Goal: Task Accomplishment & Management: Use online tool/utility

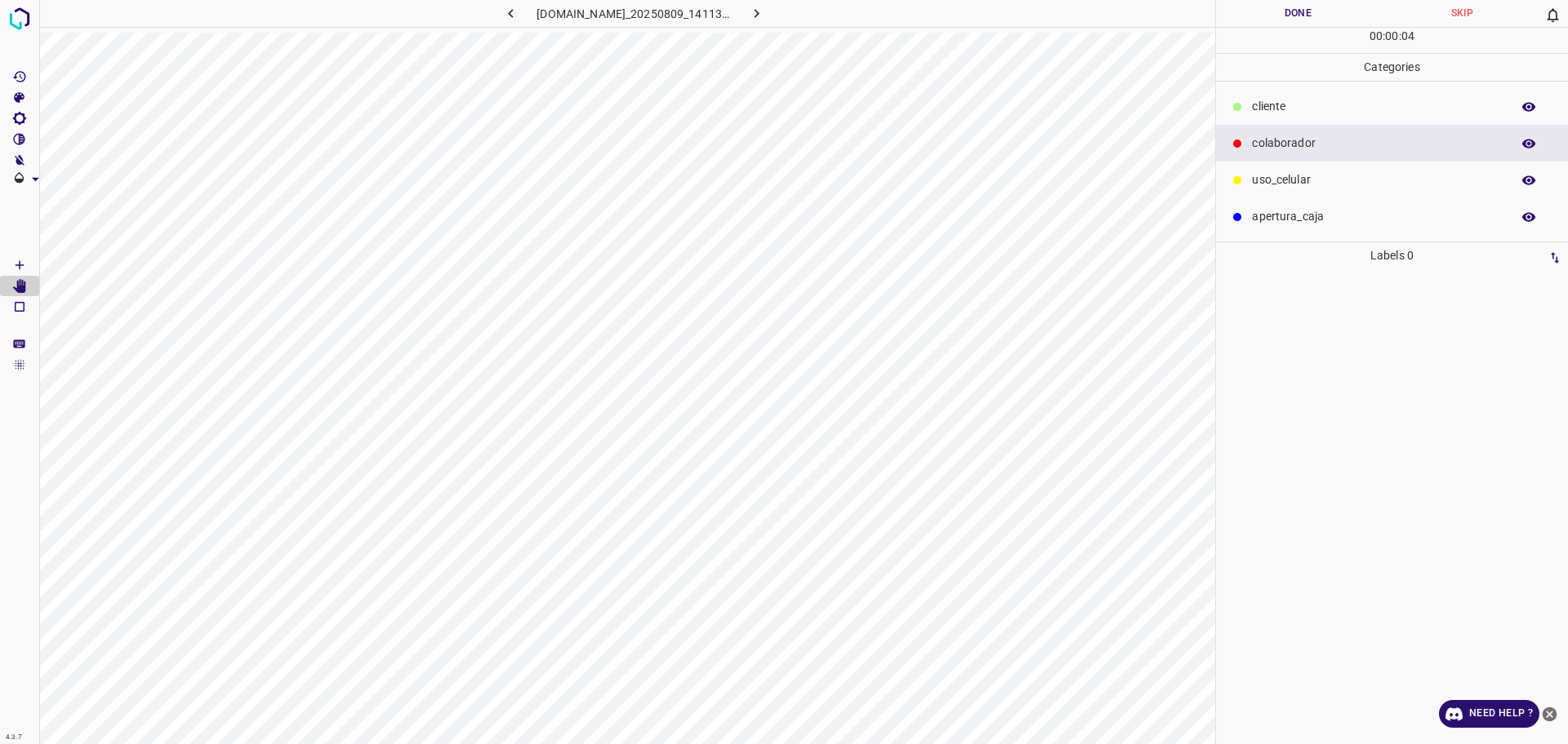
click at [1271, 112] on p "​​cliente" at bounding box center [1377, 106] width 251 height 17
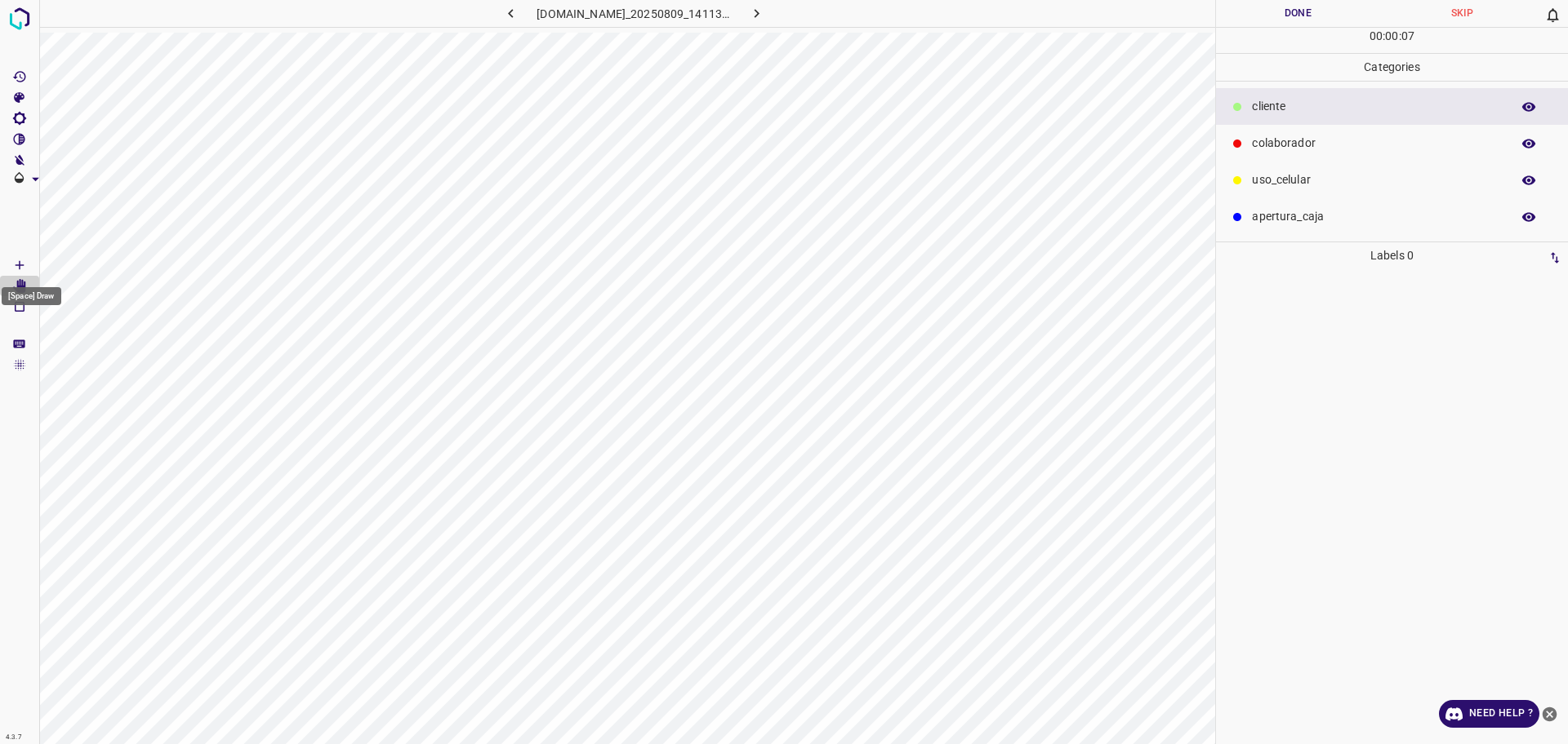
click at [11, 268] on Draw"] "[Space] Draw" at bounding box center [20, 265] width 39 height 21
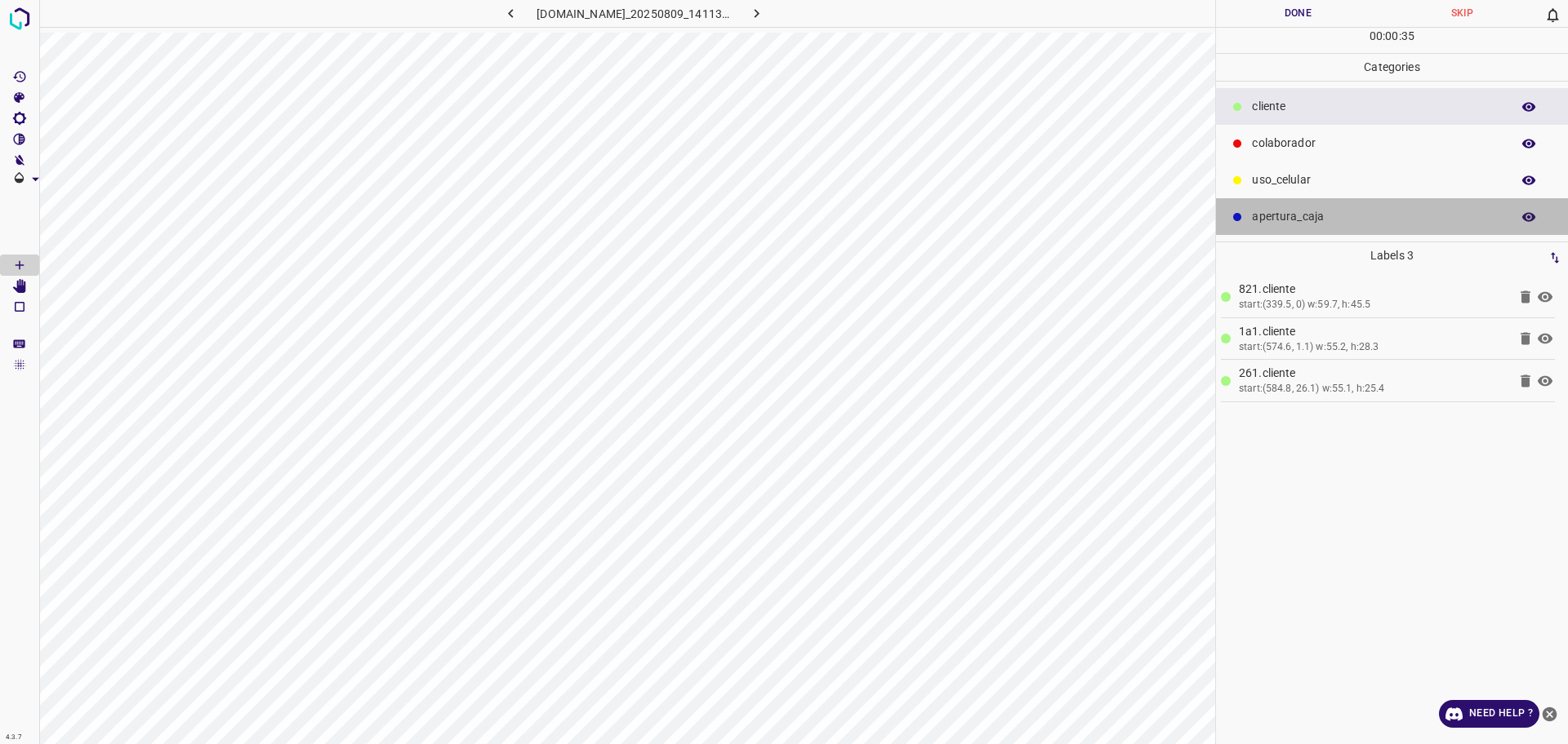
click at [1330, 220] on p "apertura_caja" at bounding box center [1377, 216] width 251 height 17
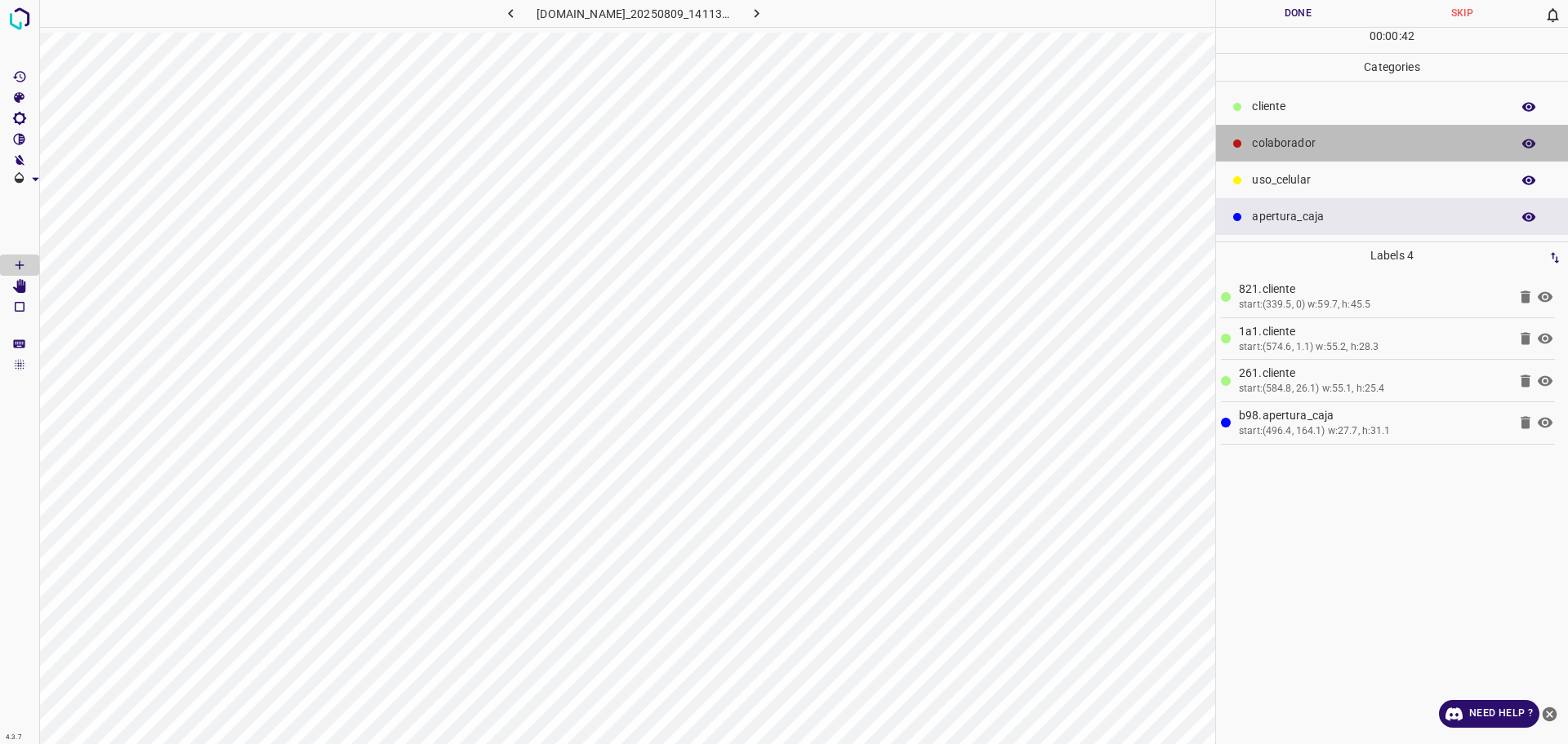
click at [1333, 141] on p "colaborador" at bounding box center [1377, 143] width 251 height 17
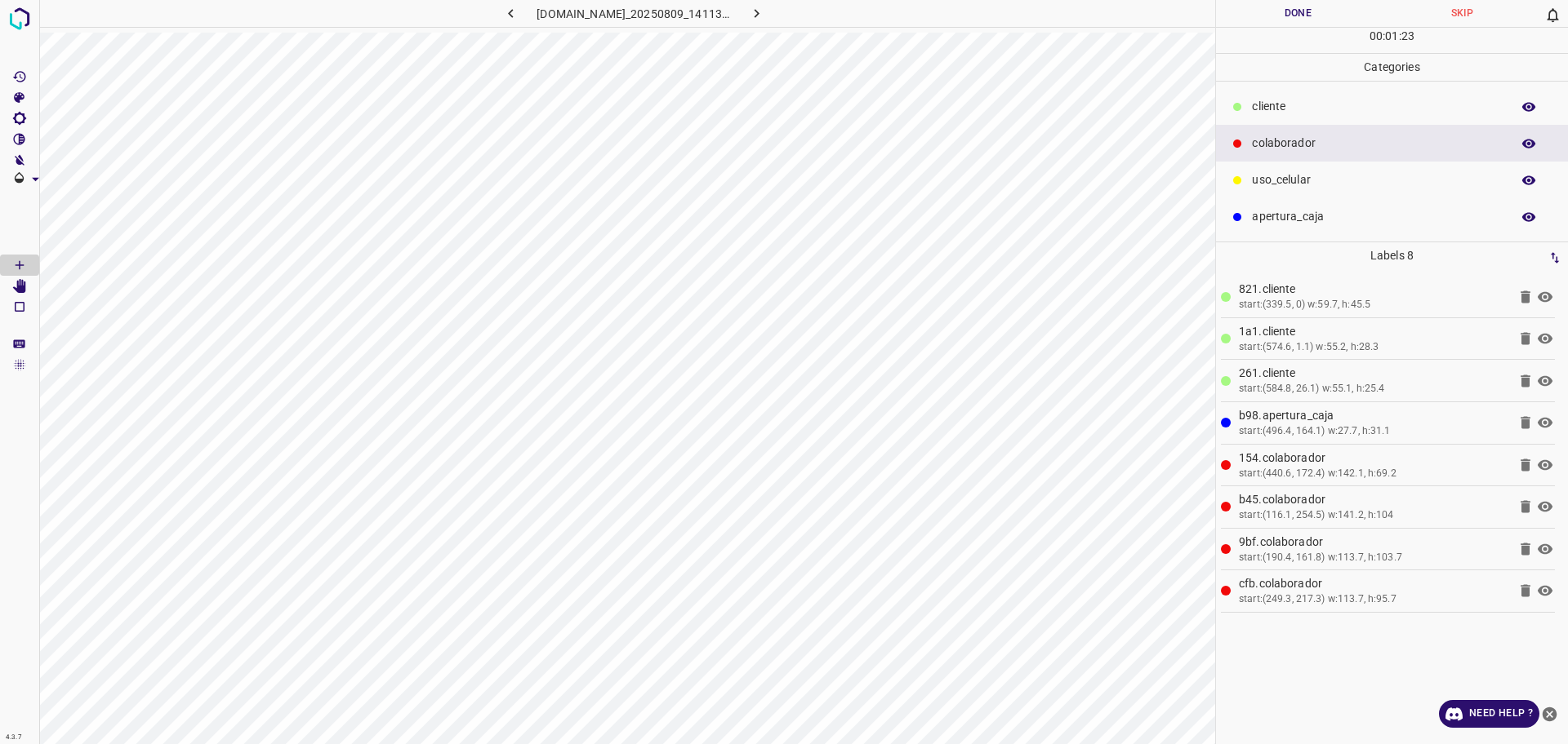
click at [1255, 12] on button "Done" at bounding box center [1297, 13] width 164 height 27
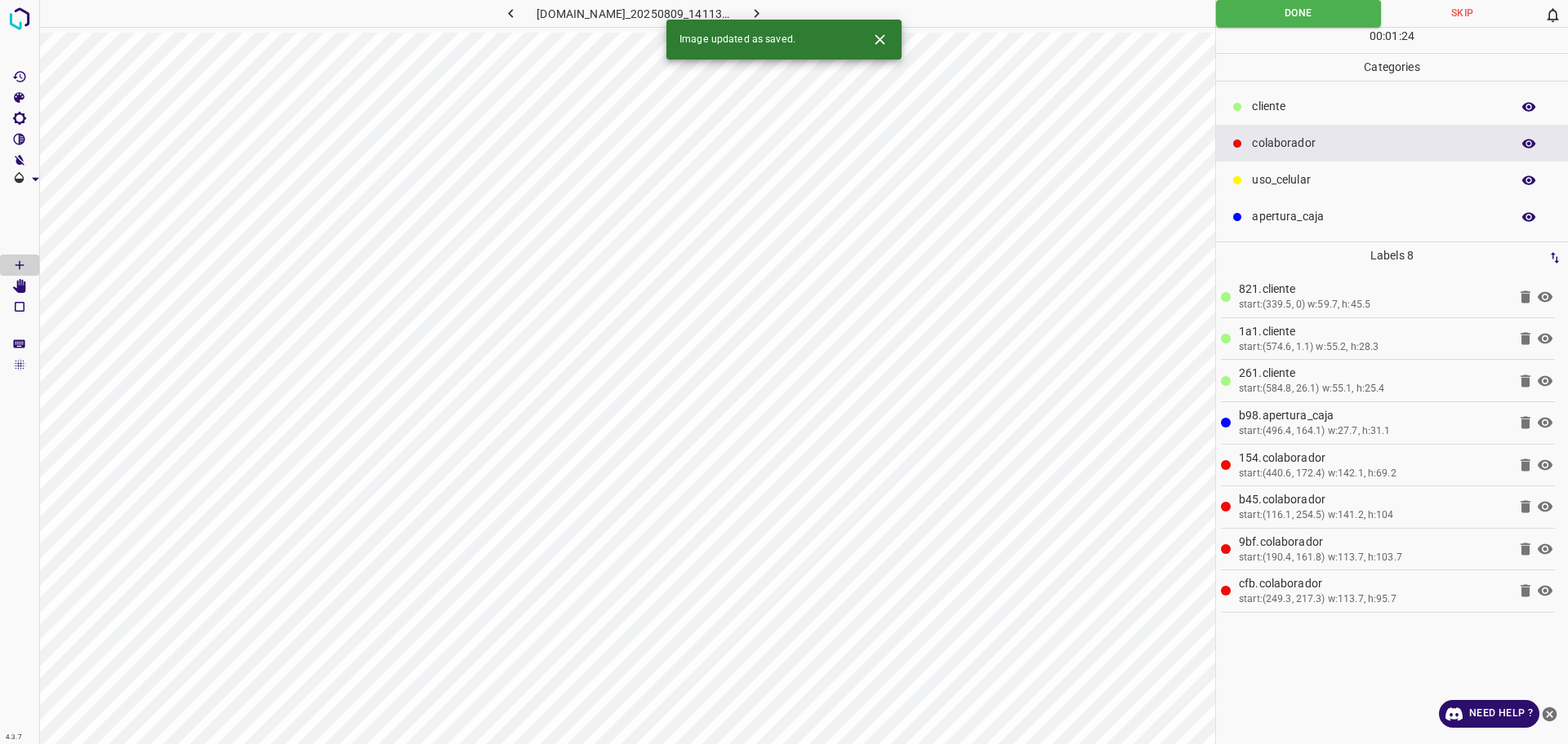
click at [765, 6] on icon "button" at bounding box center [756, 13] width 17 height 17
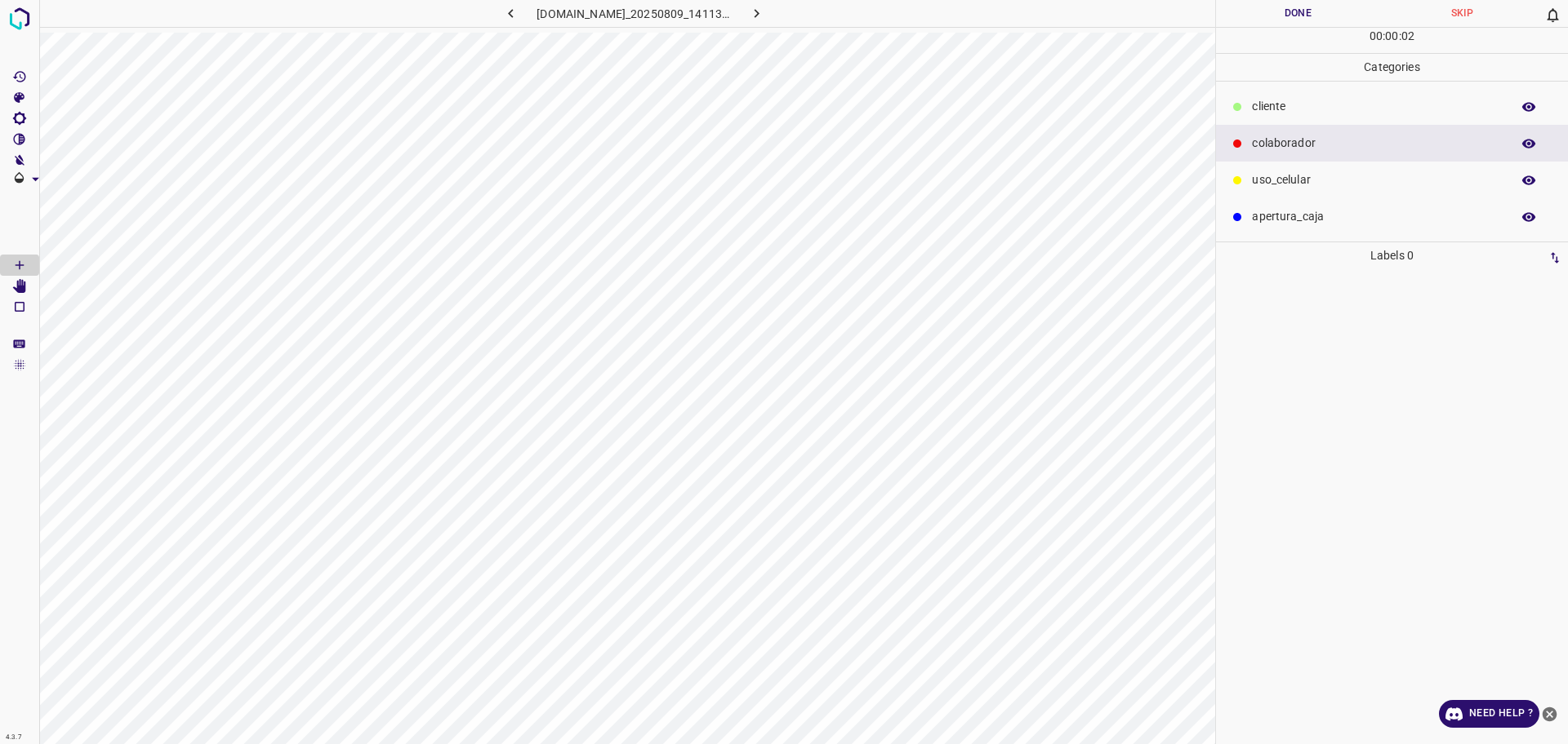
click at [502, 17] on icon "button" at bounding box center [510, 13] width 17 height 17
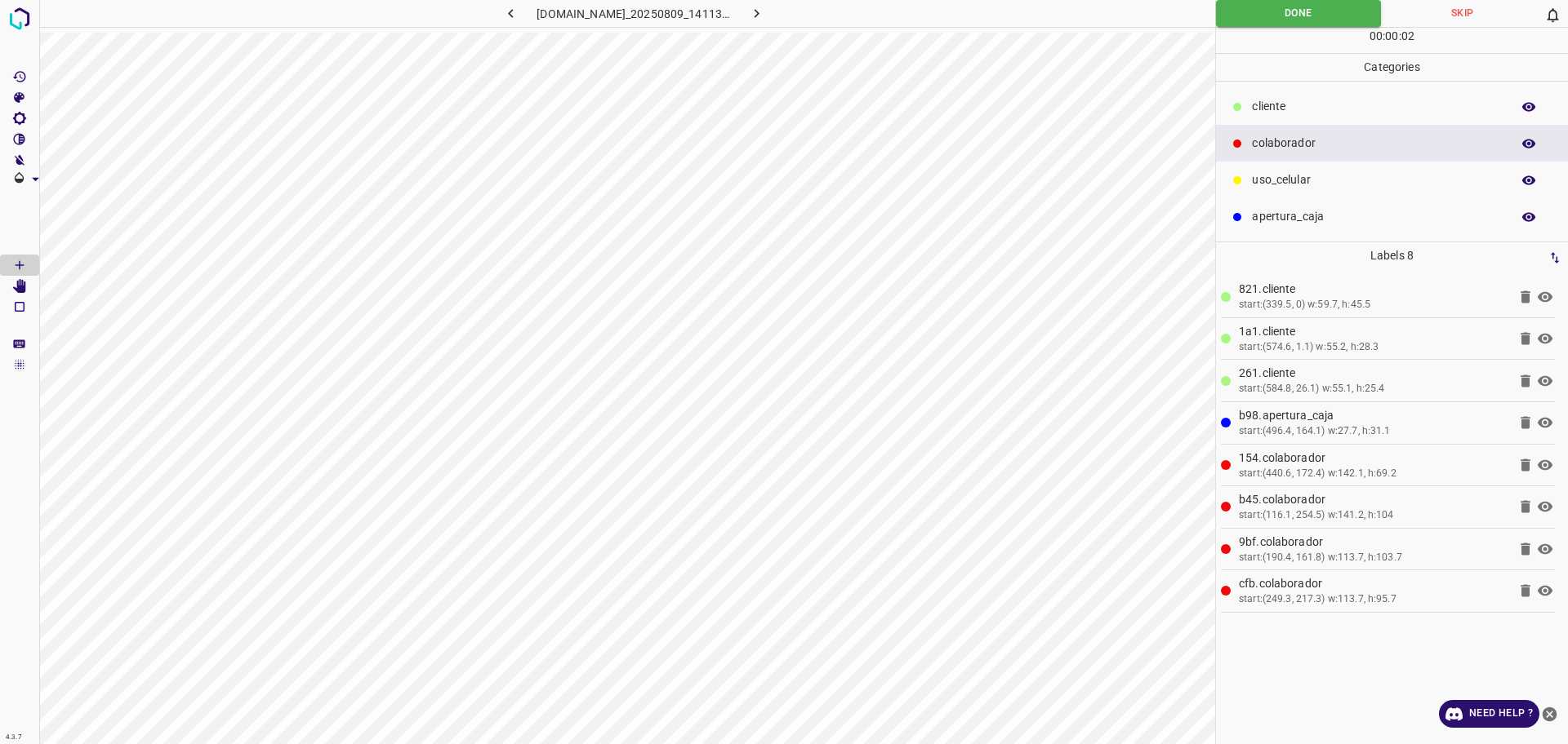
click at [502, 17] on icon "button" at bounding box center [510, 13] width 17 height 17
click at [841, 417] on div at bounding box center [784, 372] width 1568 height 744
click at [853, 420] on span "Delete" at bounding box center [892, 416] width 157 height 15
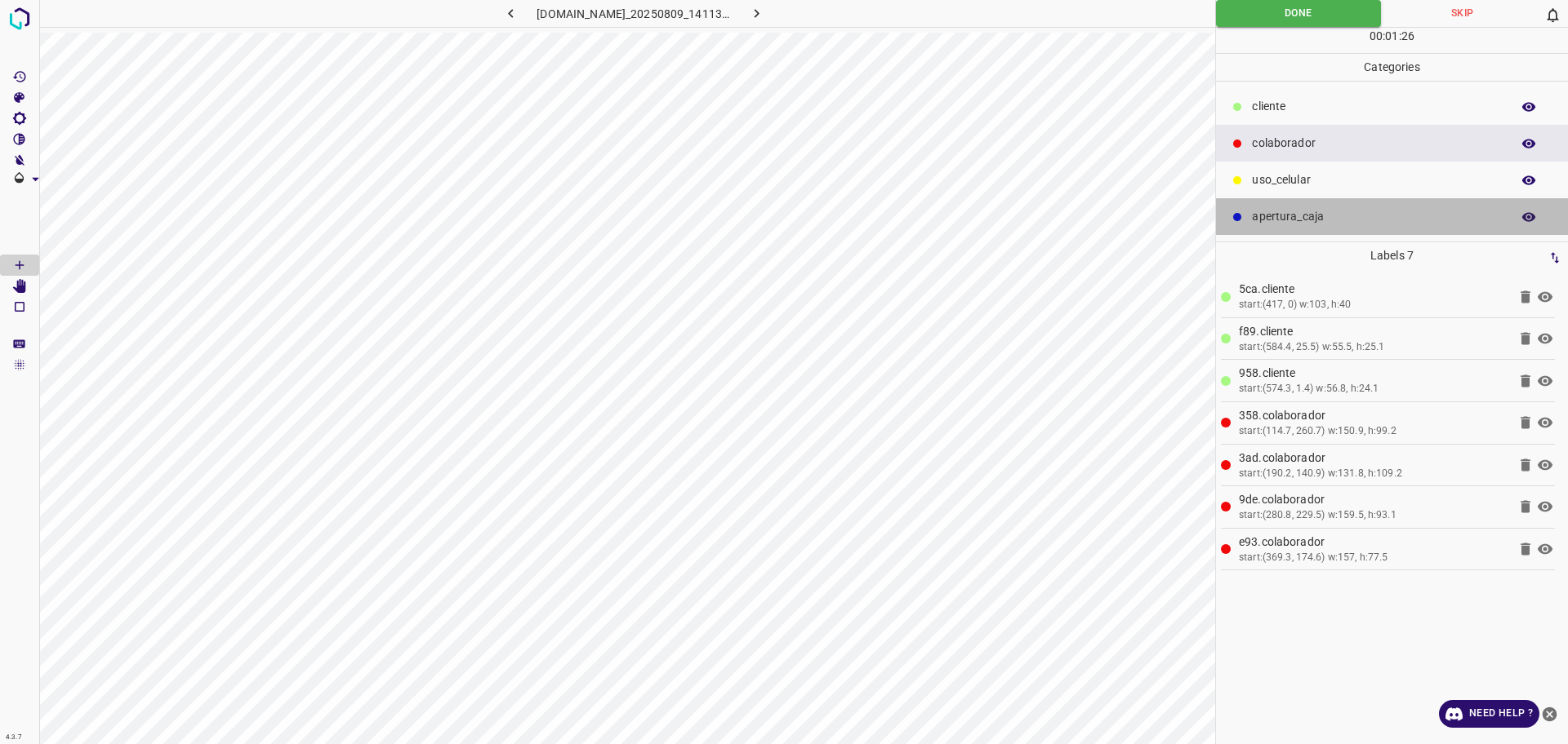
click at [1286, 220] on p "apertura_caja" at bounding box center [1377, 216] width 251 height 17
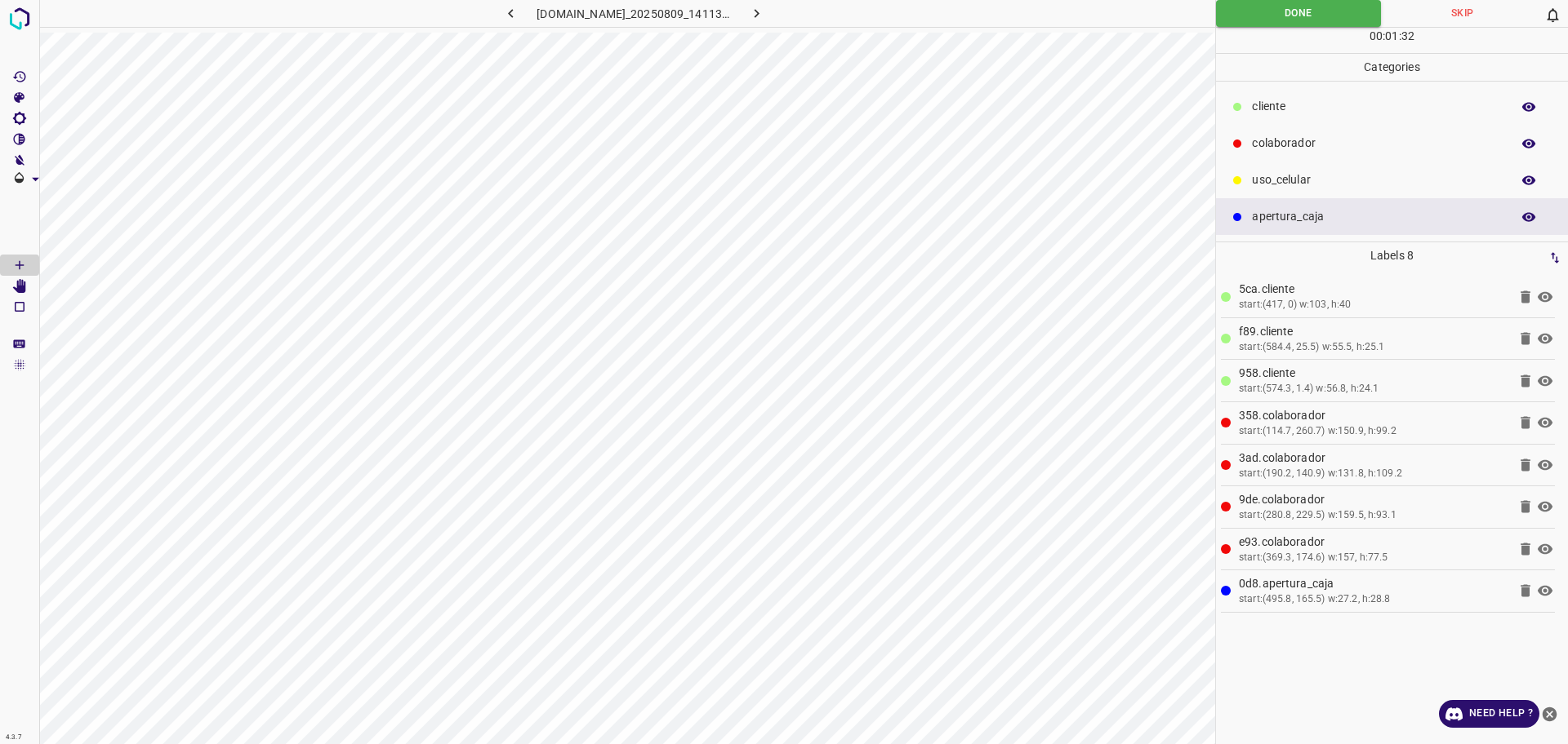
click at [1214, 28] on div "[DOMAIN_NAME]_20250809_141137_000002160.jpg" at bounding box center [627, 16] width 1175 height 33
click at [1224, 20] on button "Done" at bounding box center [1297, 13] width 165 height 27
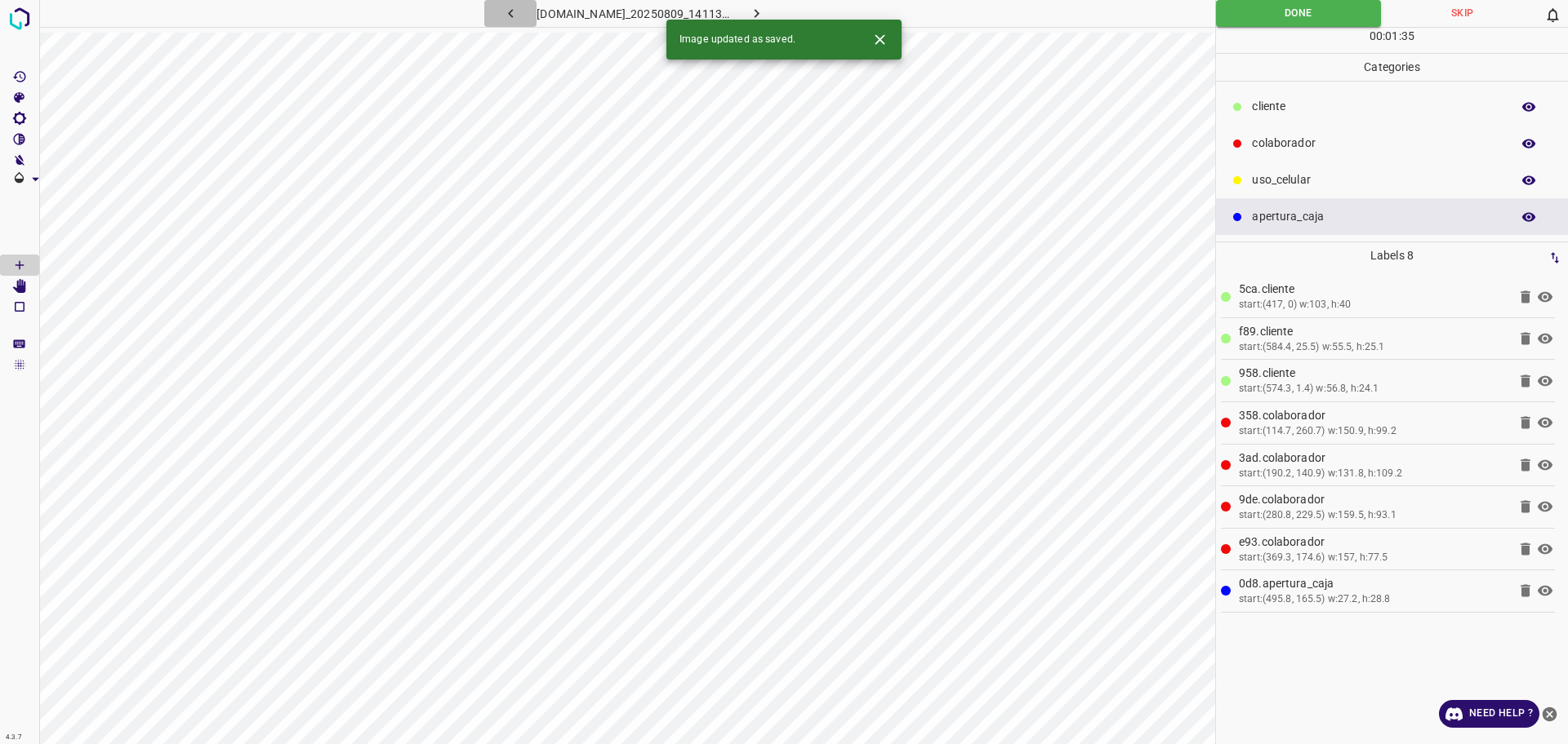
click at [507, 11] on icon "button" at bounding box center [509, 14] width 5 height 9
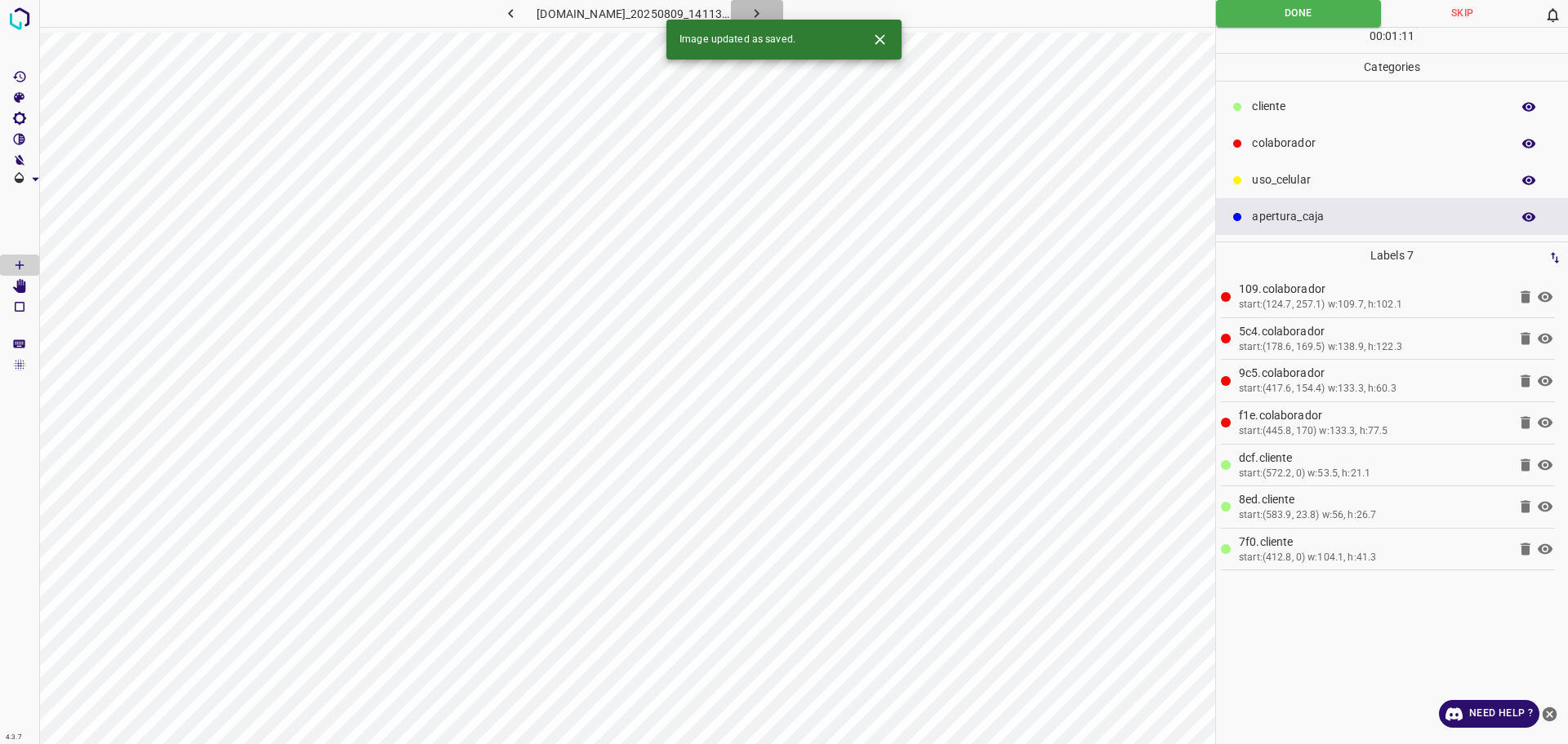
click at [765, 13] on icon "button" at bounding box center [756, 13] width 17 height 17
click at [765, 11] on icon "button" at bounding box center [756, 13] width 17 height 17
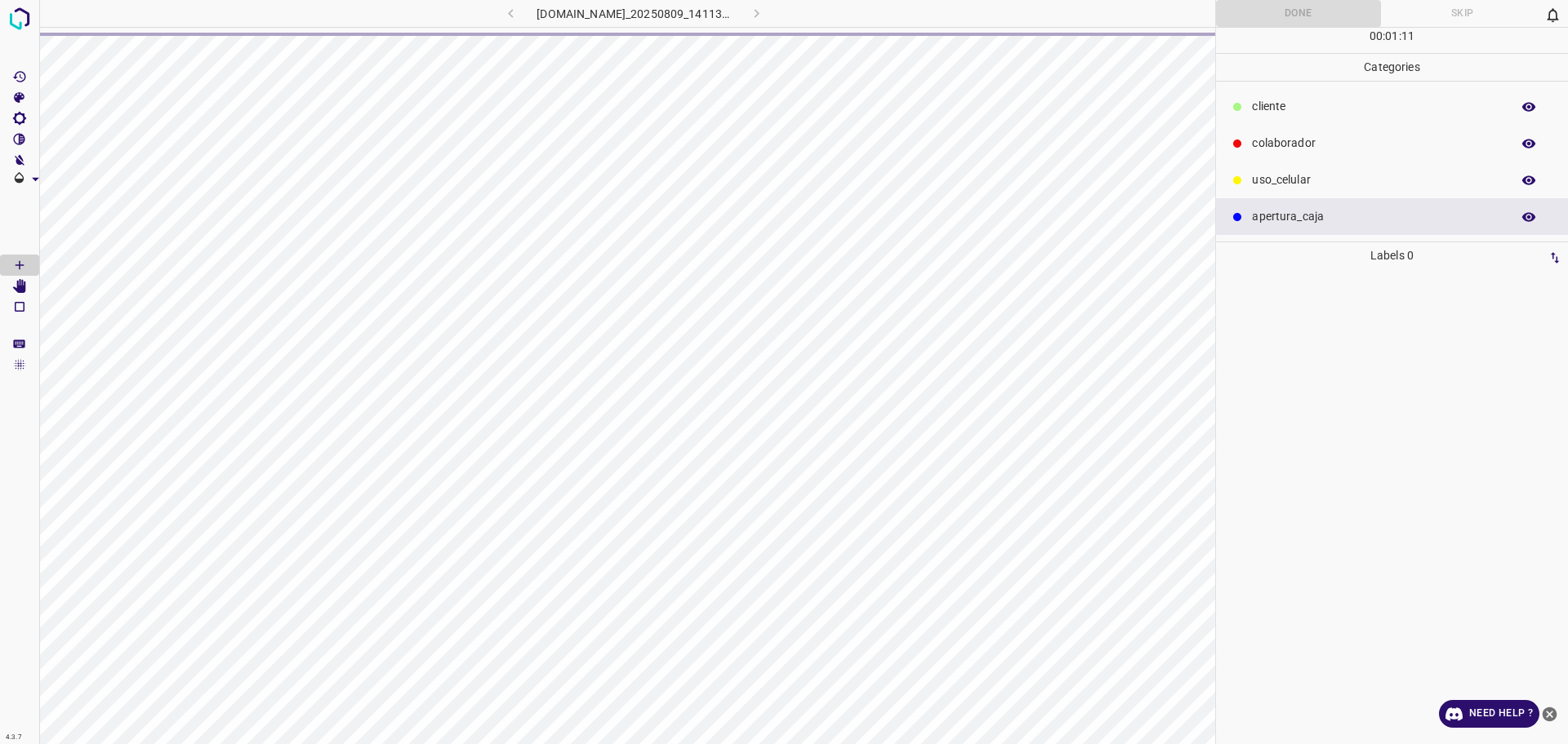
click at [775, 11] on div "[DOMAIN_NAME]_20250809_141137_000002220.jpg" at bounding box center [634, 13] width 388 height 27
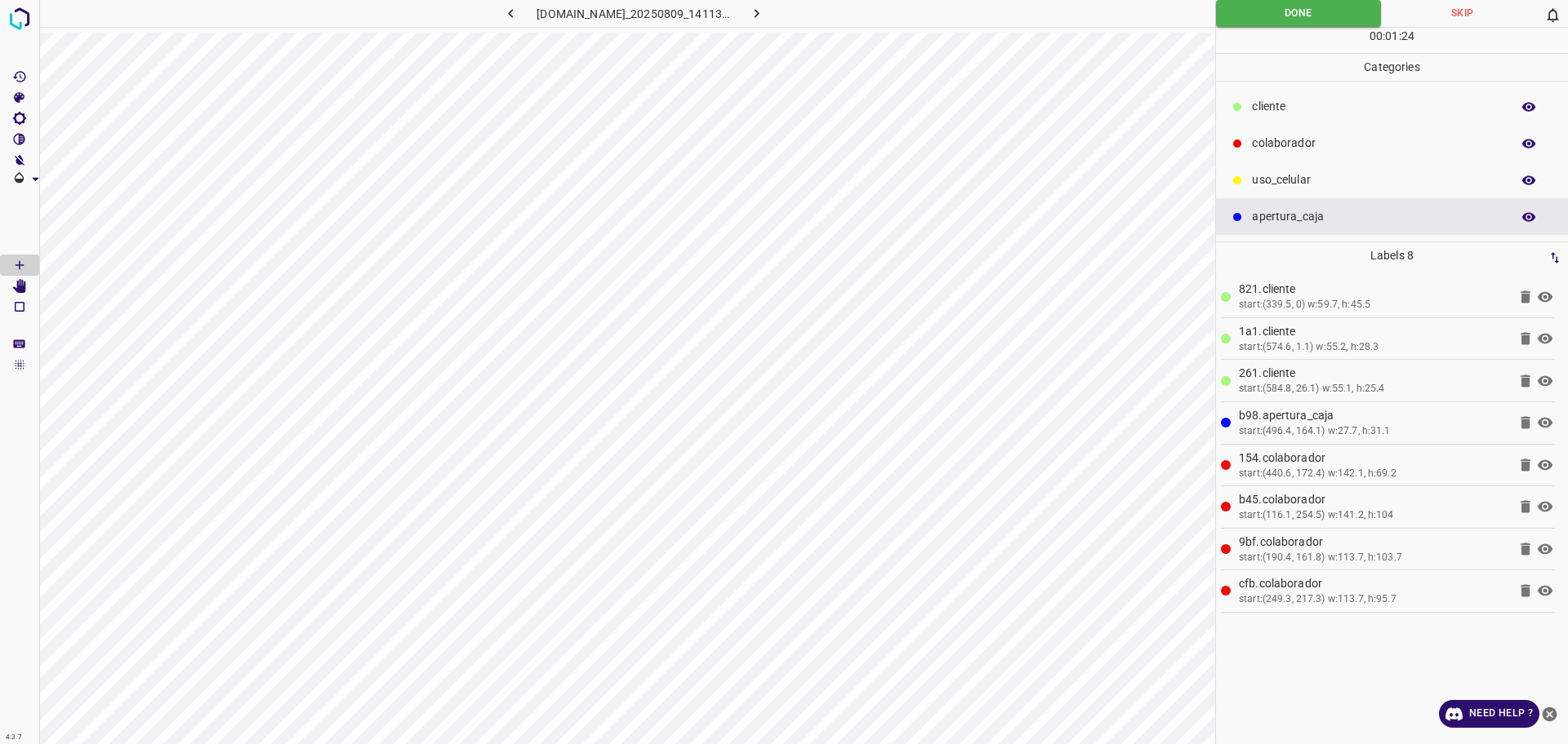
click at [765, 11] on icon "button" at bounding box center [756, 13] width 17 height 17
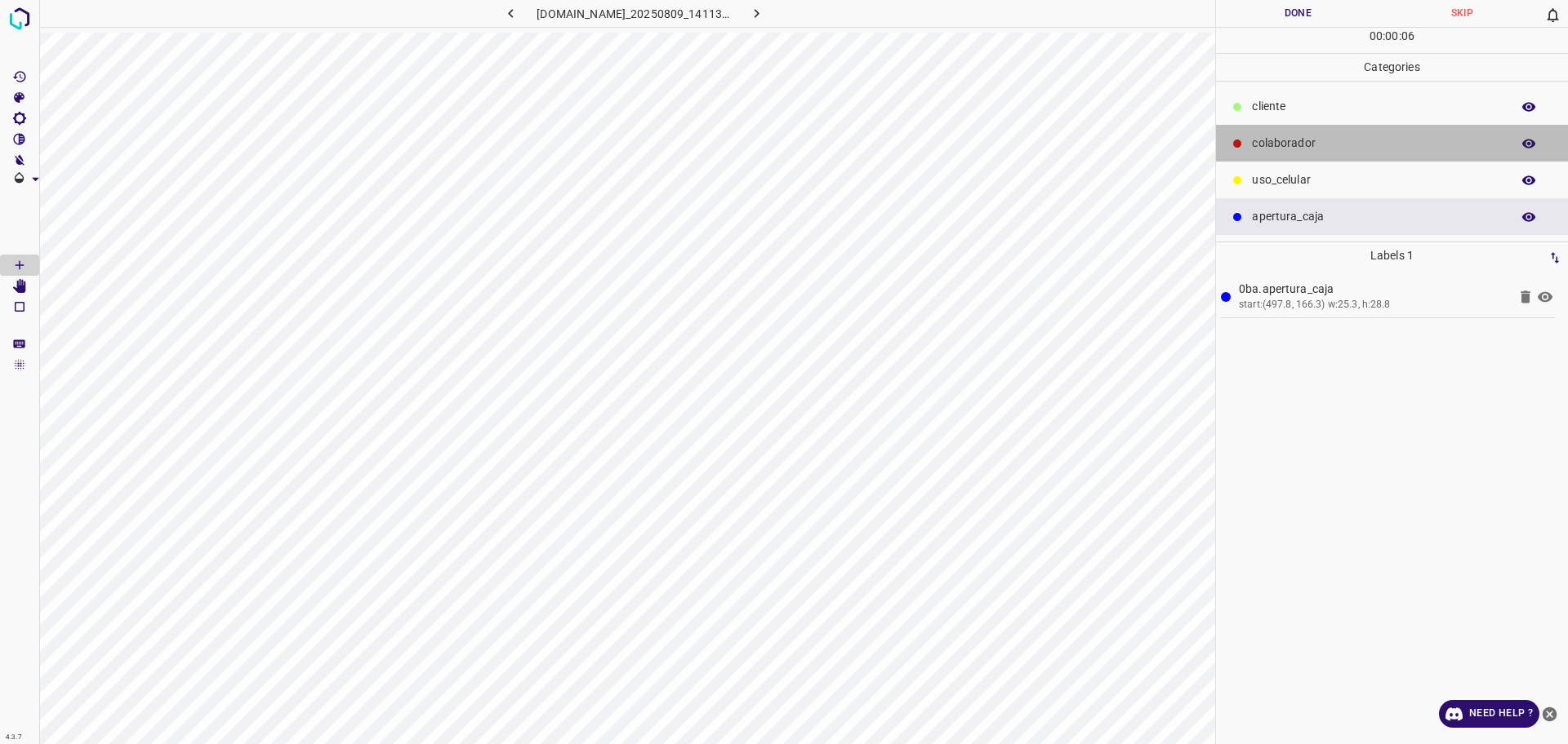
click at [1322, 130] on div "colaborador" at bounding box center [1391, 143] width 352 height 36
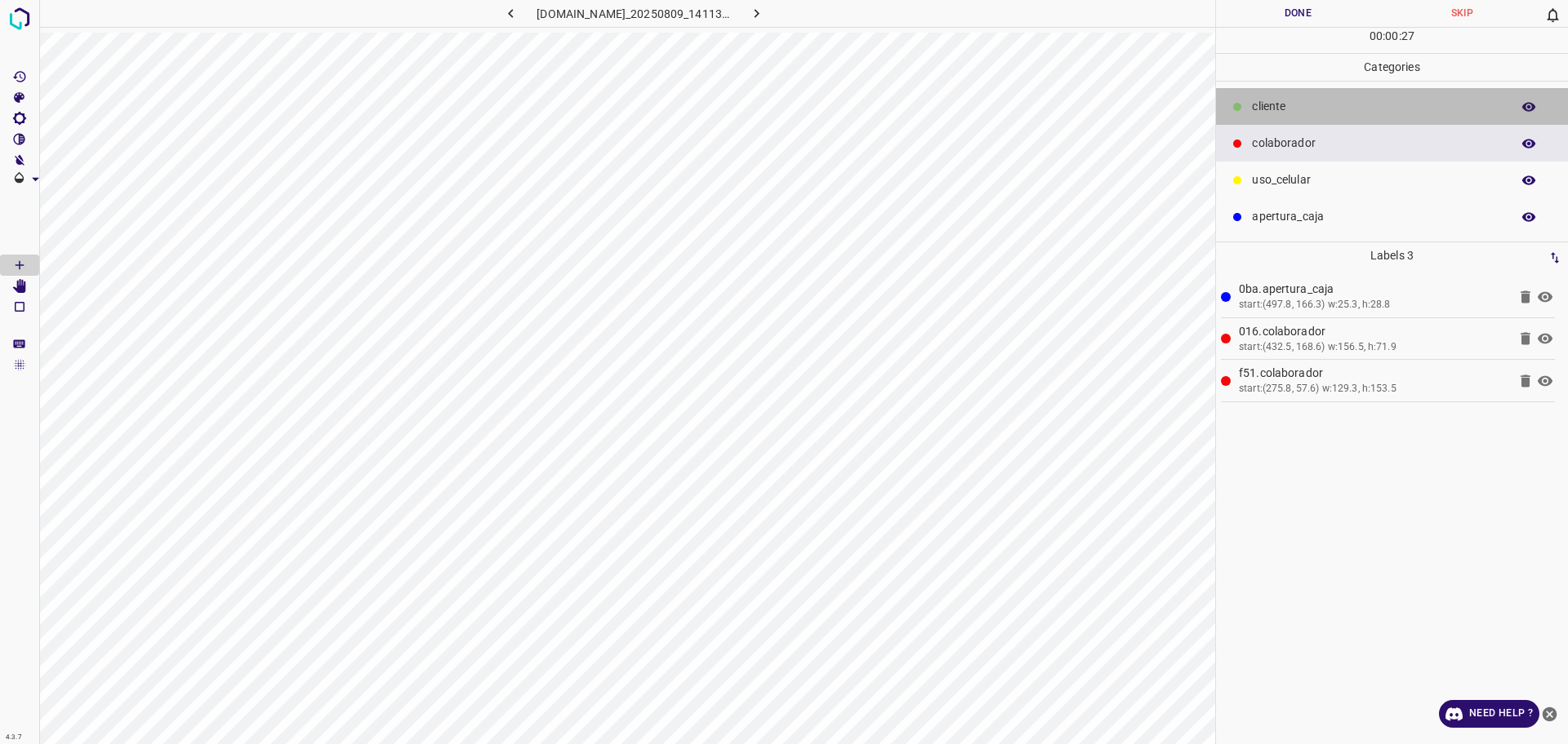
drag, startPoint x: 1328, startPoint y: 104, endPoint x: 1243, endPoint y: 144, distance: 93.9
click at [1325, 105] on p "​​cliente" at bounding box center [1377, 106] width 251 height 17
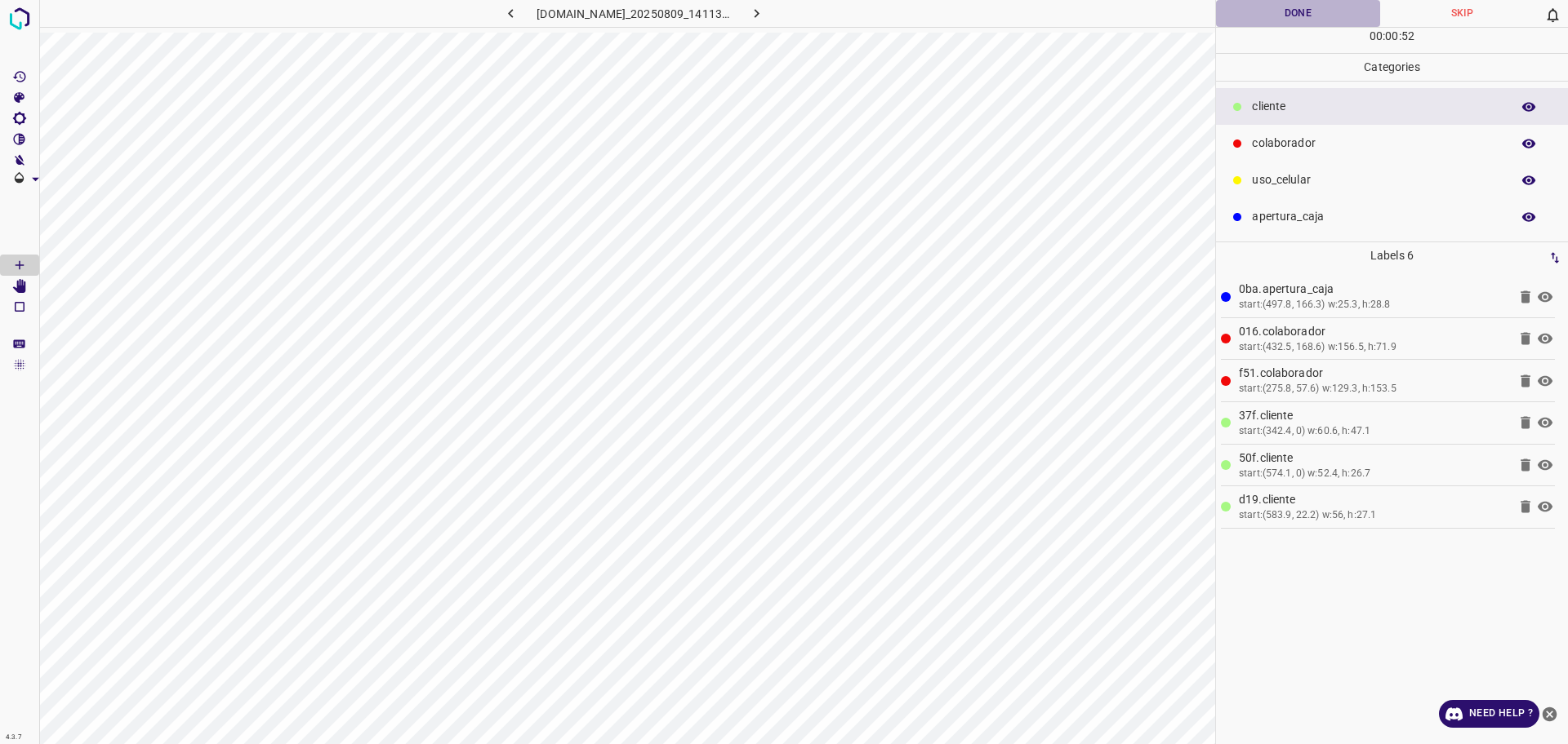
click at [1268, 16] on button "Done" at bounding box center [1297, 13] width 164 height 27
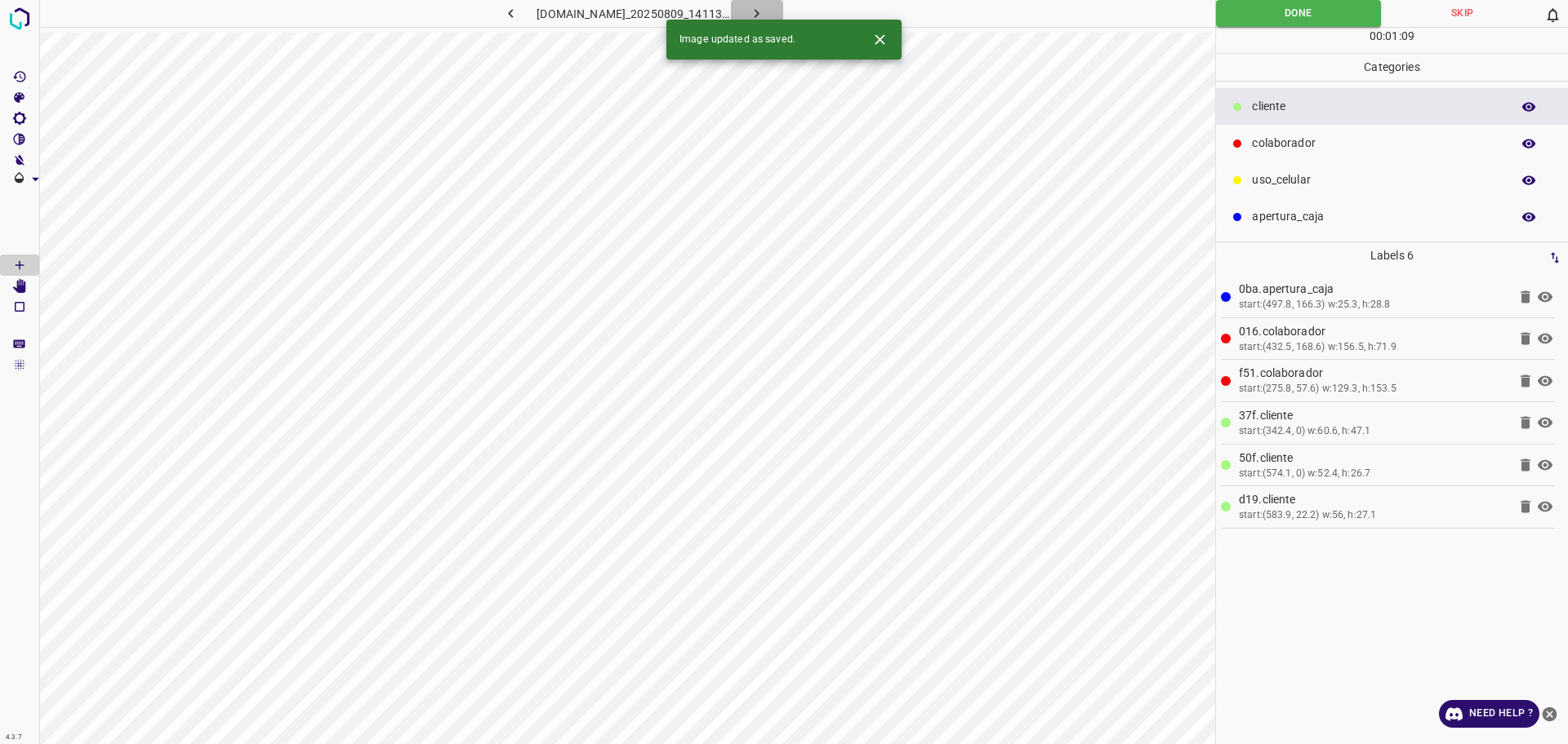
click at [765, 9] on icon "button" at bounding box center [756, 13] width 17 height 17
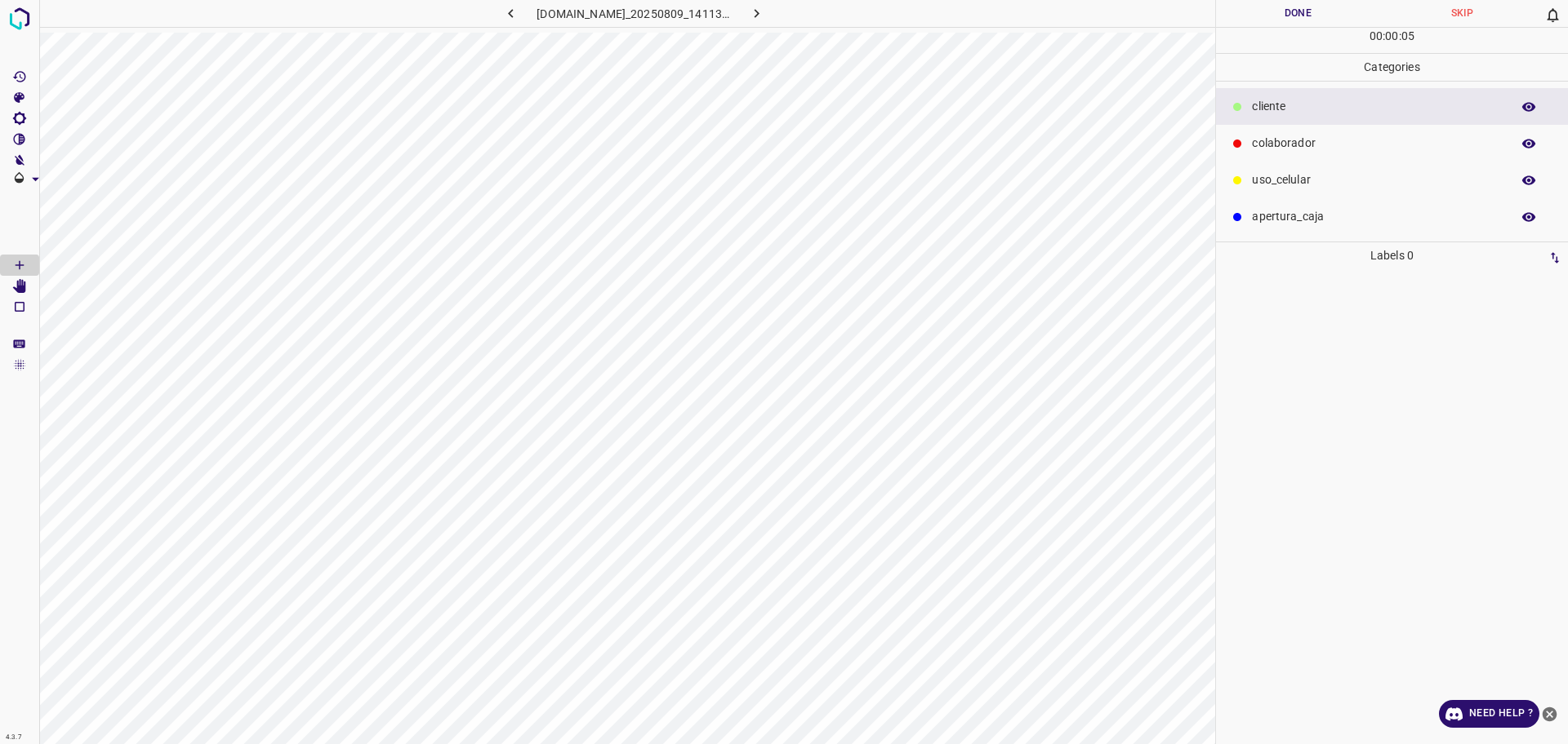
click at [1274, 147] on p "colaborador" at bounding box center [1377, 143] width 251 height 17
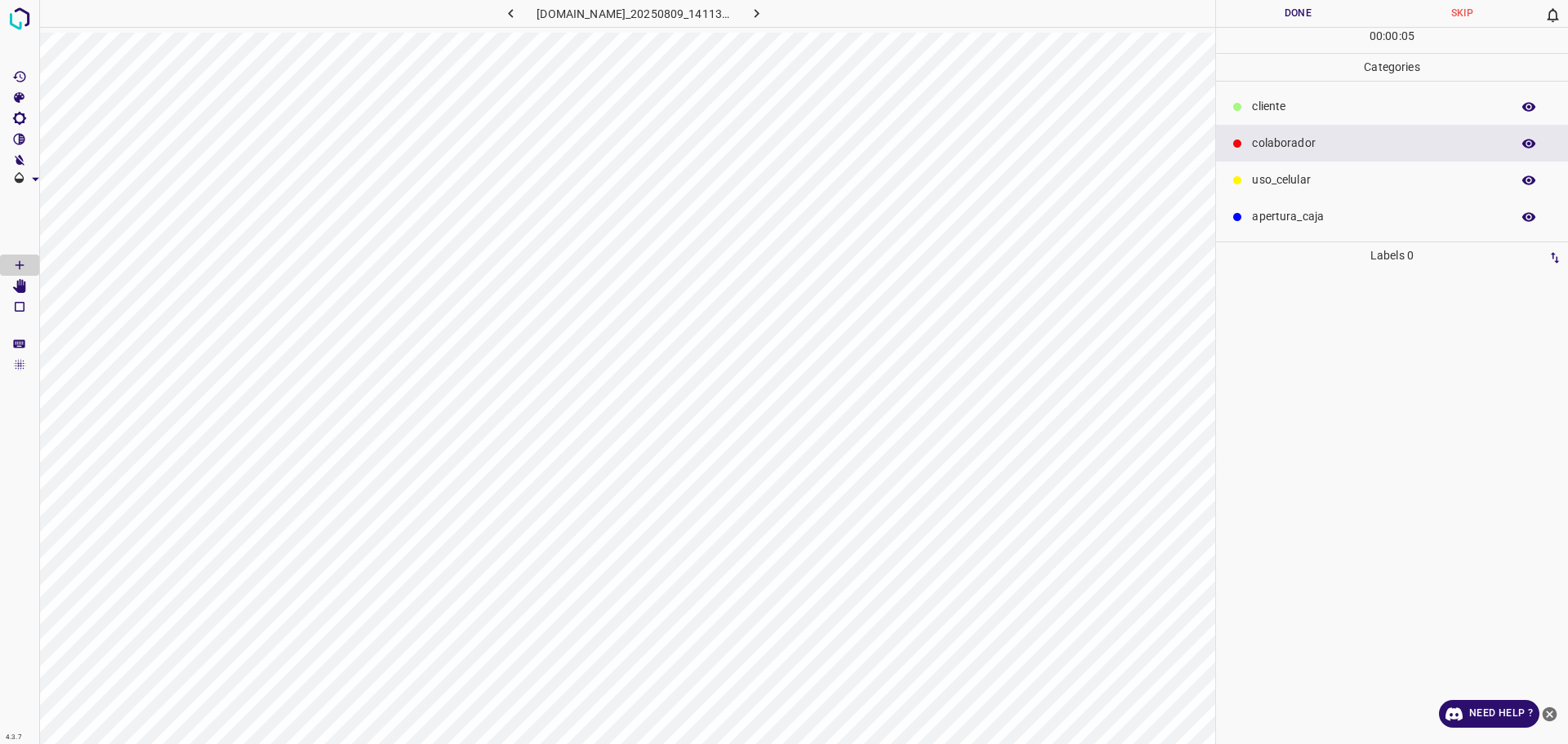
click at [1271, 111] on p "​​cliente" at bounding box center [1377, 106] width 251 height 17
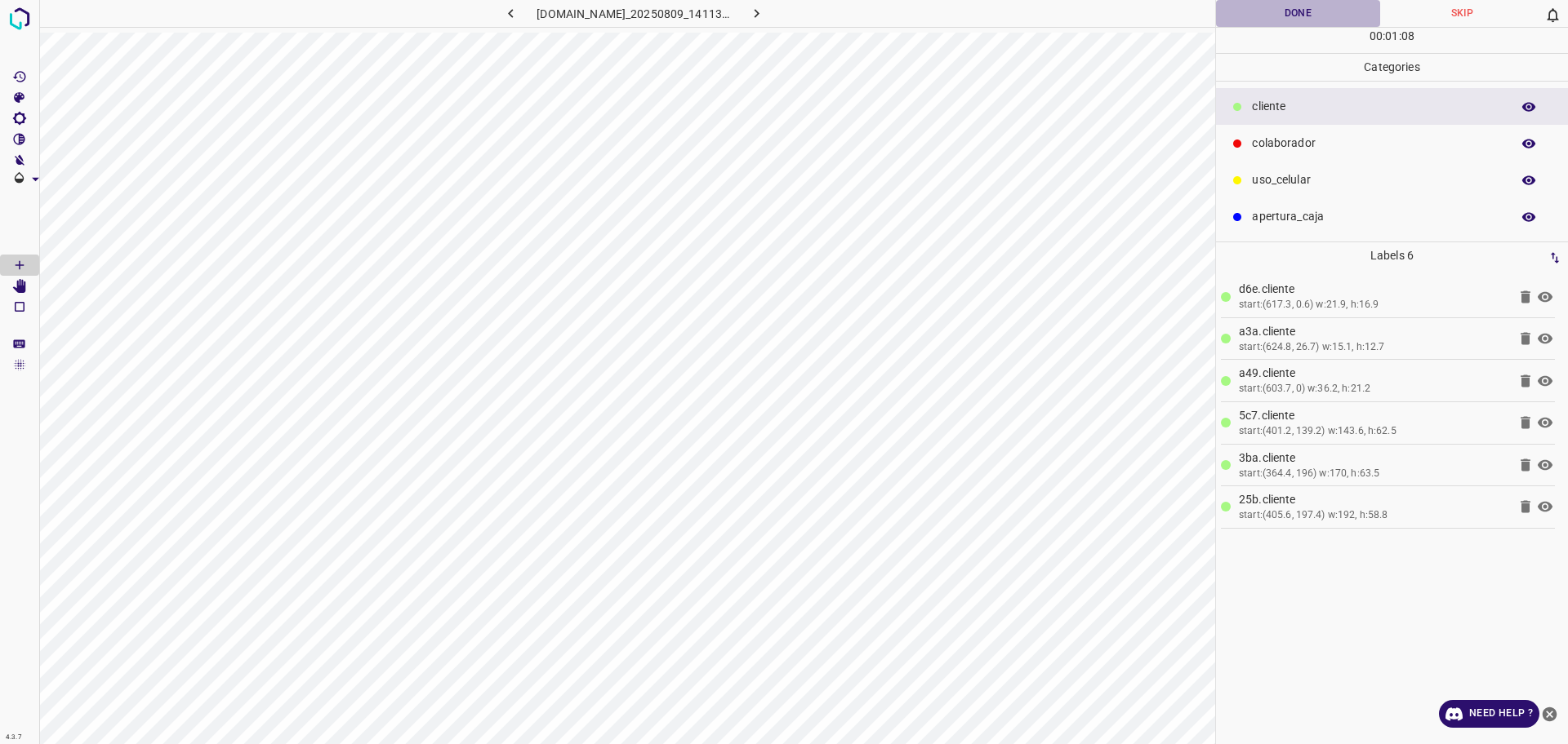
click at [1270, 21] on button "Done" at bounding box center [1297, 13] width 164 height 27
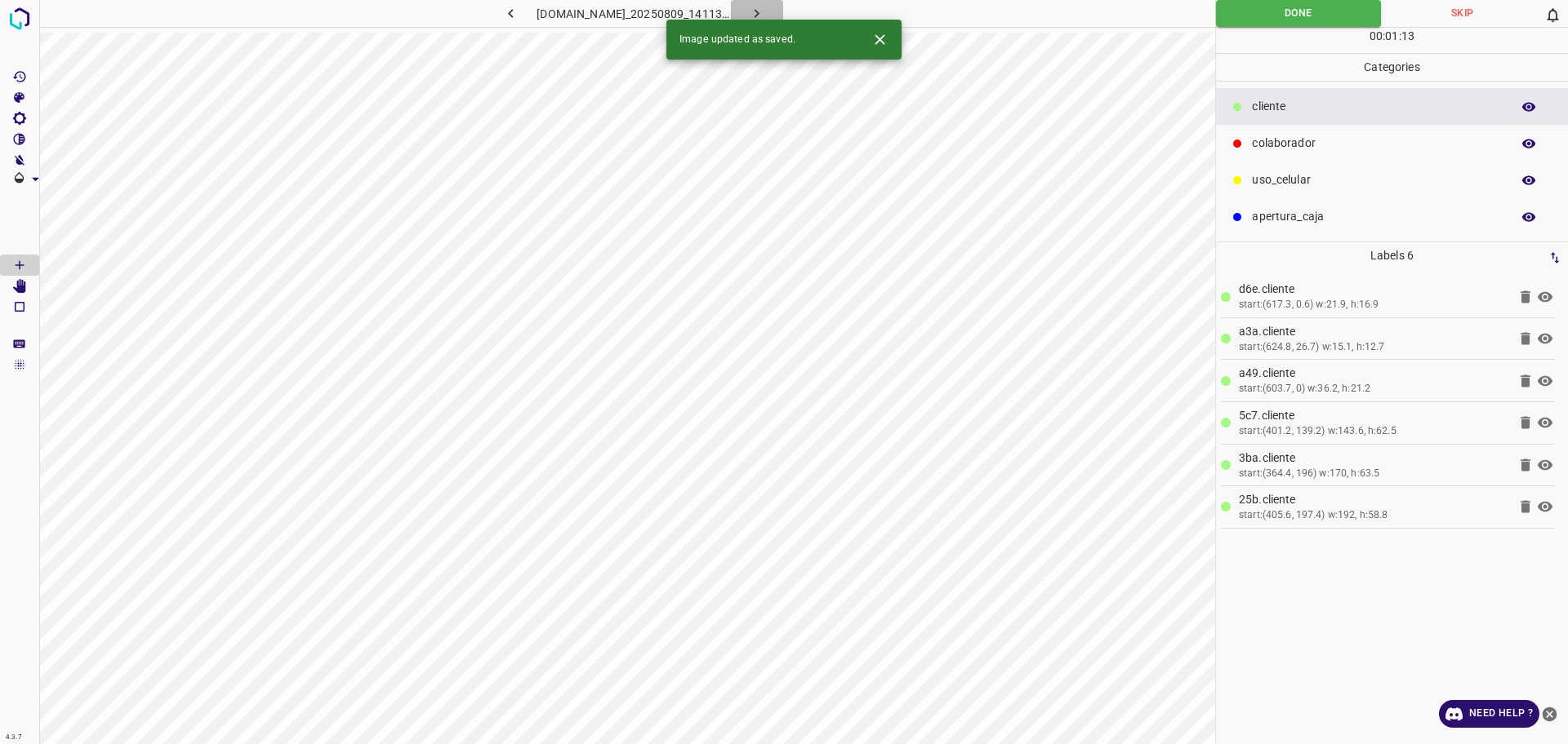
click at [765, 8] on icon "button" at bounding box center [756, 13] width 17 height 17
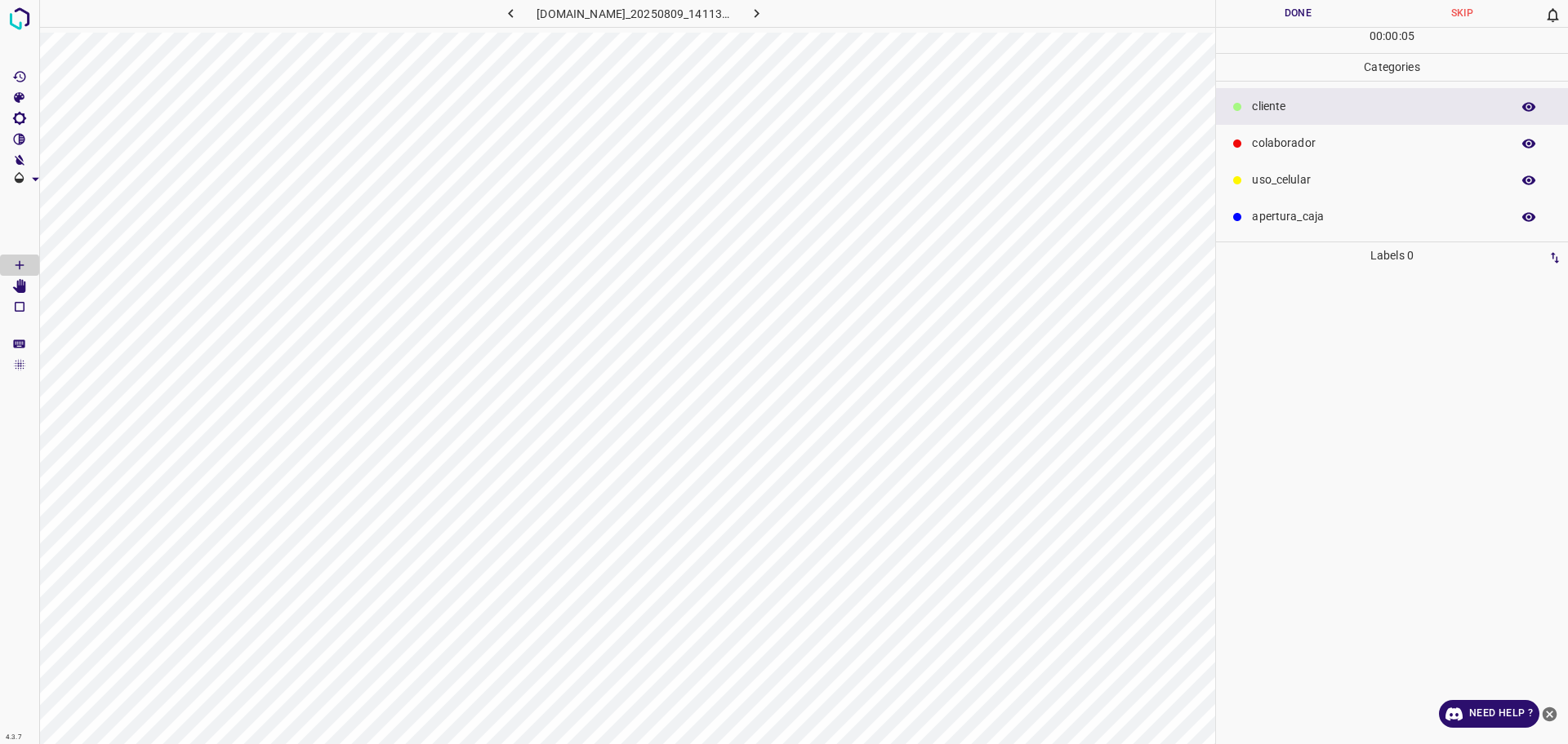
click at [1271, 142] on p "colaborador" at bounding box center [1377, 143] width 251 height 17
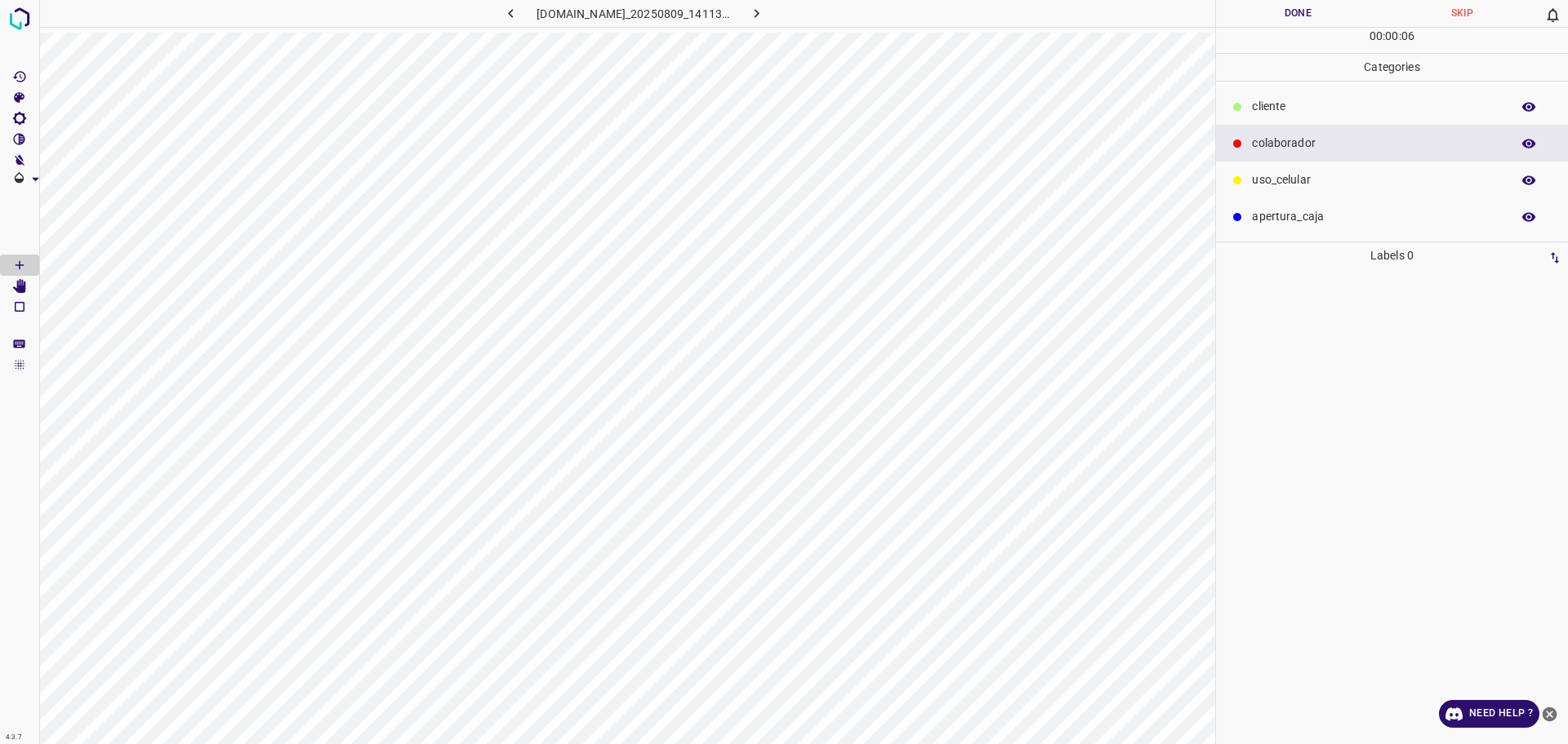
click at [1268, 105] on p "​​cliente" at bounding box center [1377, 106] width 251 height 17
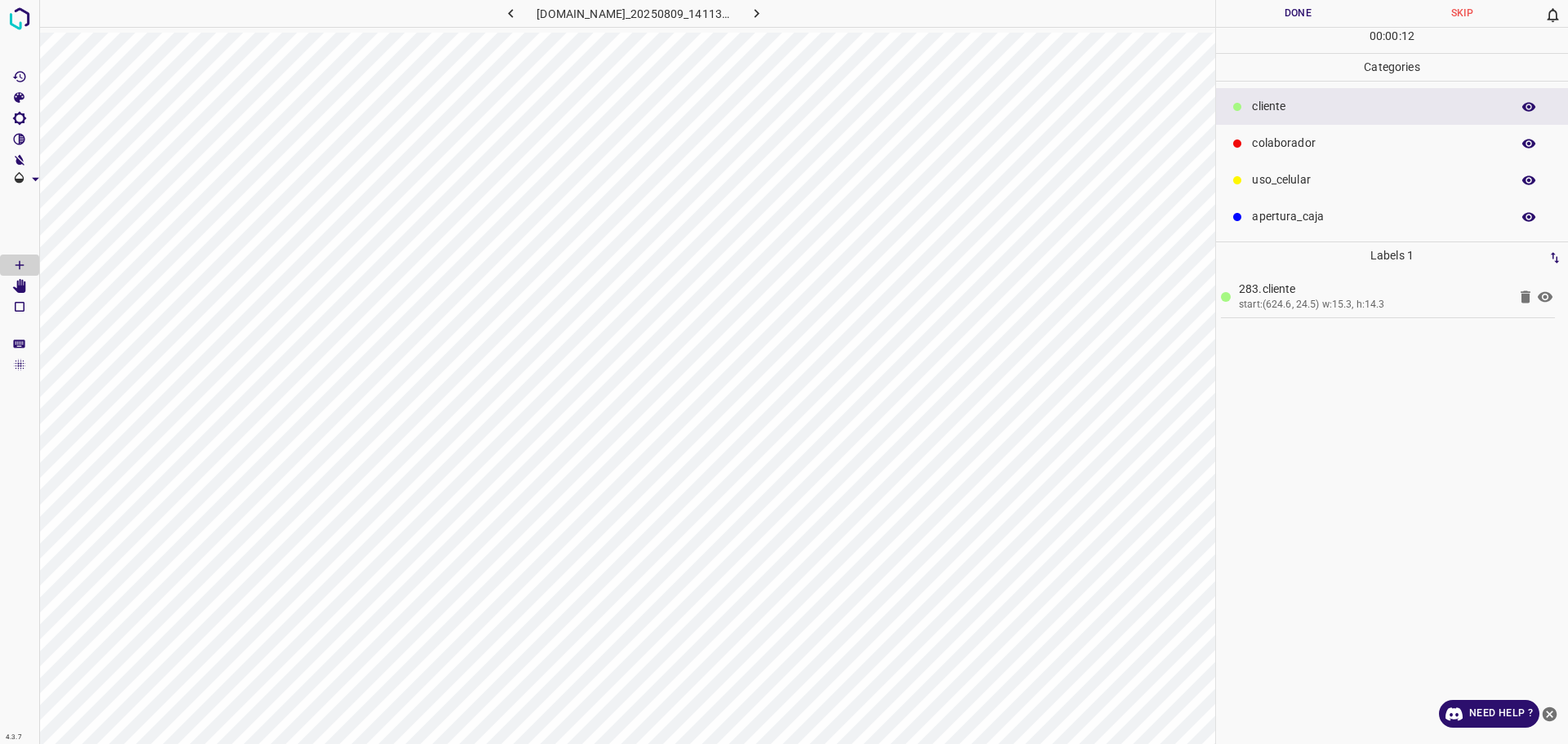
click at [1361, 154] on div "colaborador" at bounding box center [1391, 143] width 352 height 36
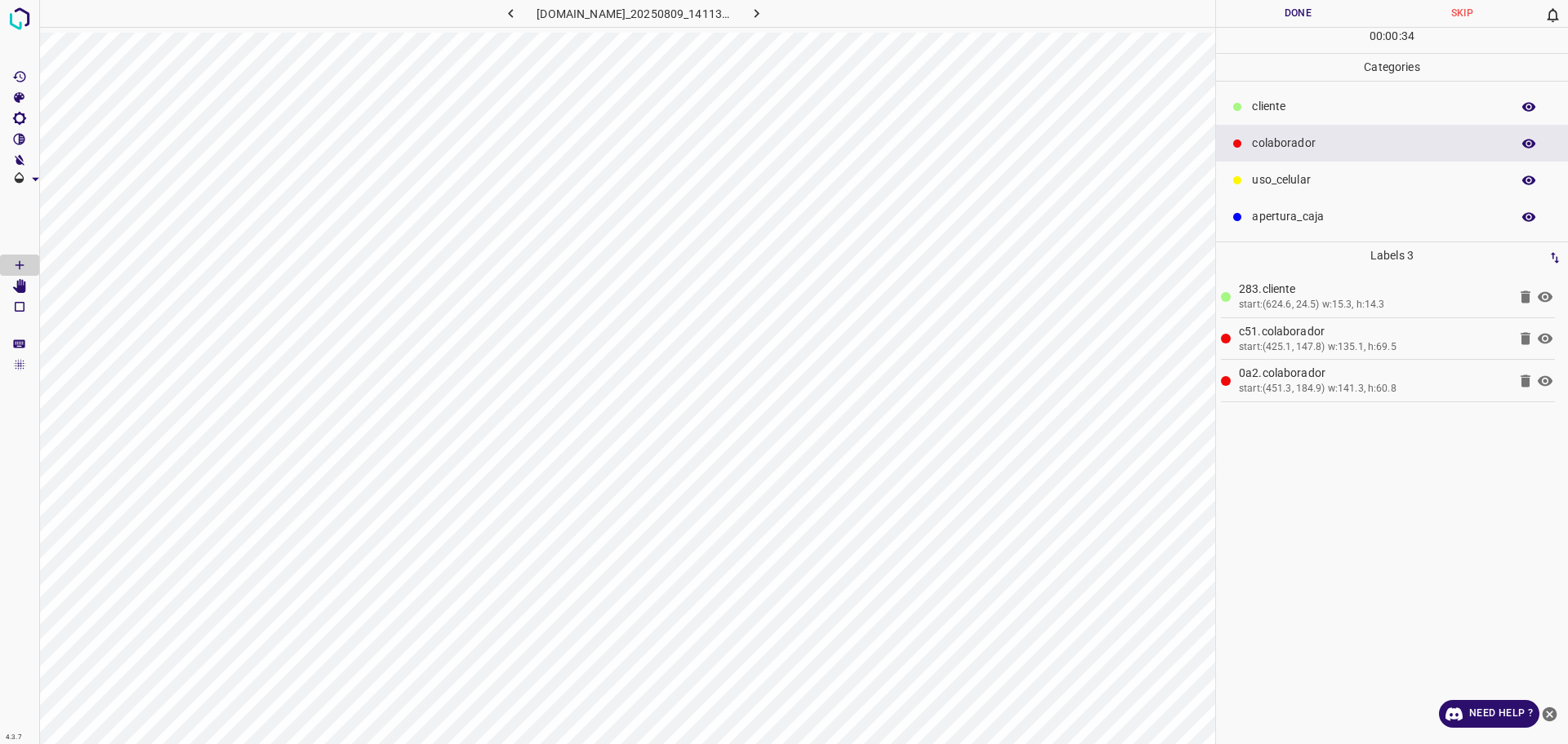
click at [1278, 14] on button "Done" at bounding box center [1297, 13] width 164 height 27
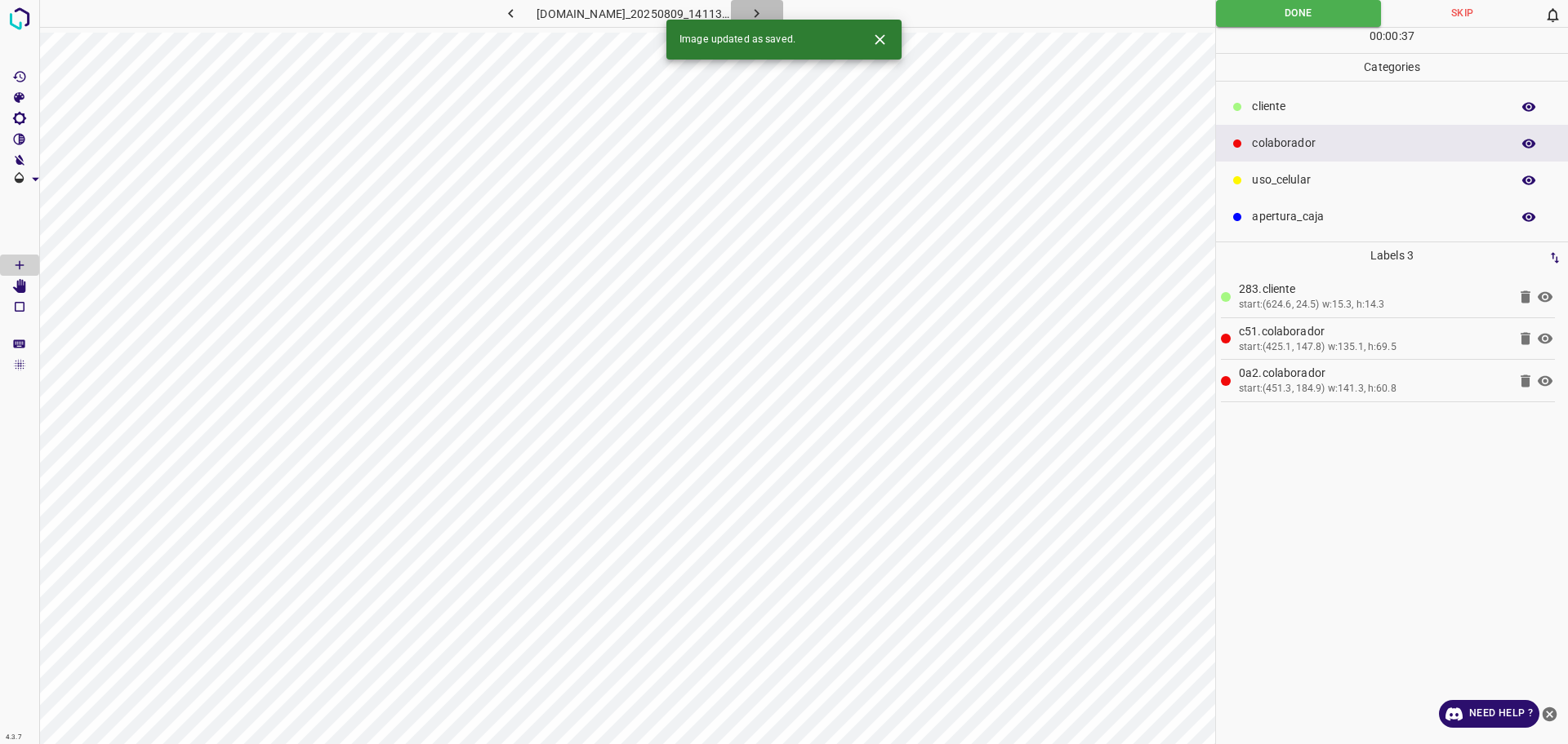
click at [783, 13] on button "button" at bounding box center [756, 13] width 52 height 27
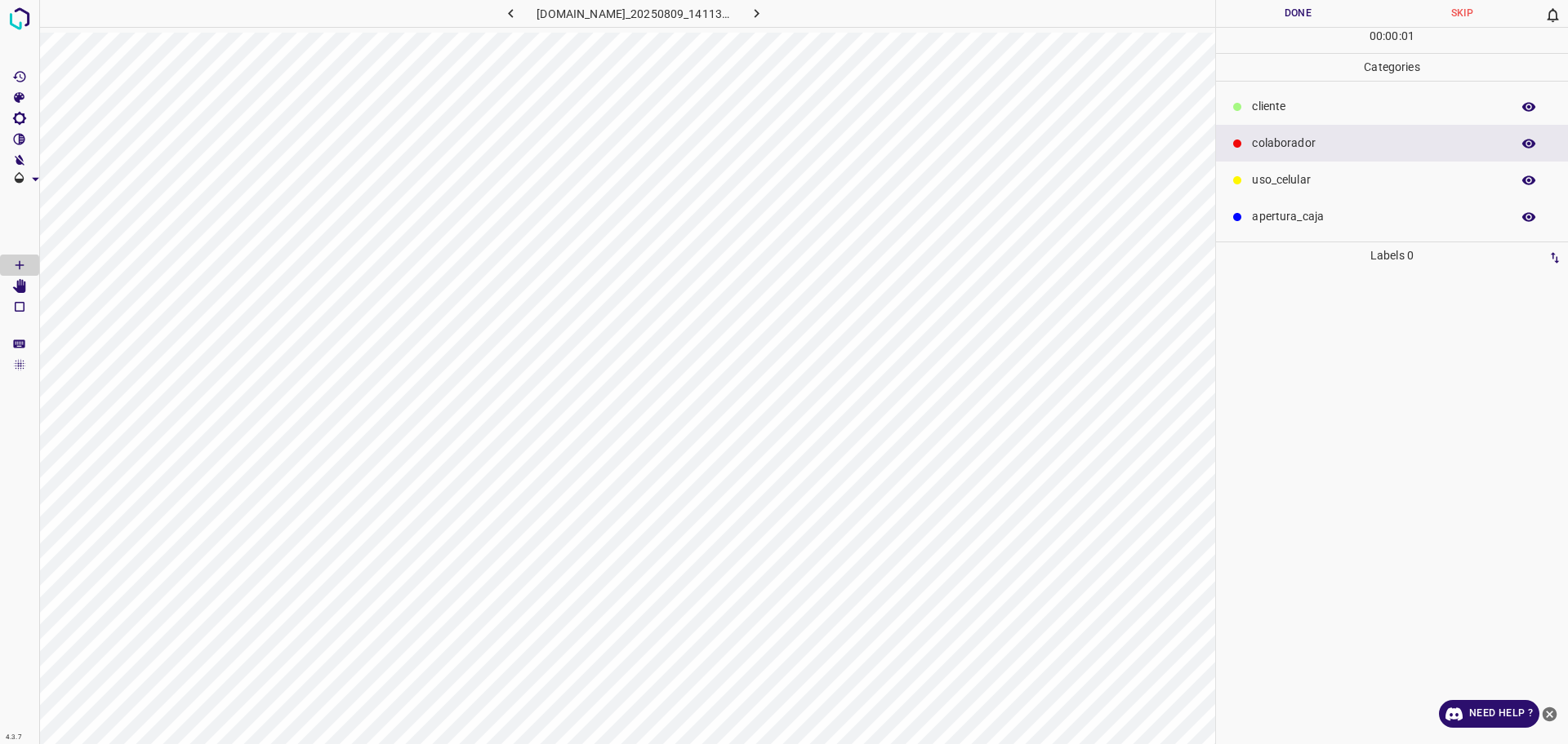
click at [1339, 108] on p "​​cliente" at bounding box center [1377, 106] width 251 height 17
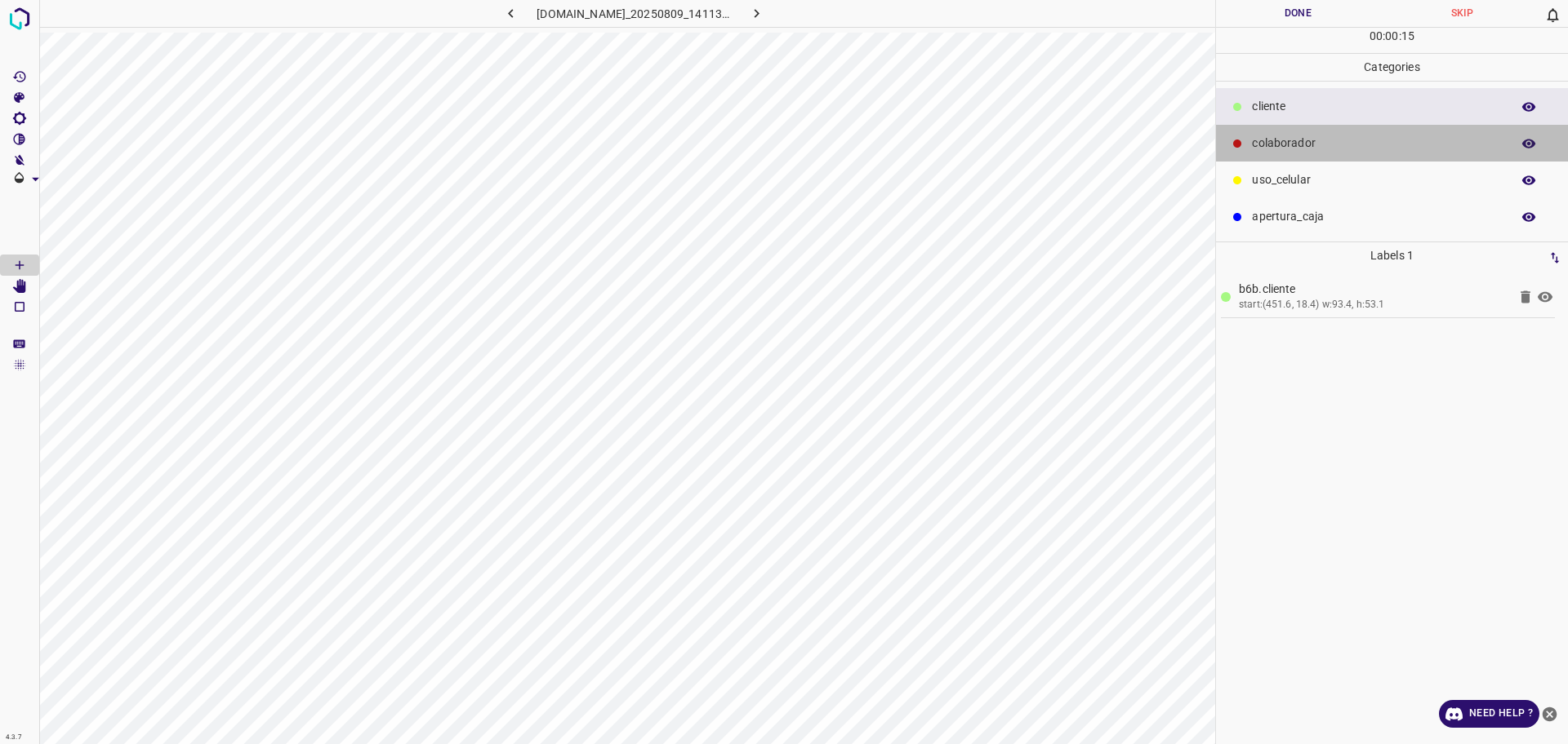
click at [1300, 141] on p "colaborador" at bounding box center [1377, 143] width 251 height 17
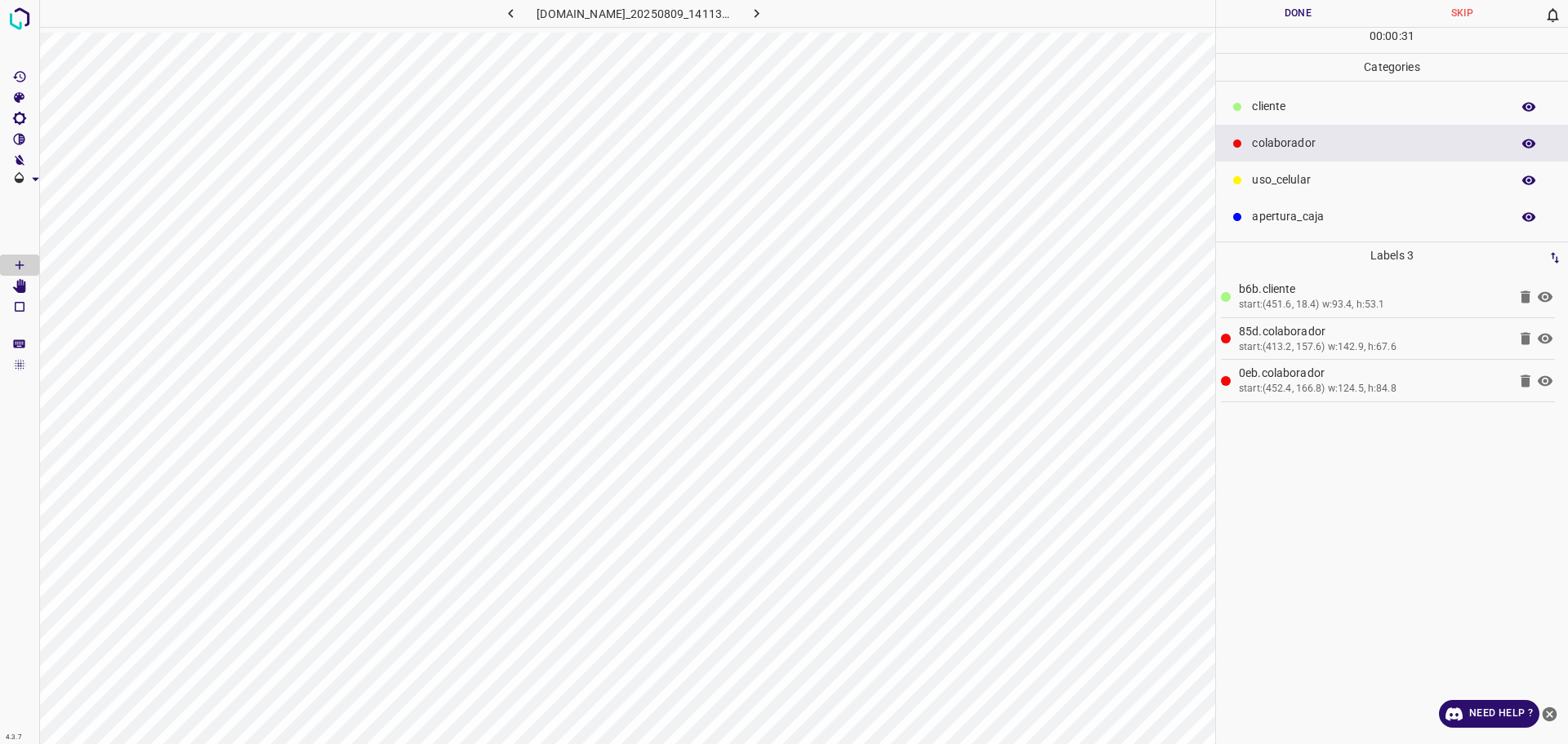
click at [1318, 180] on p "uso_celular" at bounding box center [1377, 180] width 251 height 17
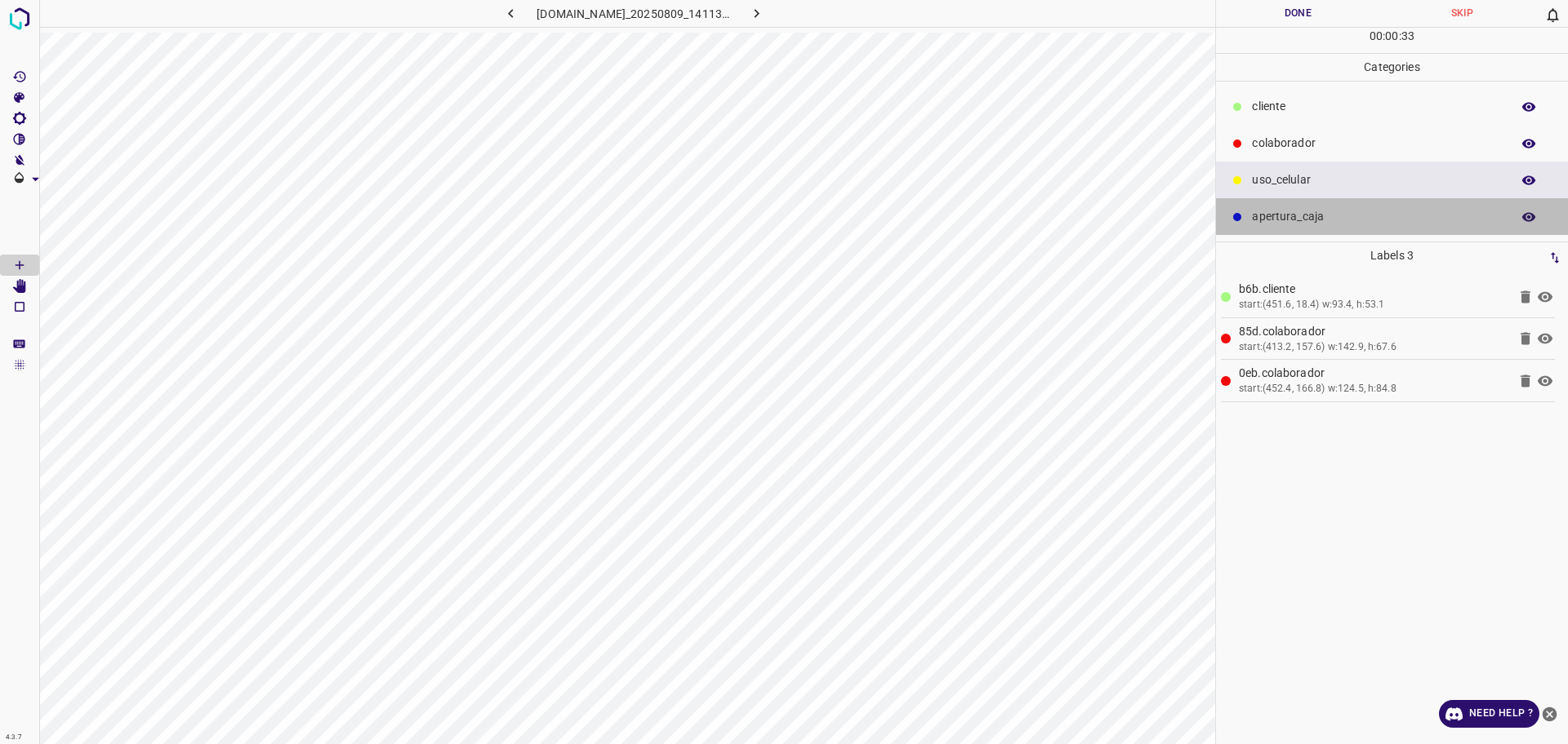
click at [1278, 215] on p "apertura_caja" at bounding box center [1377, 216] width 251 height 17
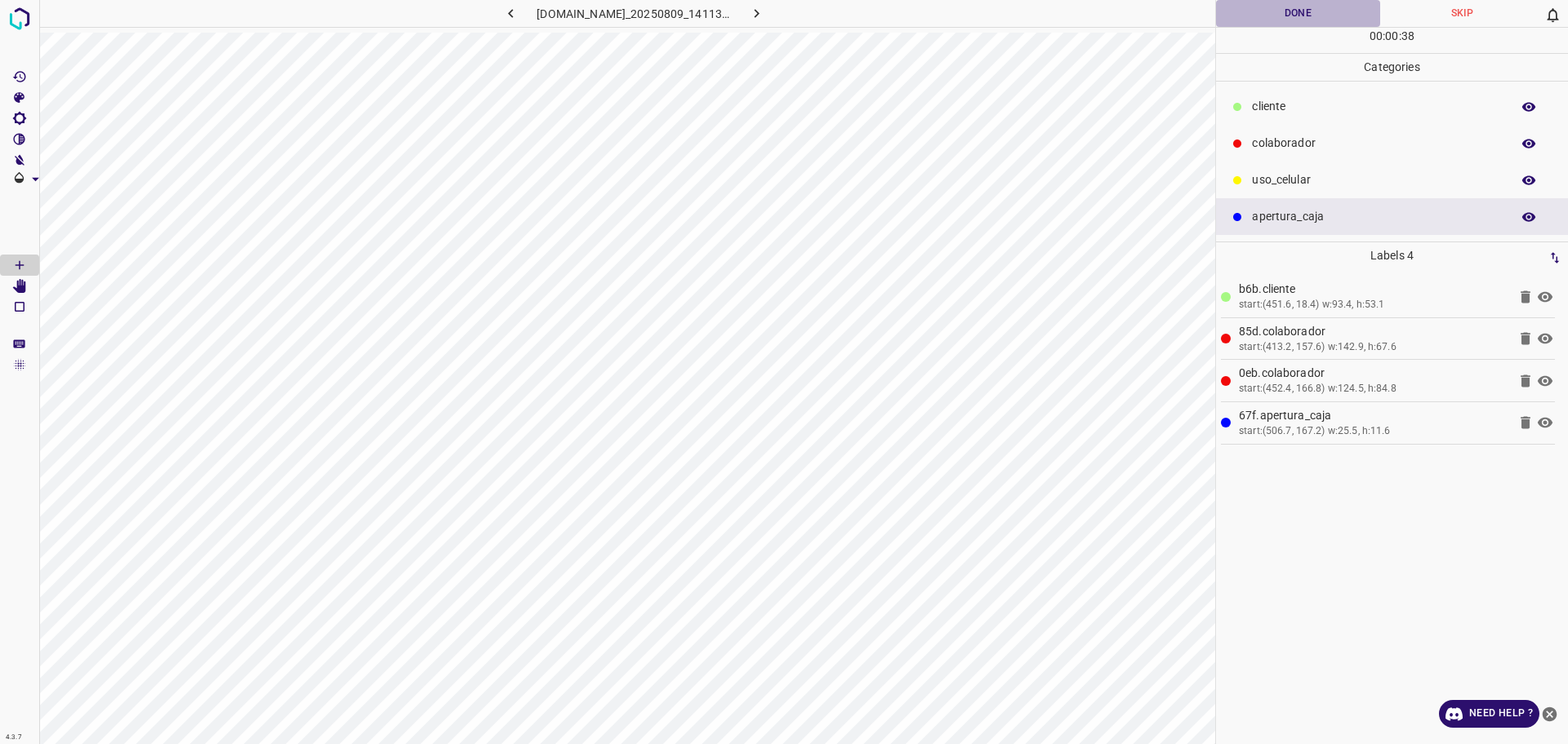
click at [1278, 21] on button "Done" at bounding box center [1297, 13] width 164 height 27
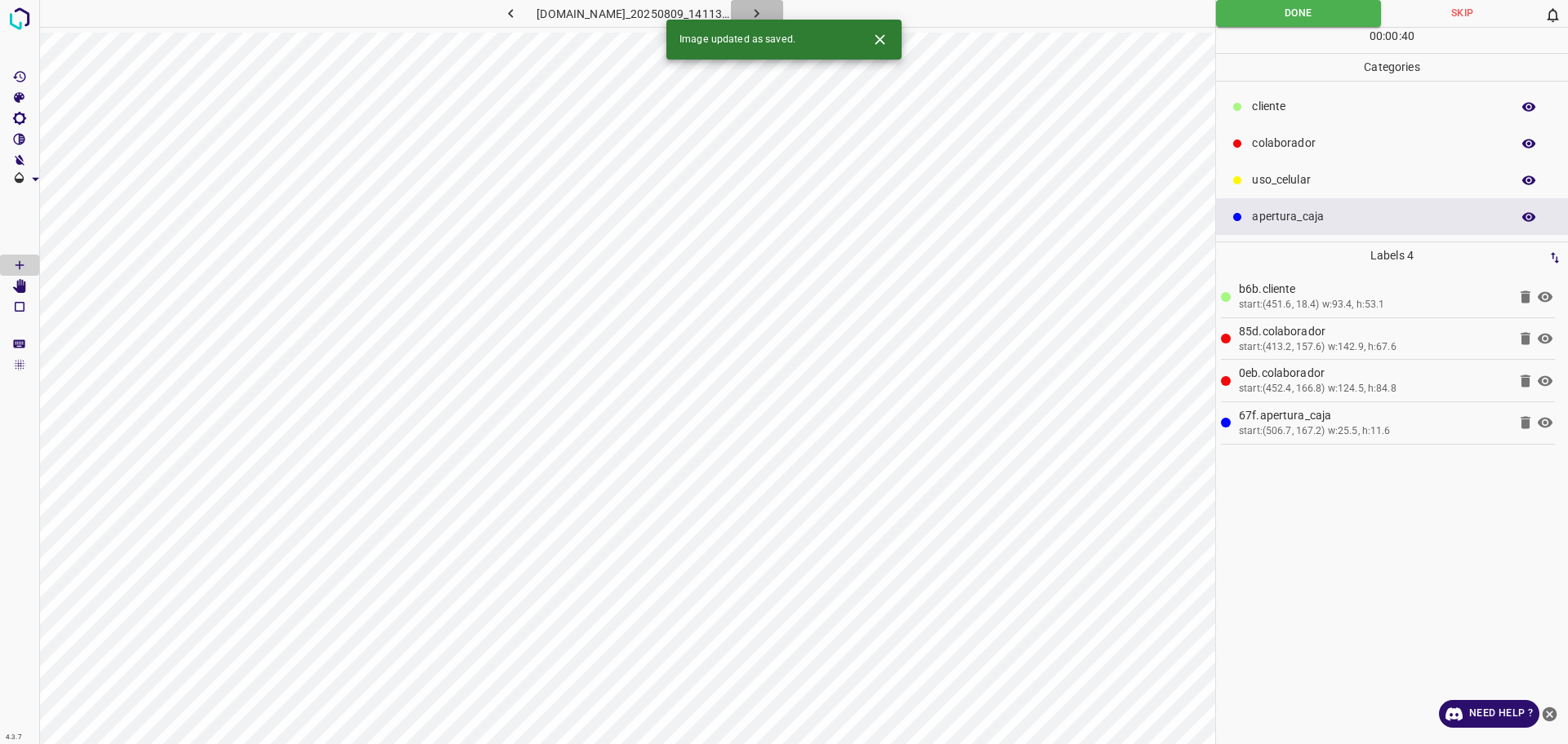
click at [759, 12] on icon "button" at bounding box center [756, 14] width 5 height 9
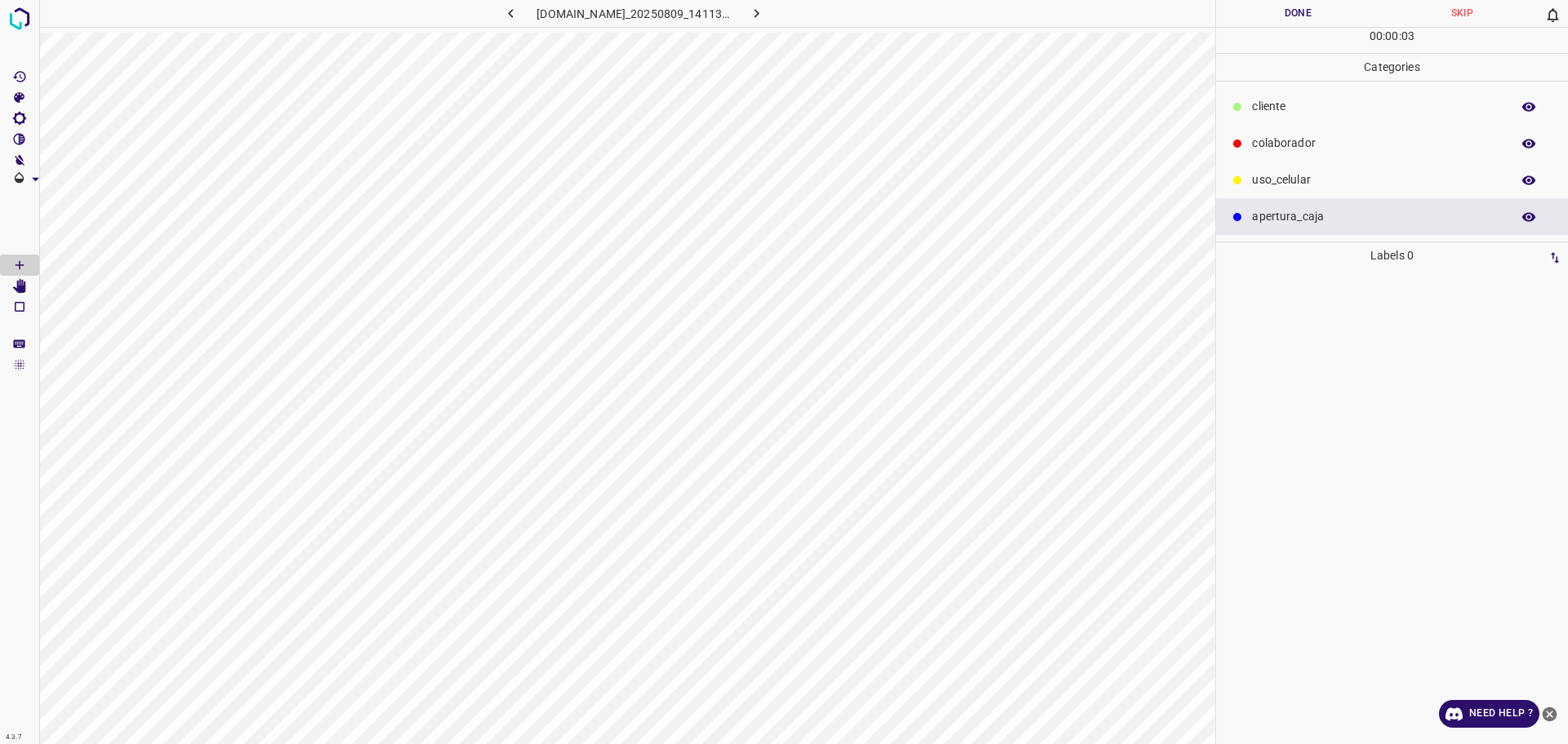
click at [1295, 112] on p "​​cliente" at bounding box center [1377, 106] width 251 height 17
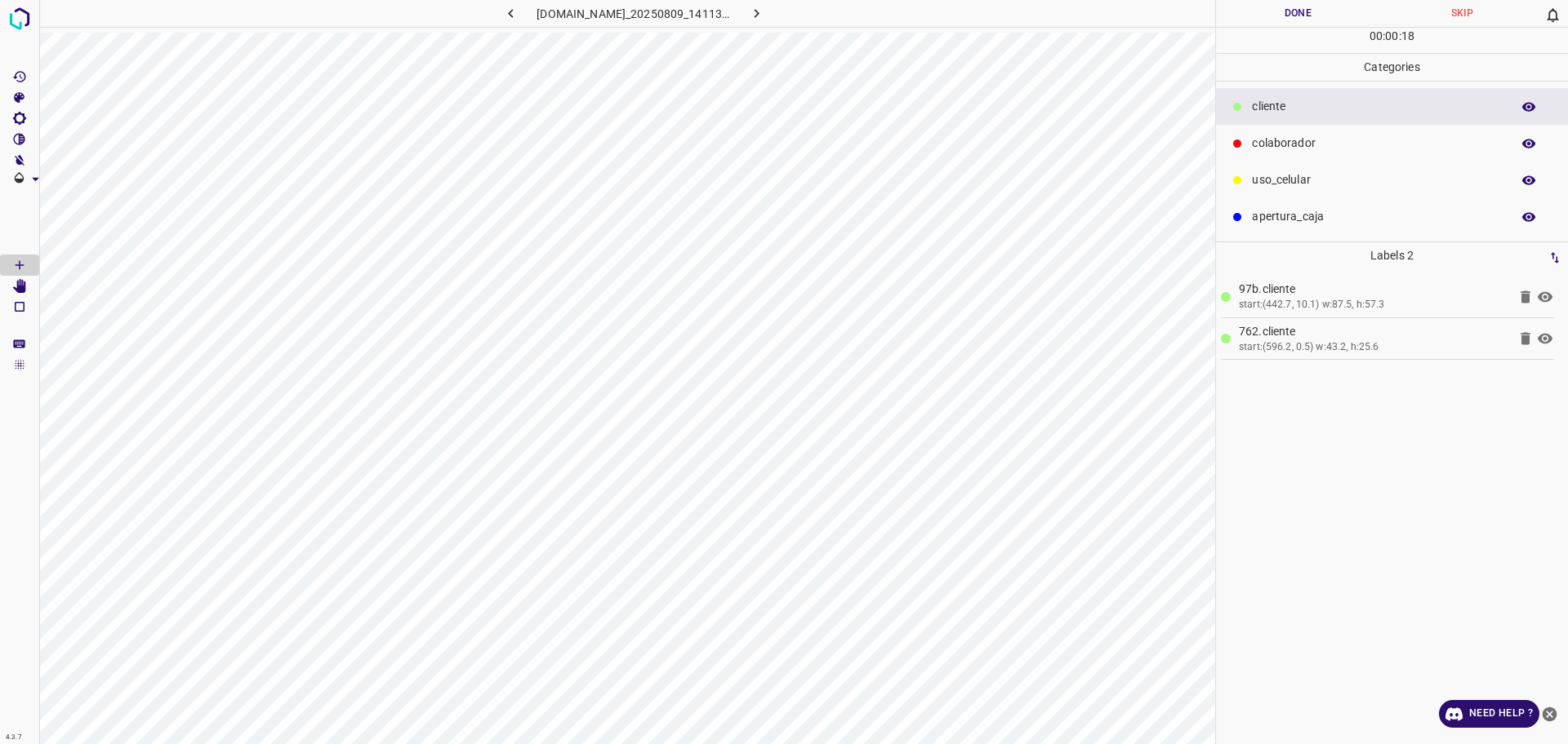
click at [1321, 141] on p "colaborador" at bounding box center [1377, 143] width 251 height 17
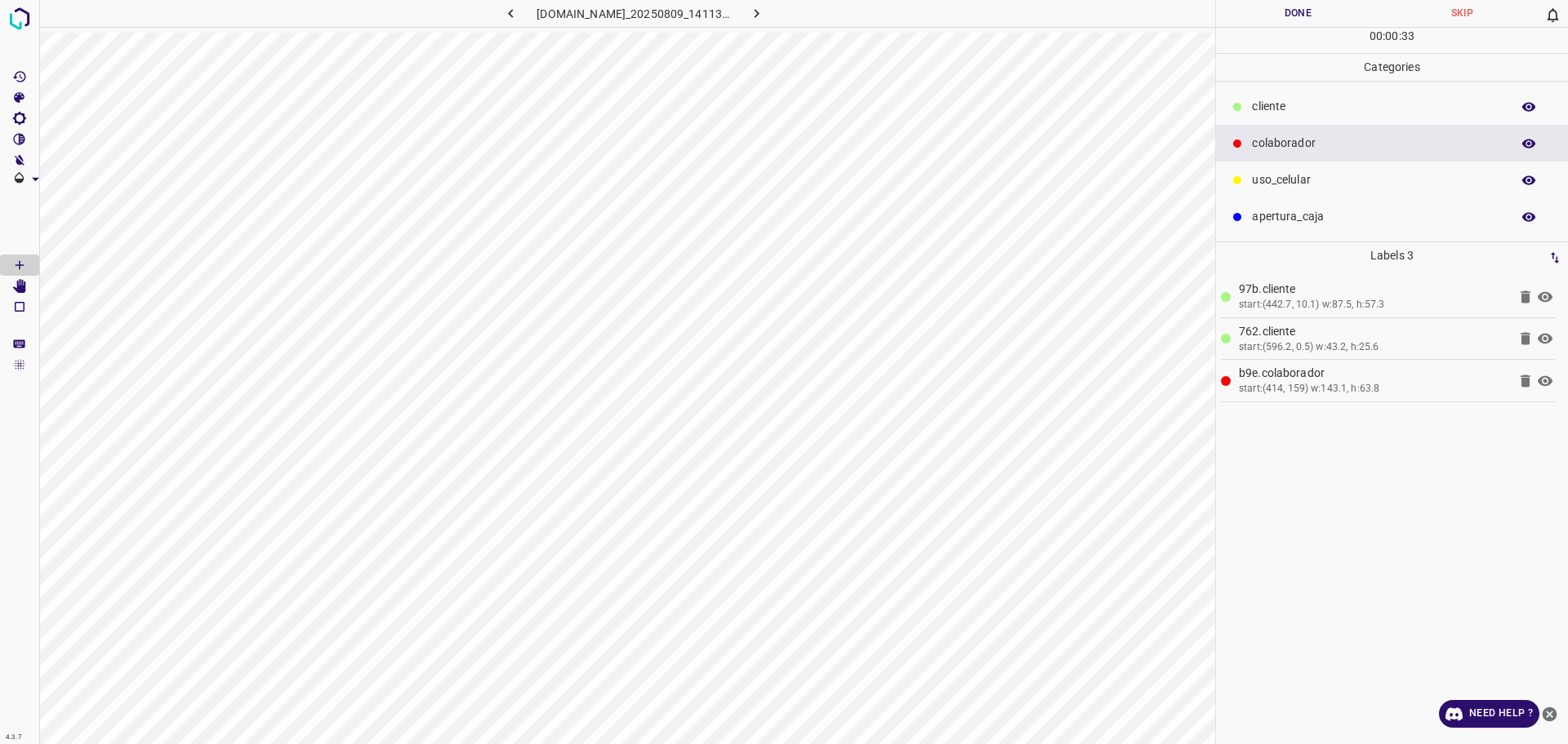
click at [1313, 210] on p "apertura_caja" at bounding box center [1377, 216] width 251 height 17
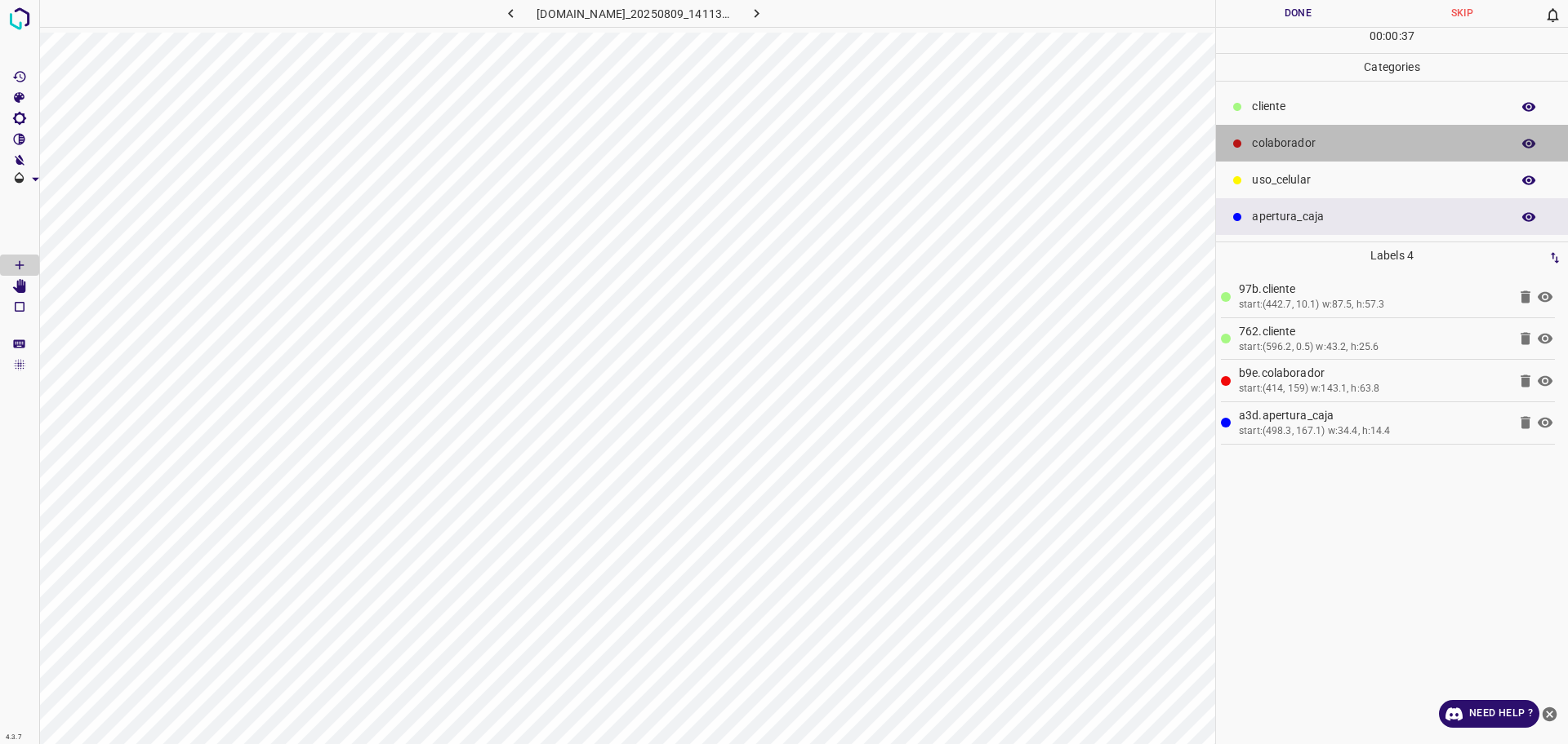
click at [1294, 139] on p "colaborador" at bounding box center [1377, 143] width 251 height 17
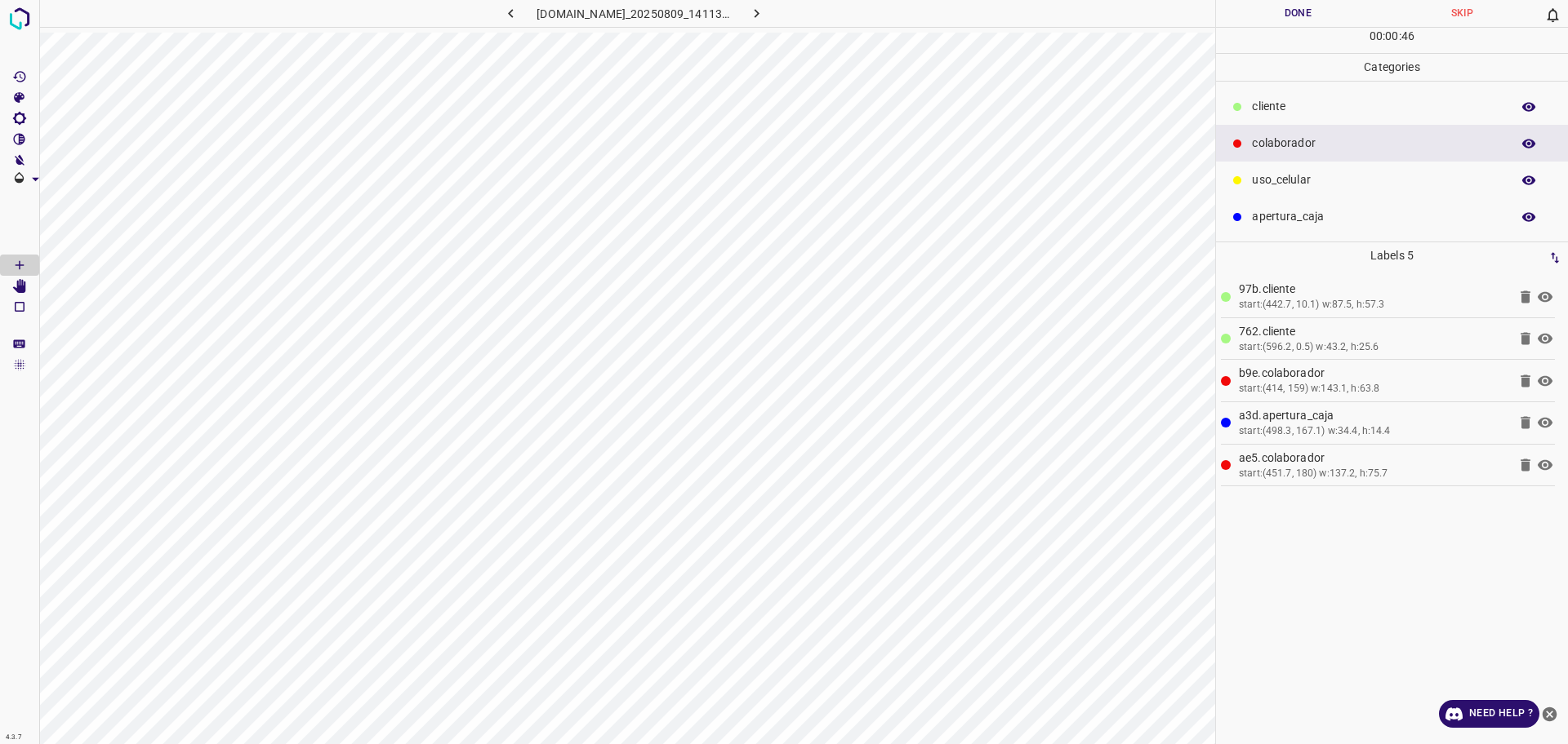
click at [1307, 18] on button "Done" at bounding box center [1297, 13] width 164 height 27
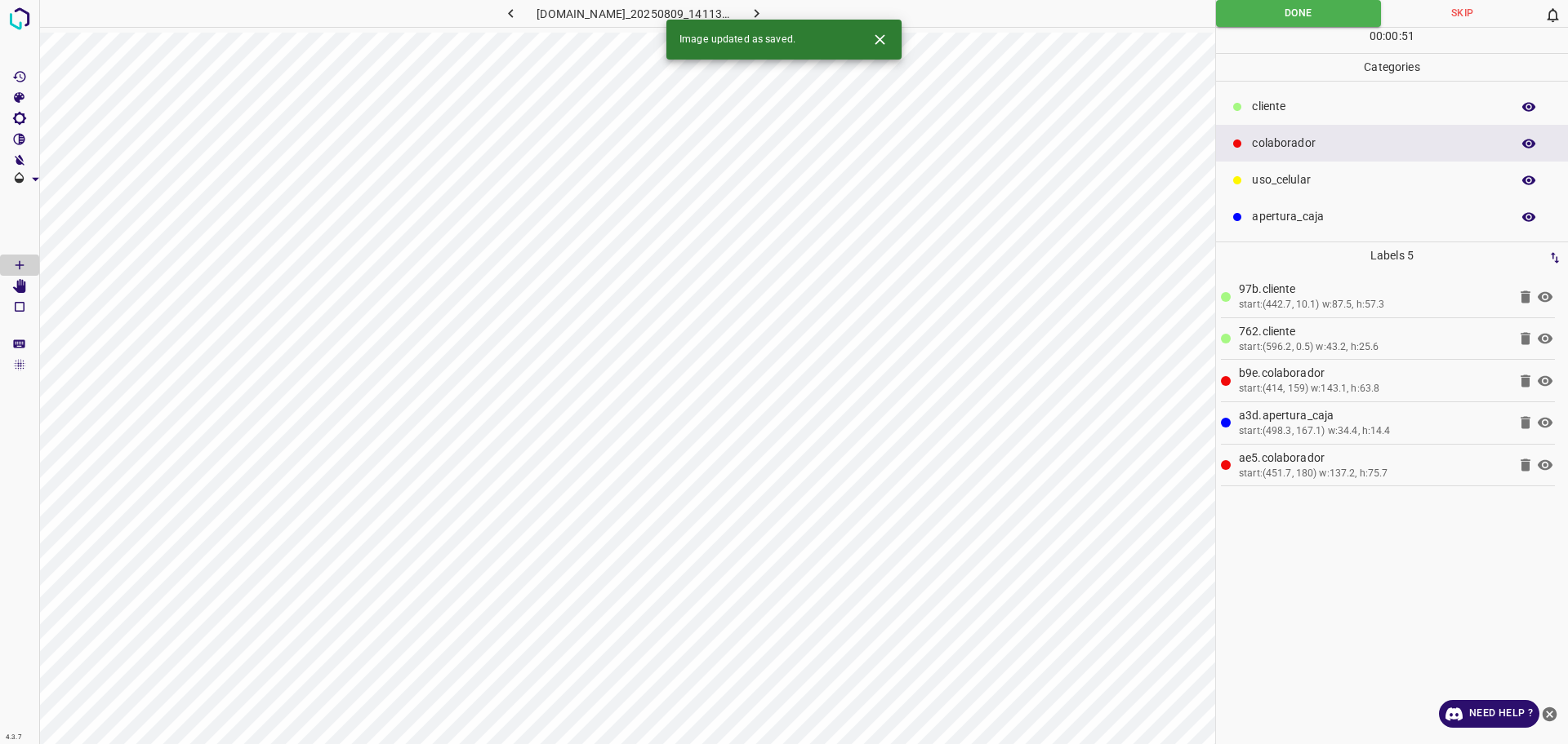
click at [765, 16] on icon "button" at bounding box center [756, 13] width 17 height 17
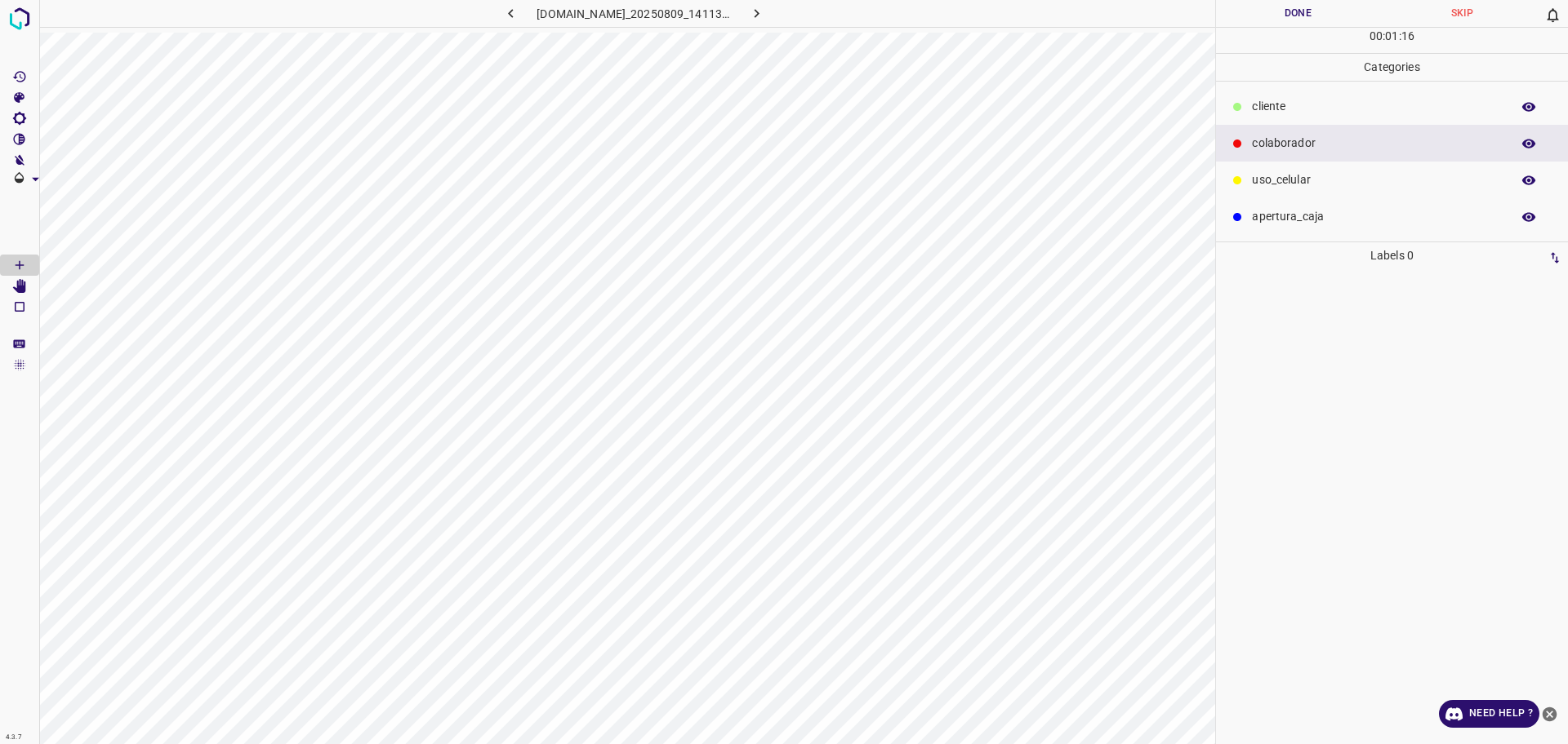
click at [1247, 105] on div "​​cliente" at bounding box center [1391, 106] width 352 height 36
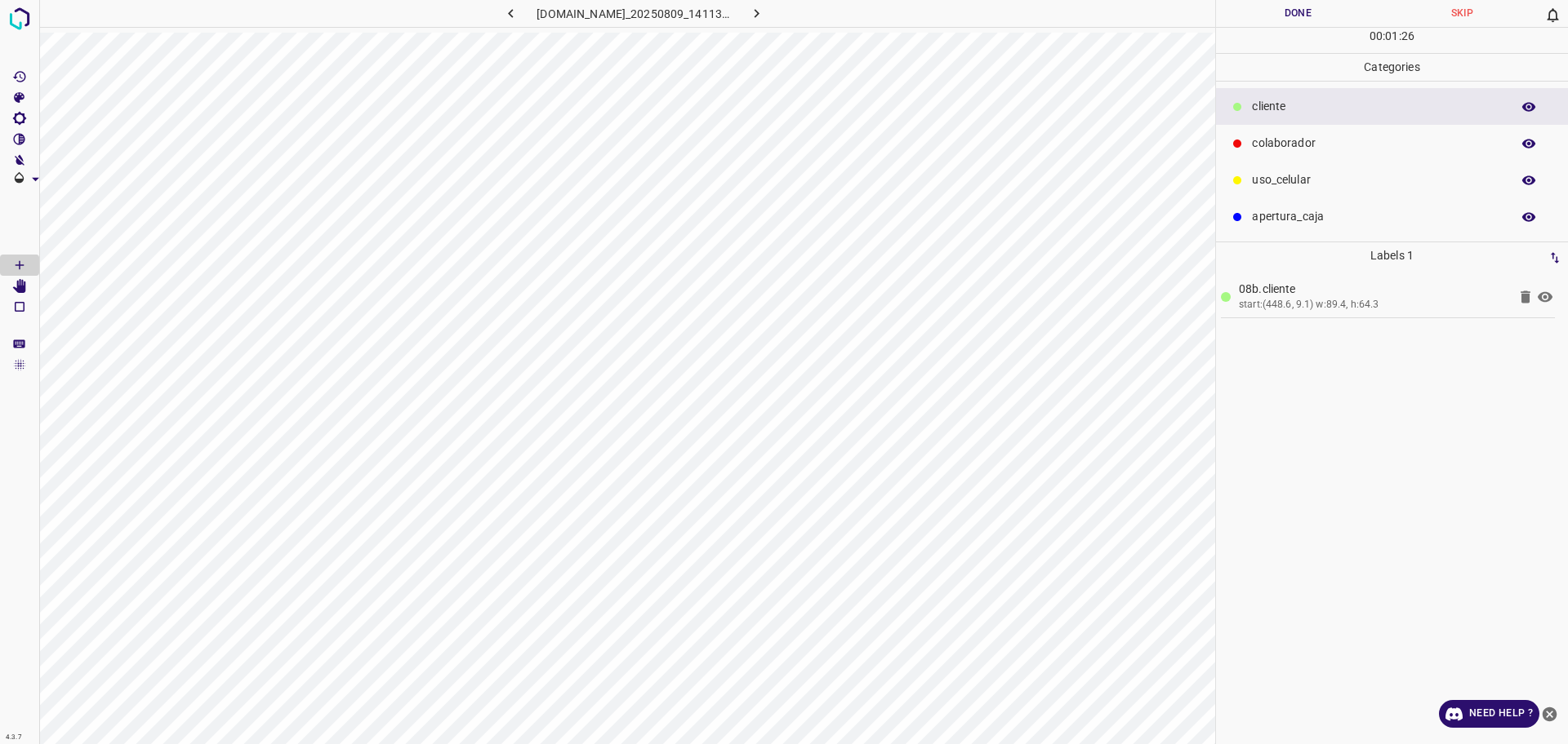
click at [1369, 136] on p "colaborador" at bounding box center [1377, 143] width 251 height 17
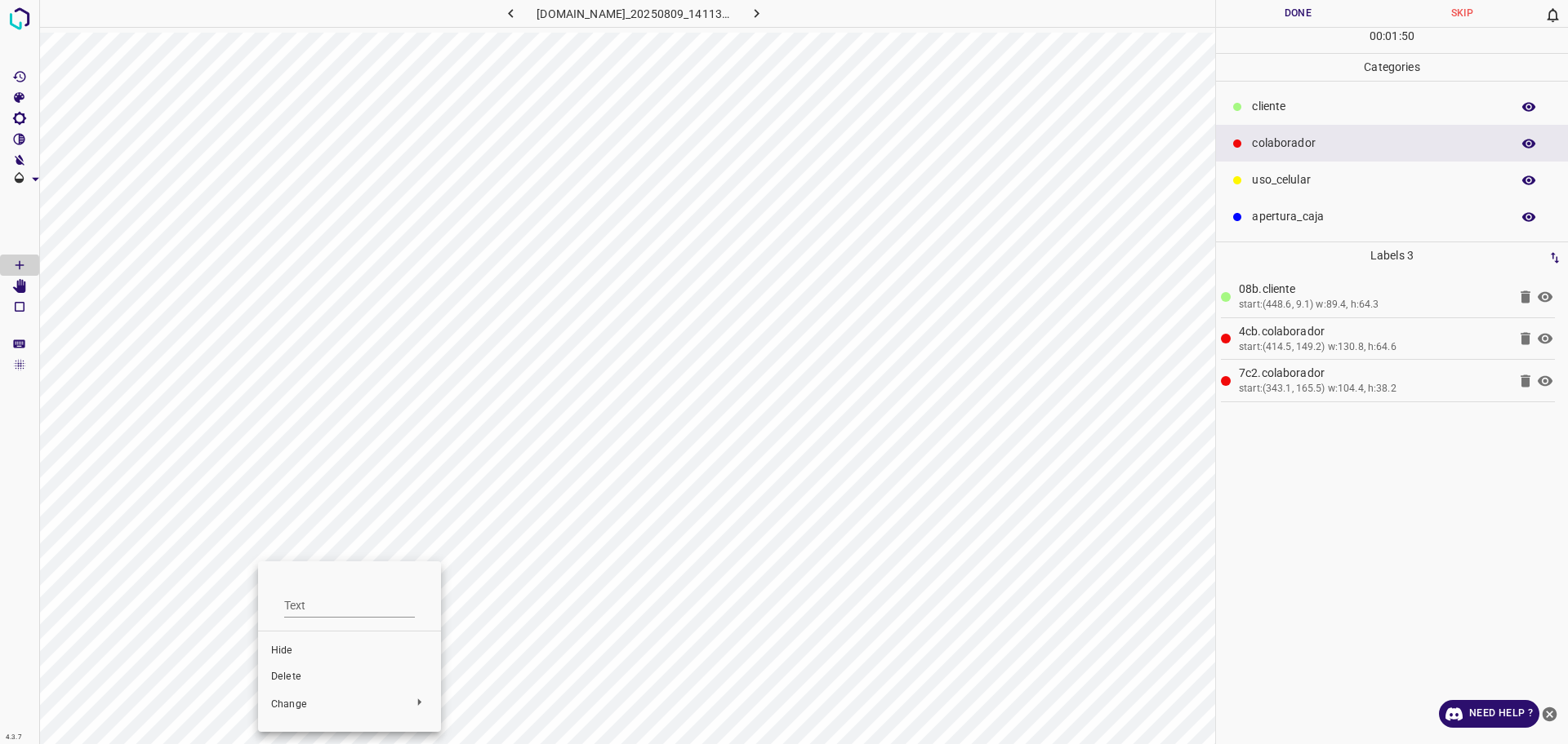
click at [326, 675] on span "Delete" at bounding box center [350, 678] width 157 height 15
click at [1270, 23] on button "Done" at bounding box center [1297, 13] width 164 height 27
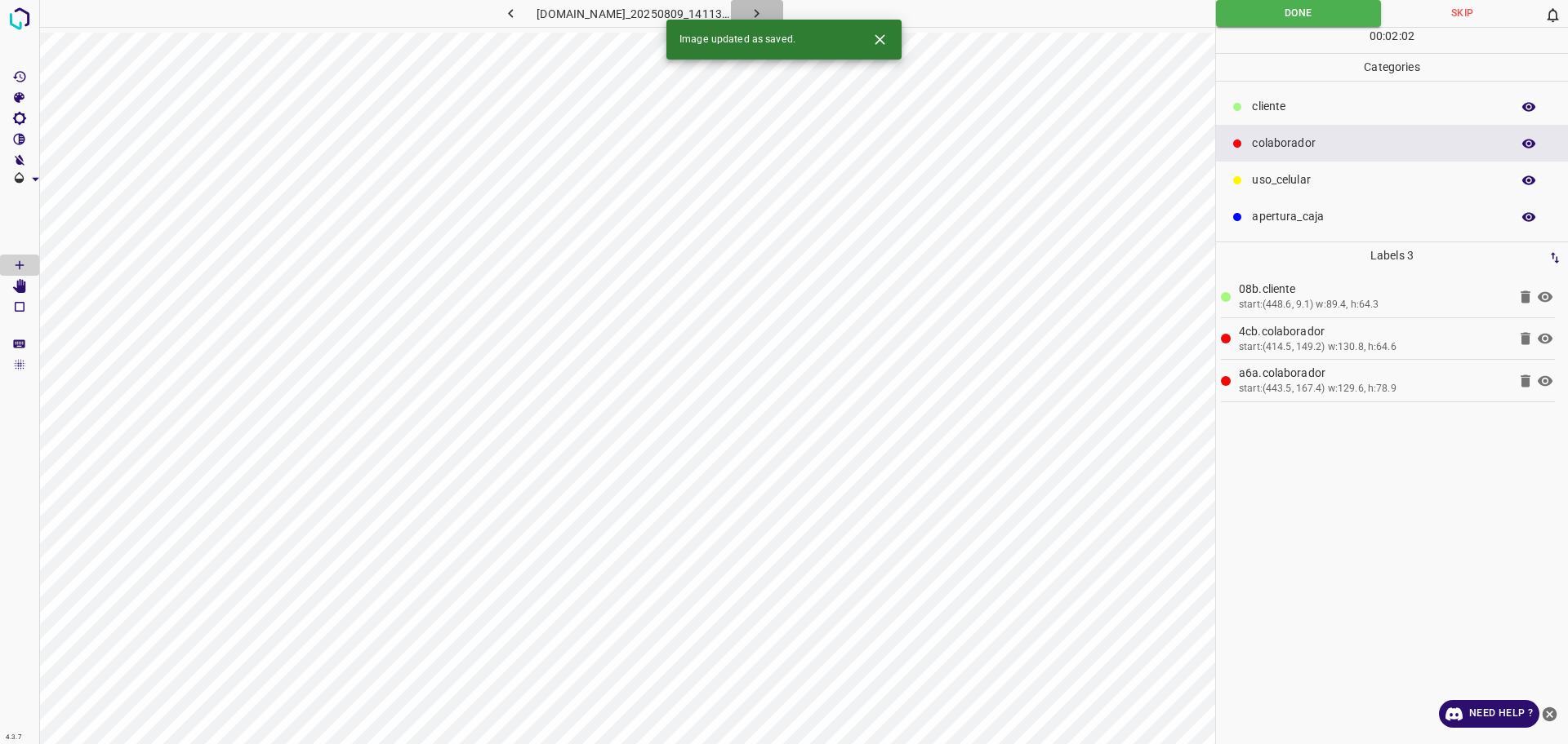
click at [765, 11] on icon "button" at bounding box center [756, 13] width 17 height 17
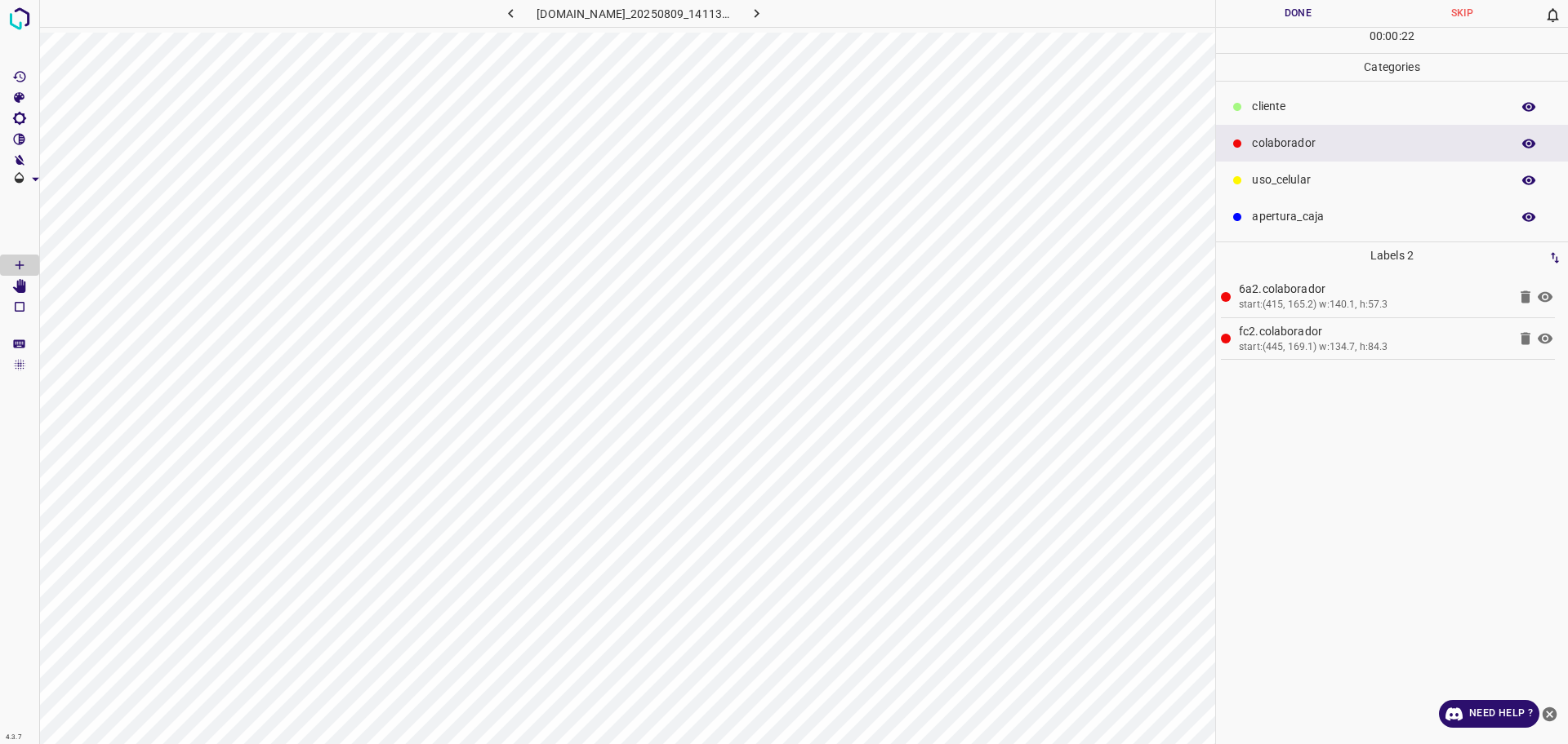
click at [1322, 92] on div "​​cliente" at bounding box center [1391, 106] width 352 height 36
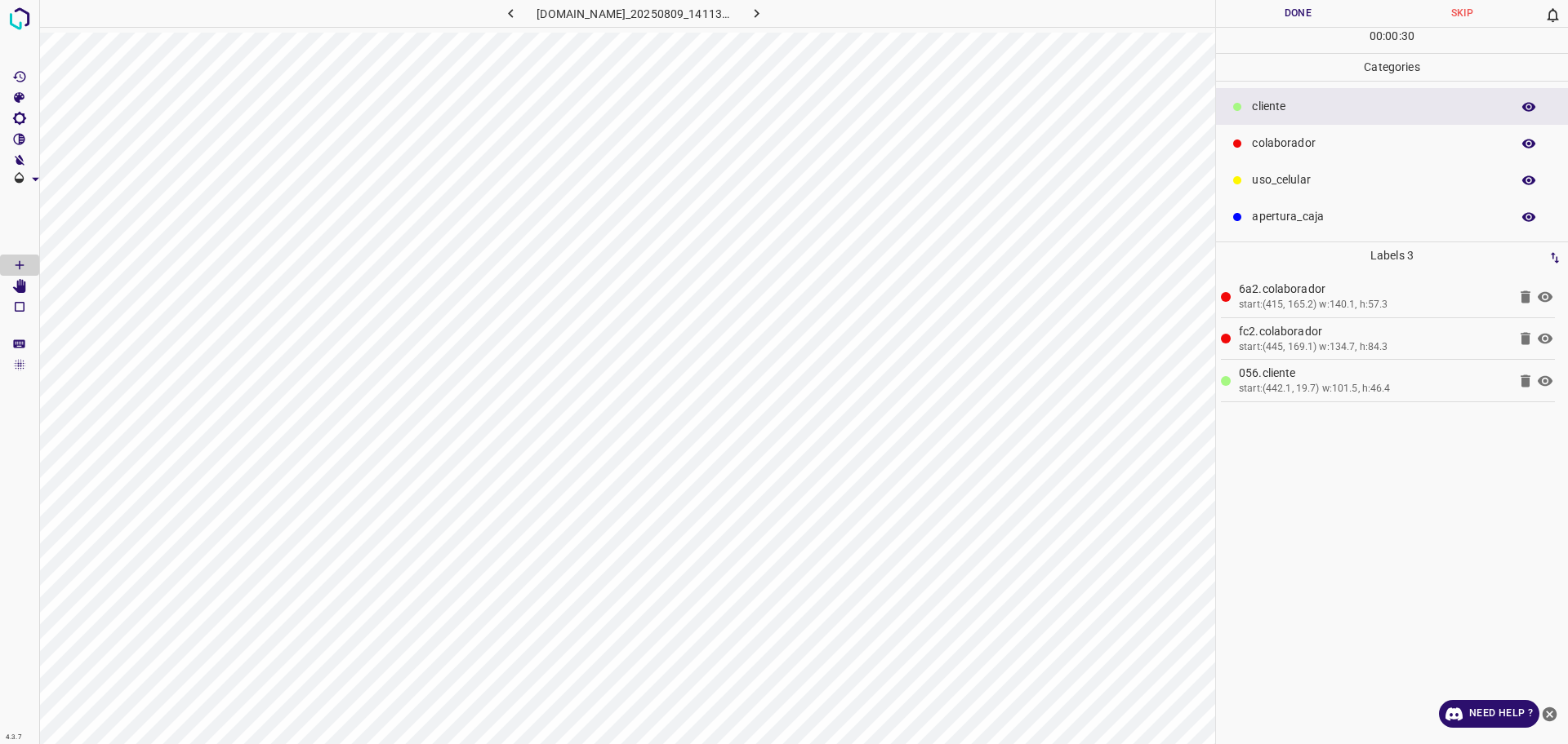
click at [1270, 18] on button "Done" at bounding box center [1297, 13] width 164 height 27
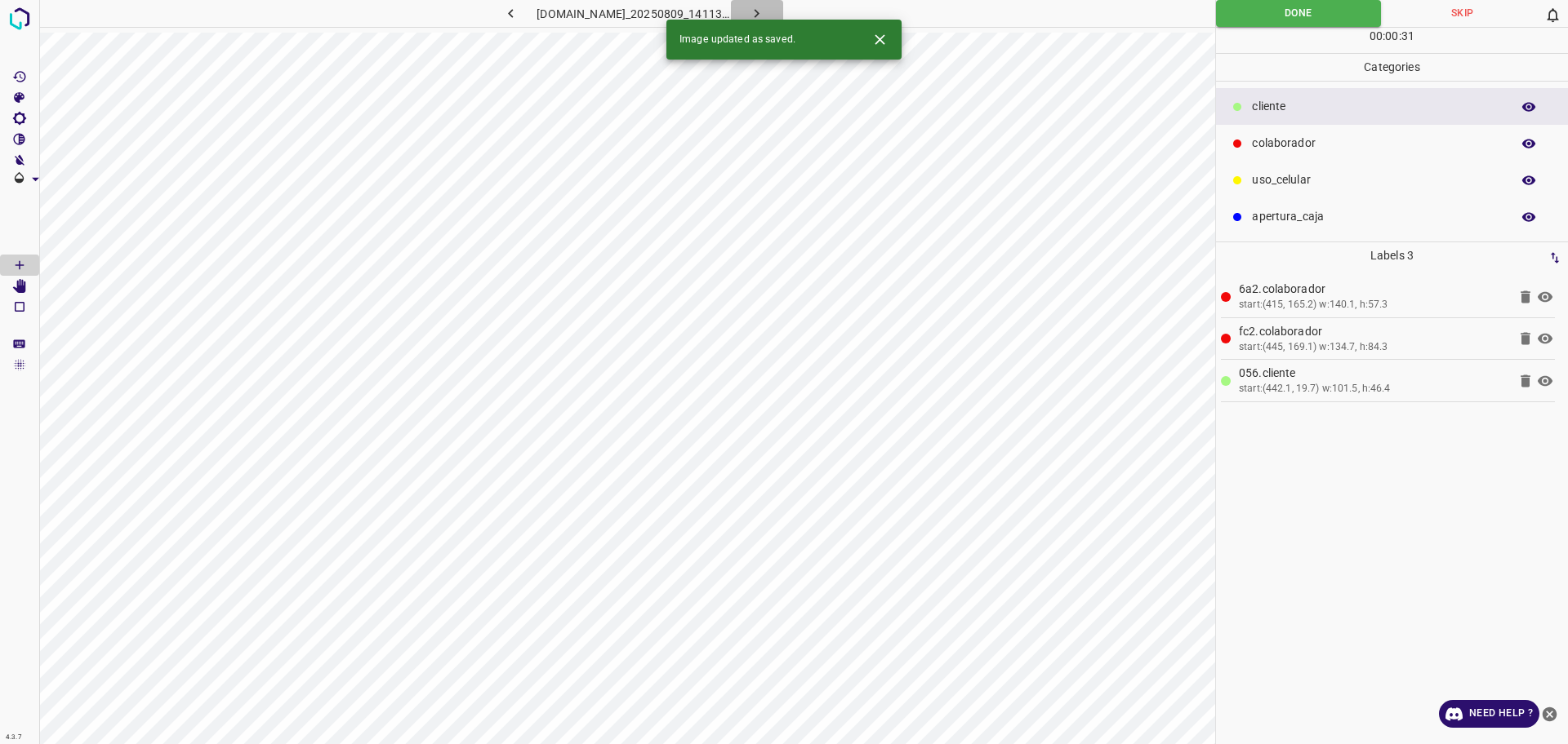
click at [765, 14] on icon "button" at bounding box center [756, 13] width 17 height 17
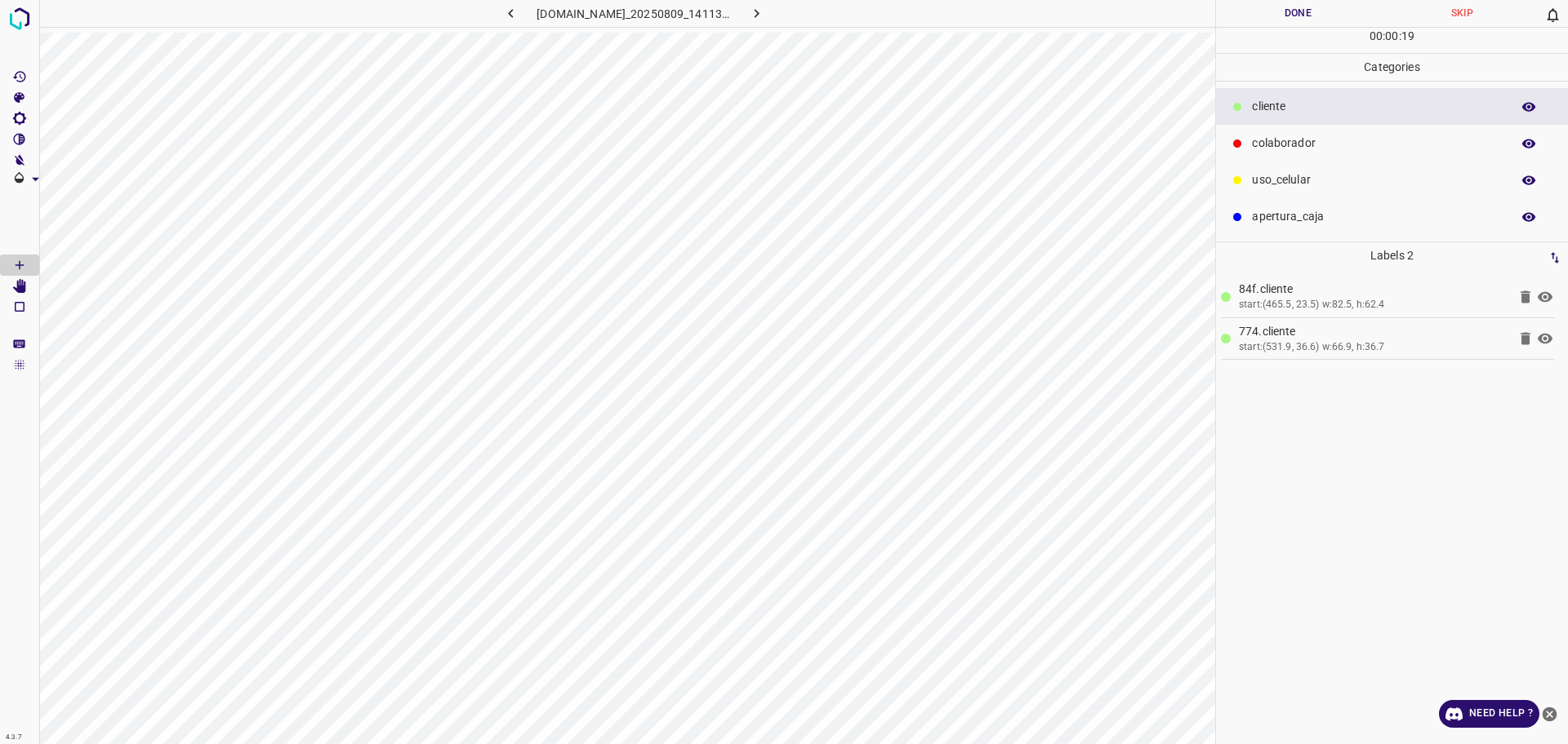
click at [1310, 137] on p "colaborador" at bounding box center [1377, 143] width 251 height 17
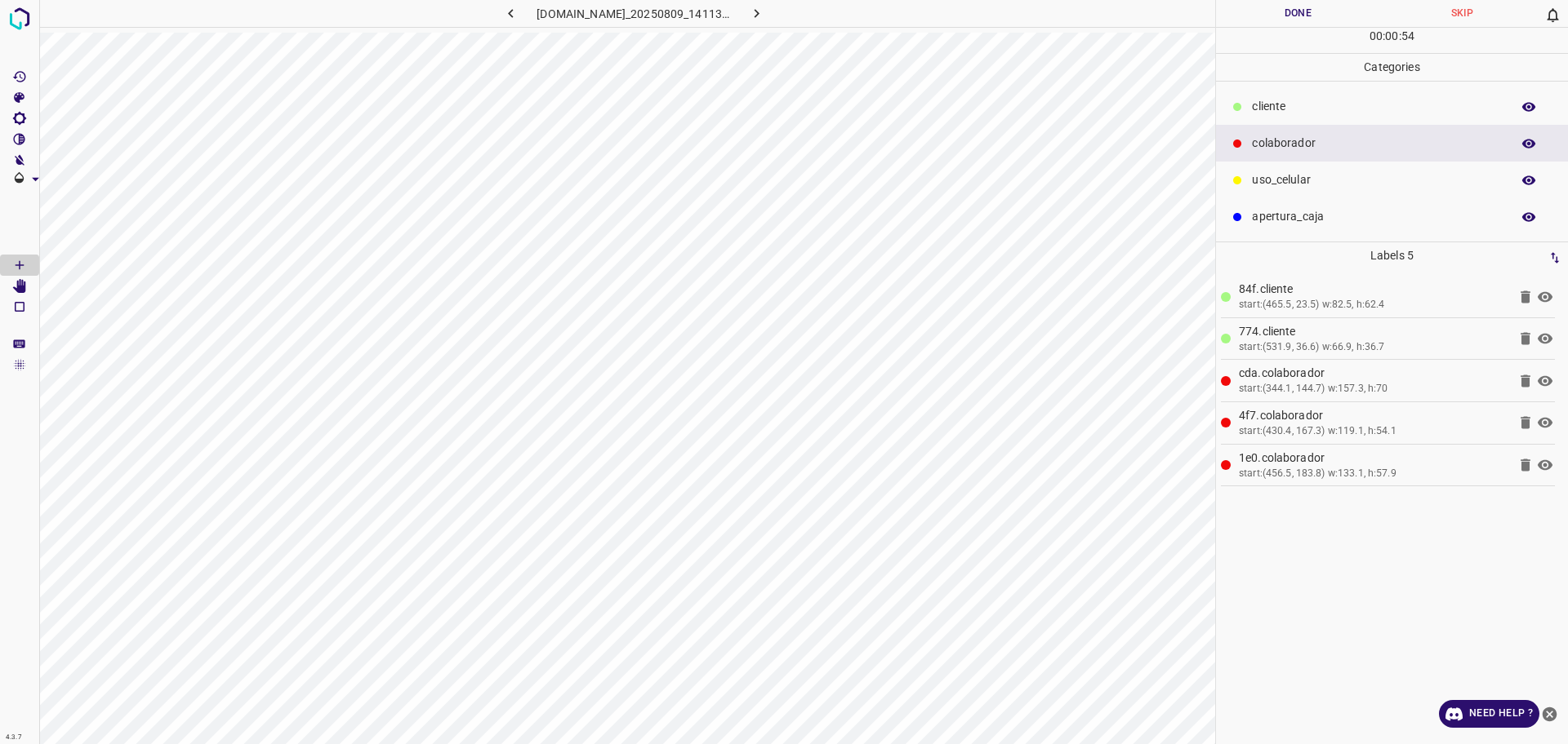
click at [1307, 227] on div "apertura_caja" at bounding box center [1391, 216] width 352 height 36
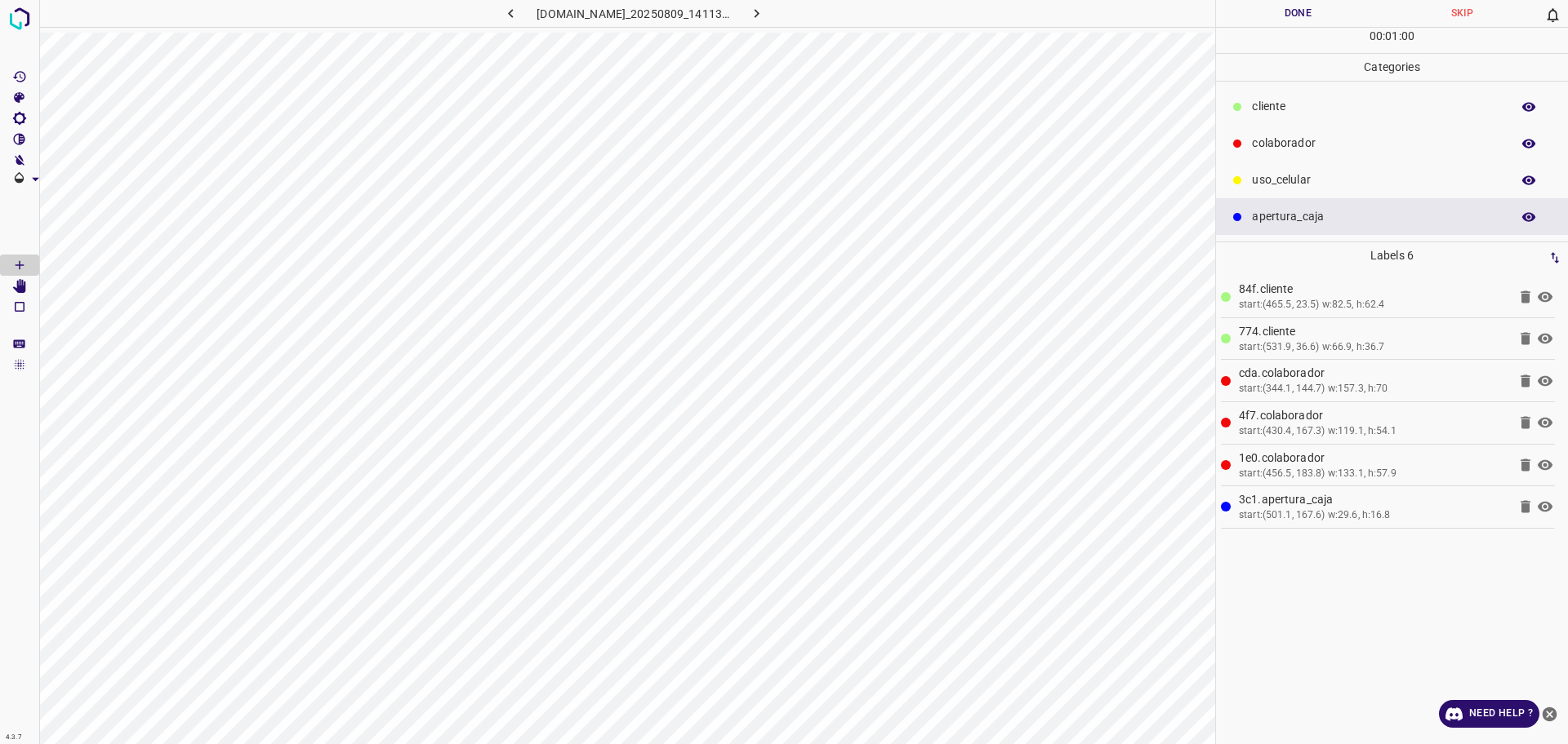
click at [1281, 9] on button "Done" at bounding box center [1297, 13] width 164 height 27
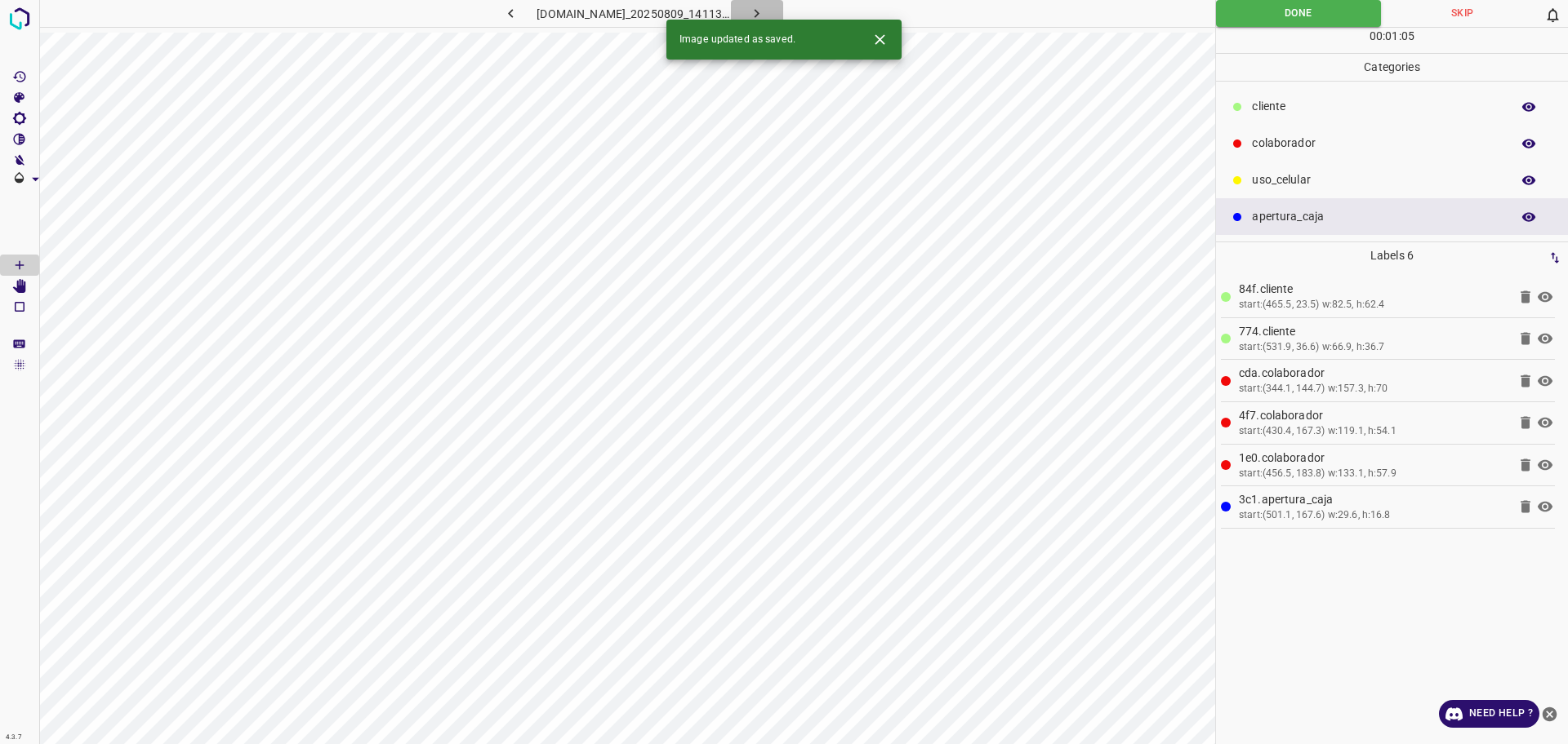
click at [783, 7] on button "button" at bounding box center [756, 13] width 52 height 27
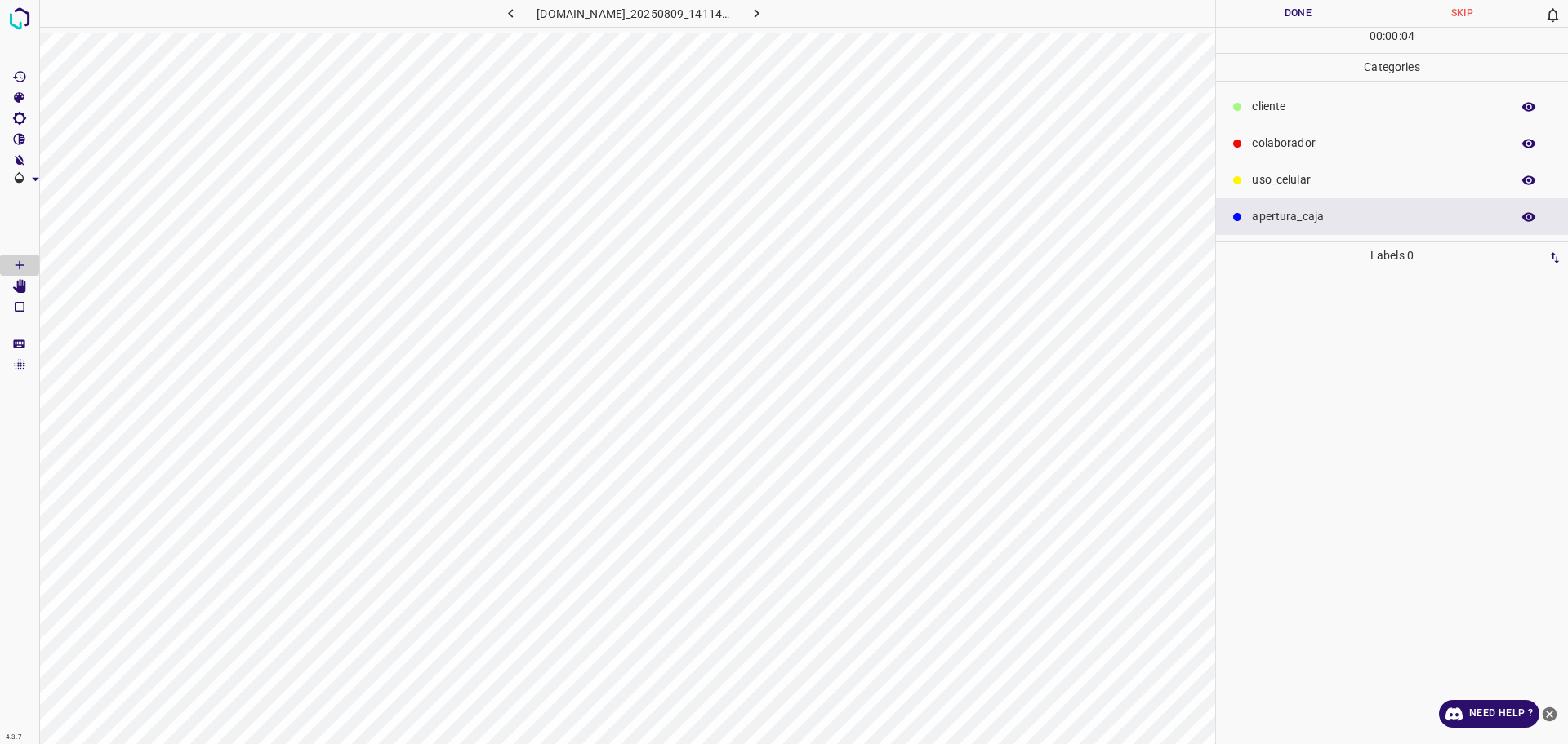
click at [1295, 127] on div "colaborador" at bounding box center [1391, 143] width 352 height 36
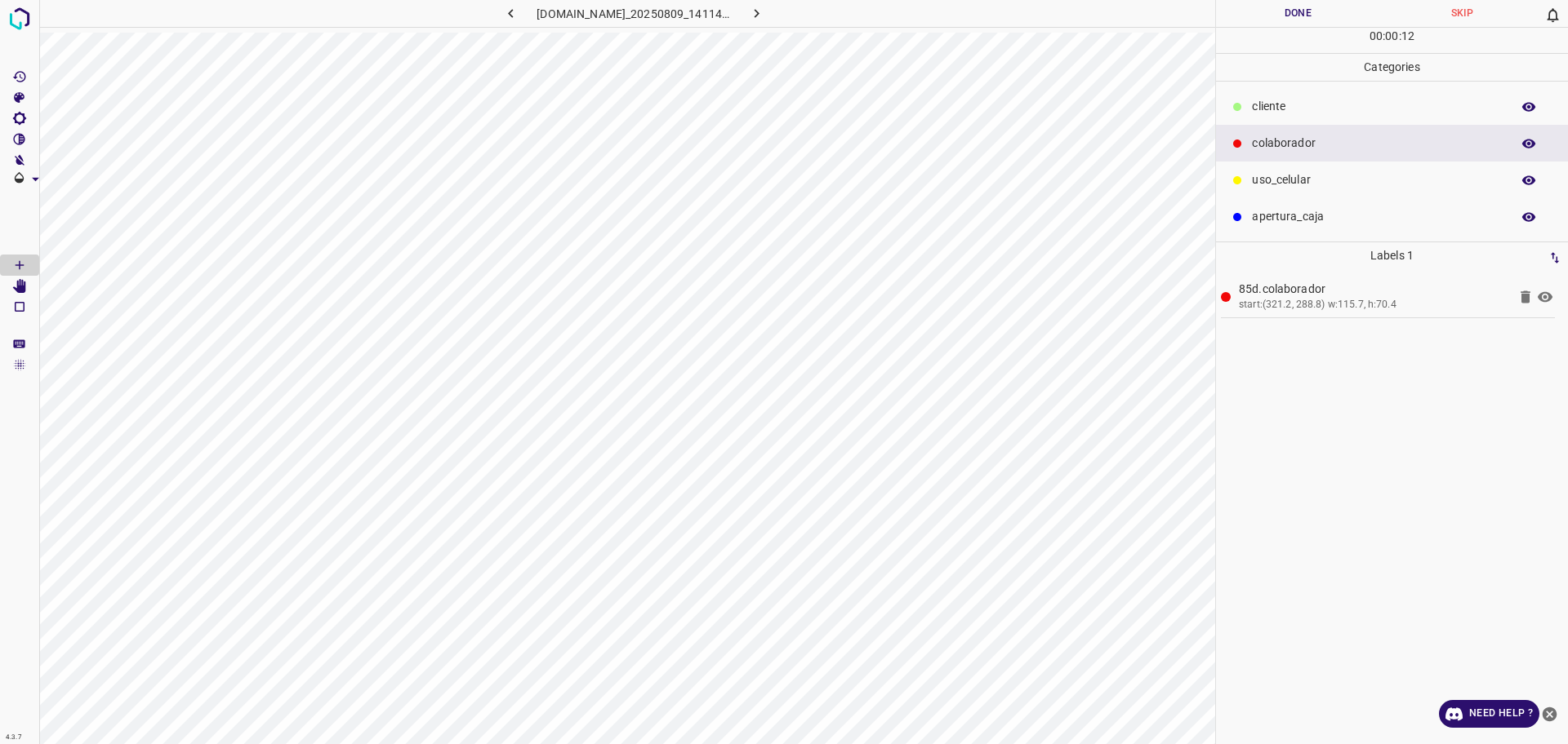
click at [1320, 34] on div "00 : 00 : 12" at bounding box center [1391, 40] width 352 height 25
click at [1311, 23] on button "Done" at bounding box center [1297, 13] width 164 height 27
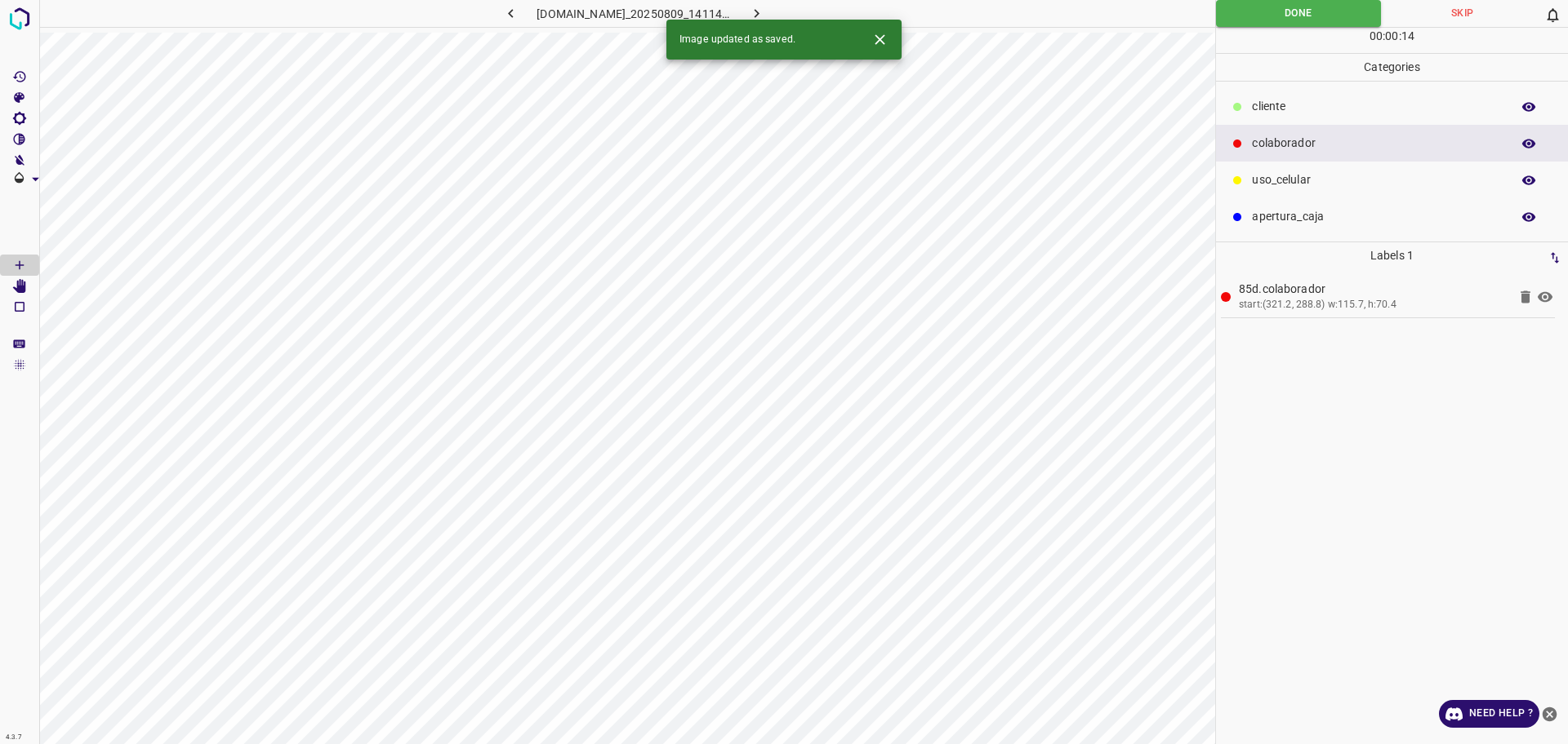
click at [774, 26] on div "Image updated as saved." at bounding box center [737, 40] width 116 height 28
click at [759, 15] on icon "button" at bounding box center [756, 14] width 5 height 9
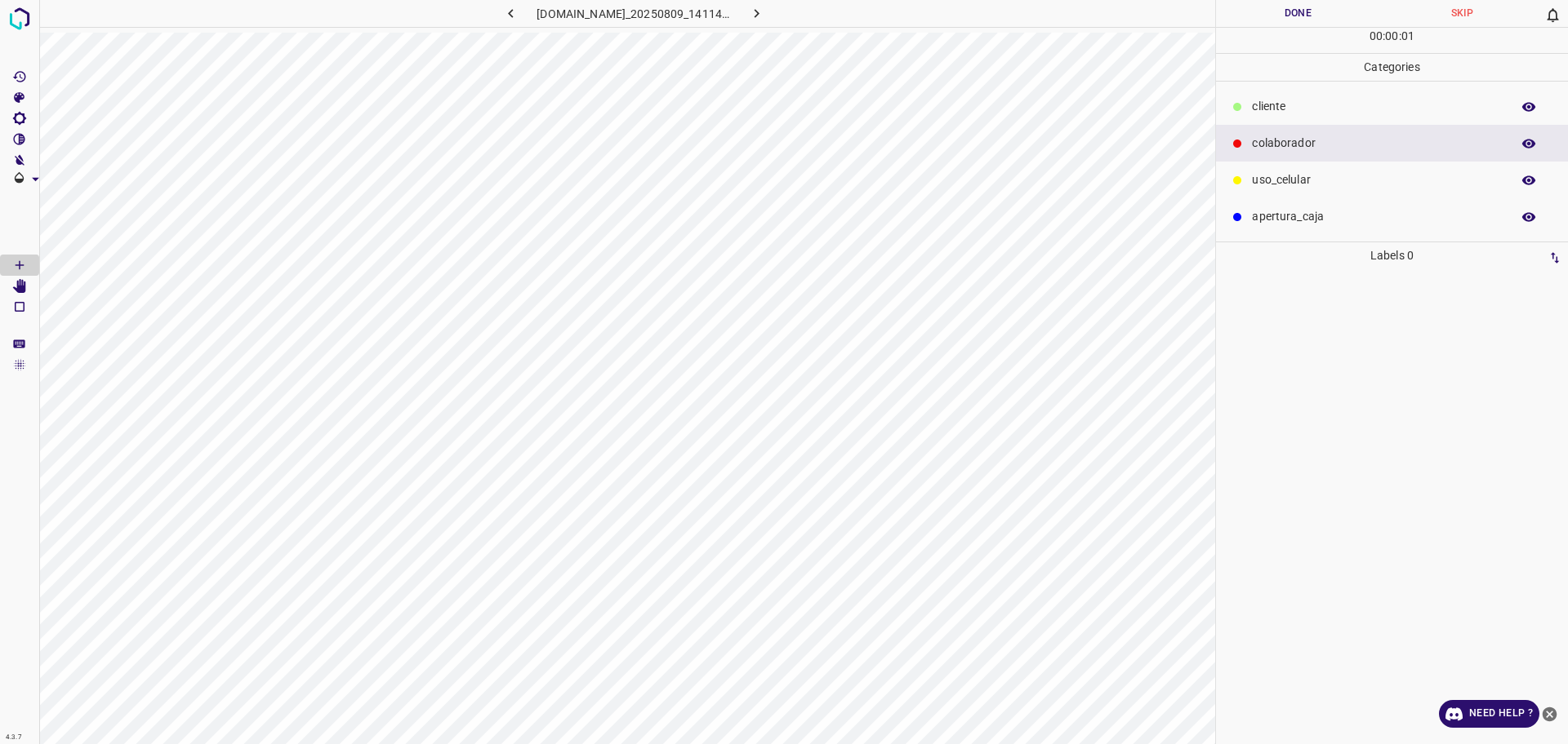
click at [1285, 104] on p "​​cliente" at bounding box center [1377, 106] width 251 height 17
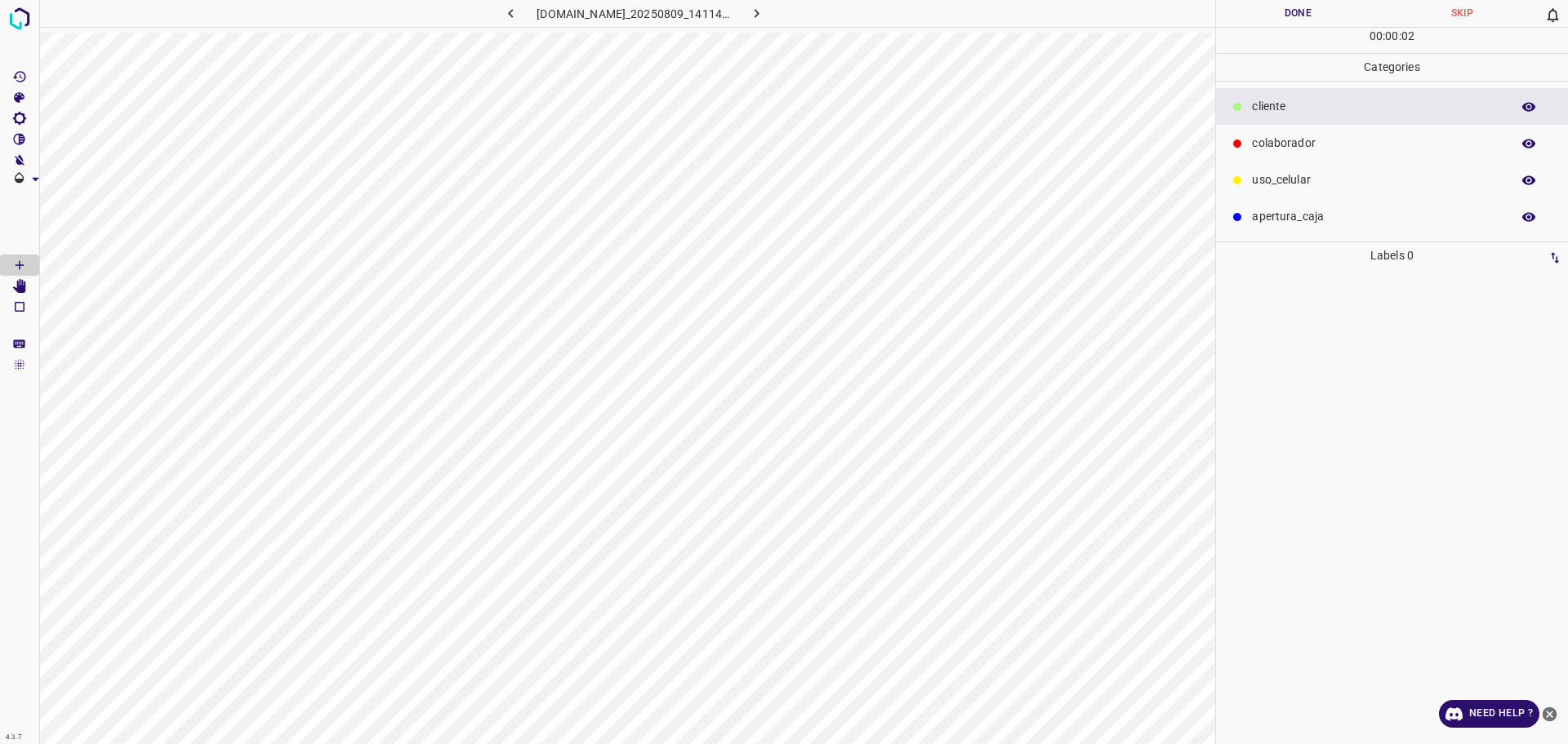
click at [1281, 143] on p "colaborador" at bounding box center [1377, 143] width 251 height 17
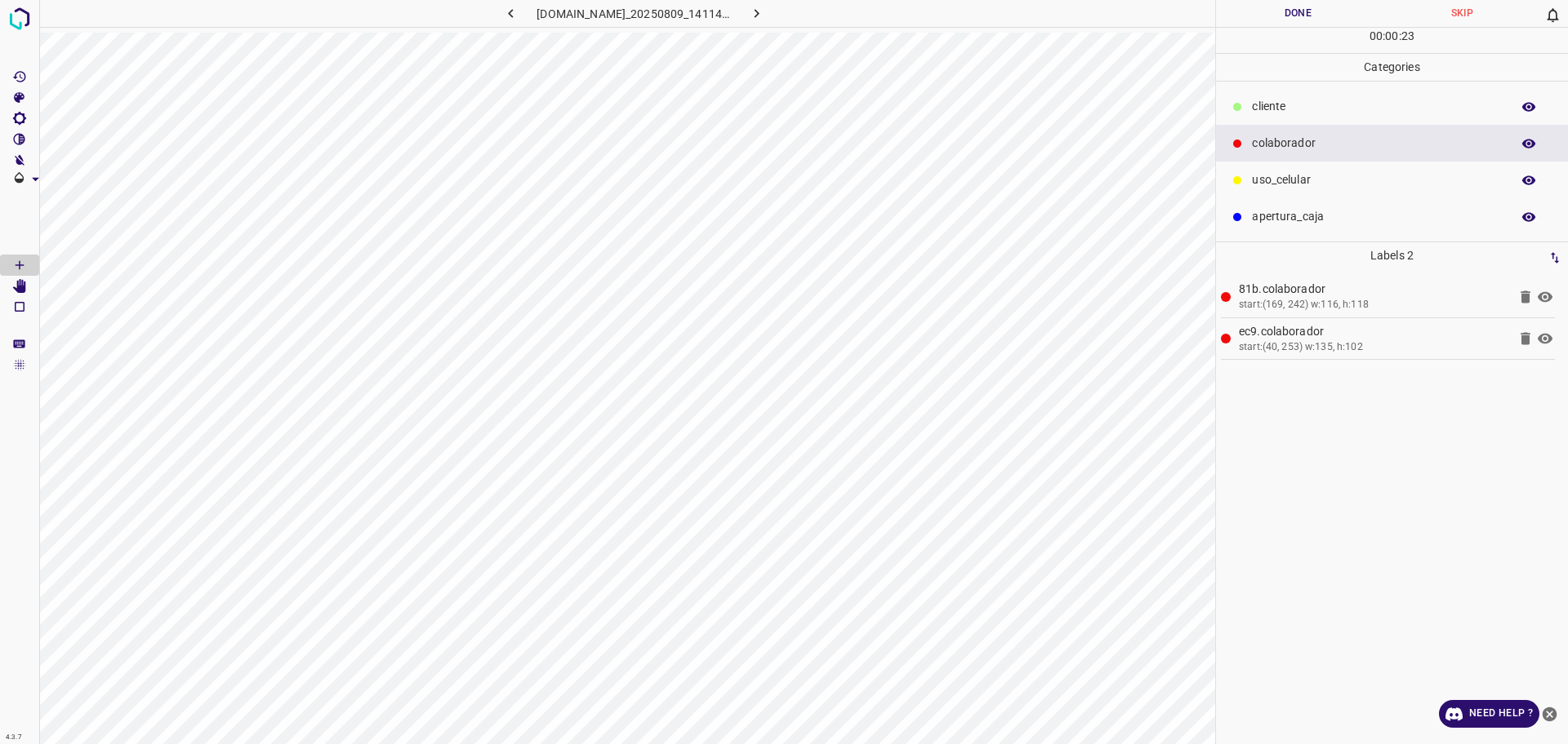
click at [1319, 108] on p "​​cliente" at bounding box center [1377, 106] width 251 height 17
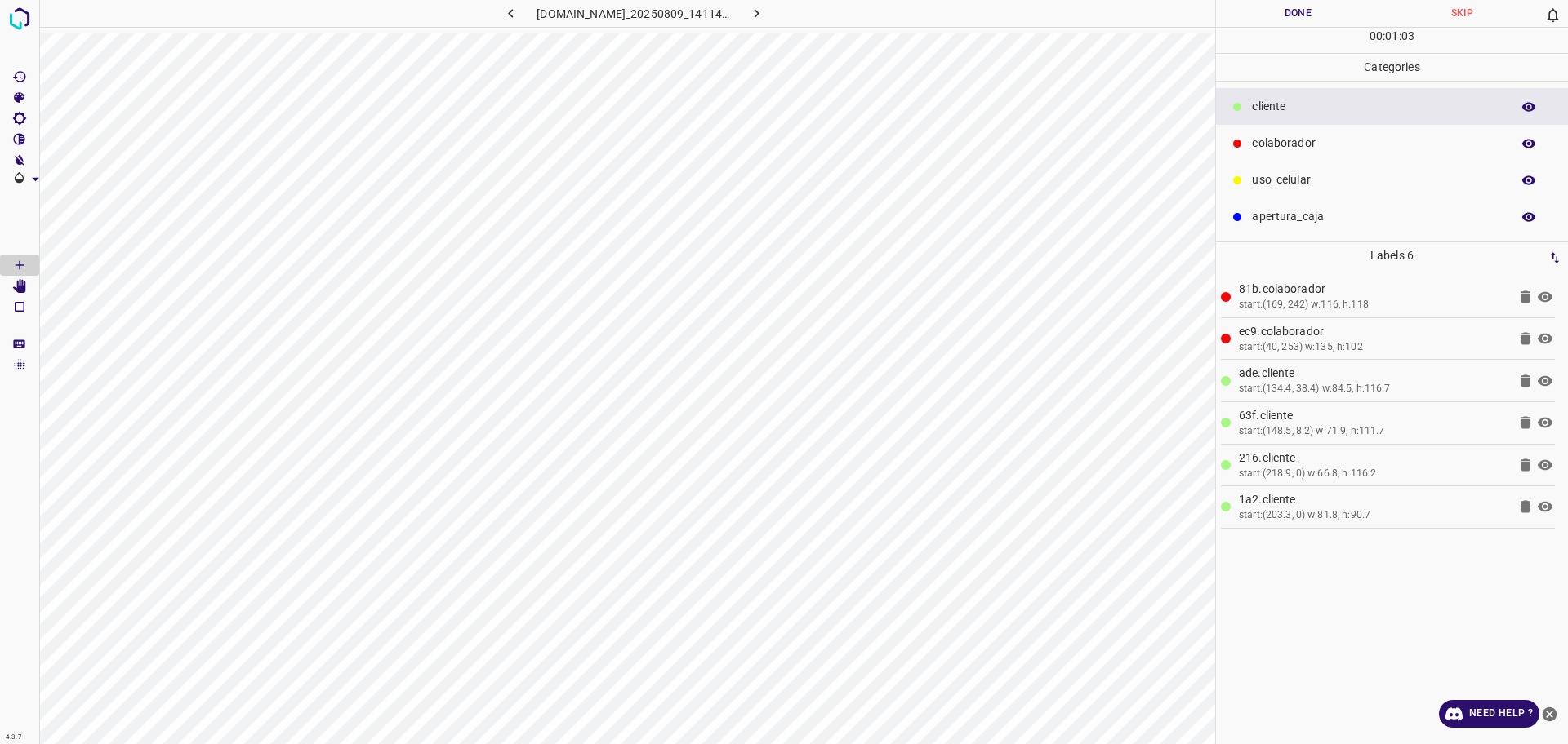
click at [1330, 4] on button "Done" at bounding box center [1297, 13] width 164 height 27
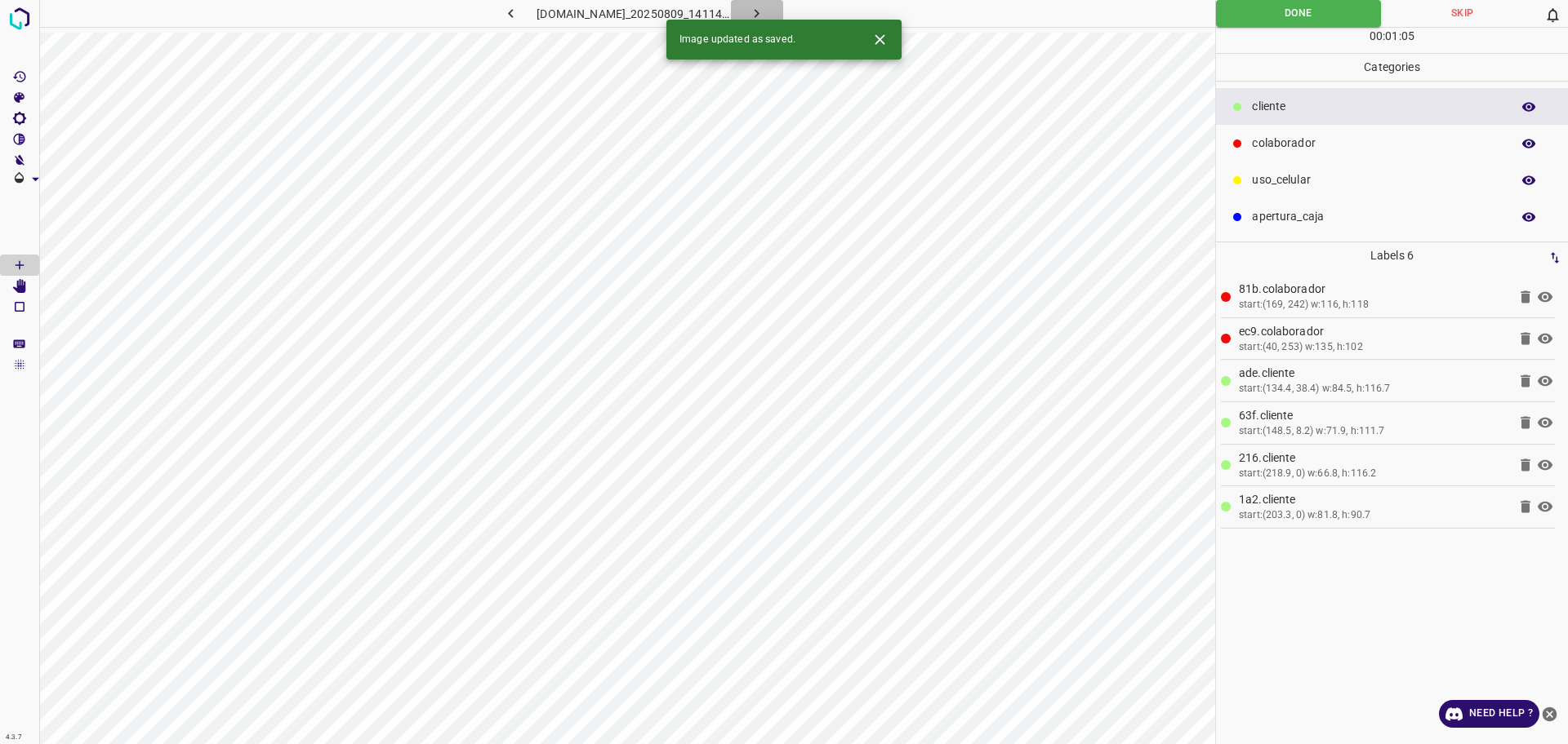
click at [765, 10] on icon "button" at bounding box center [756, 13] width 17 height 17
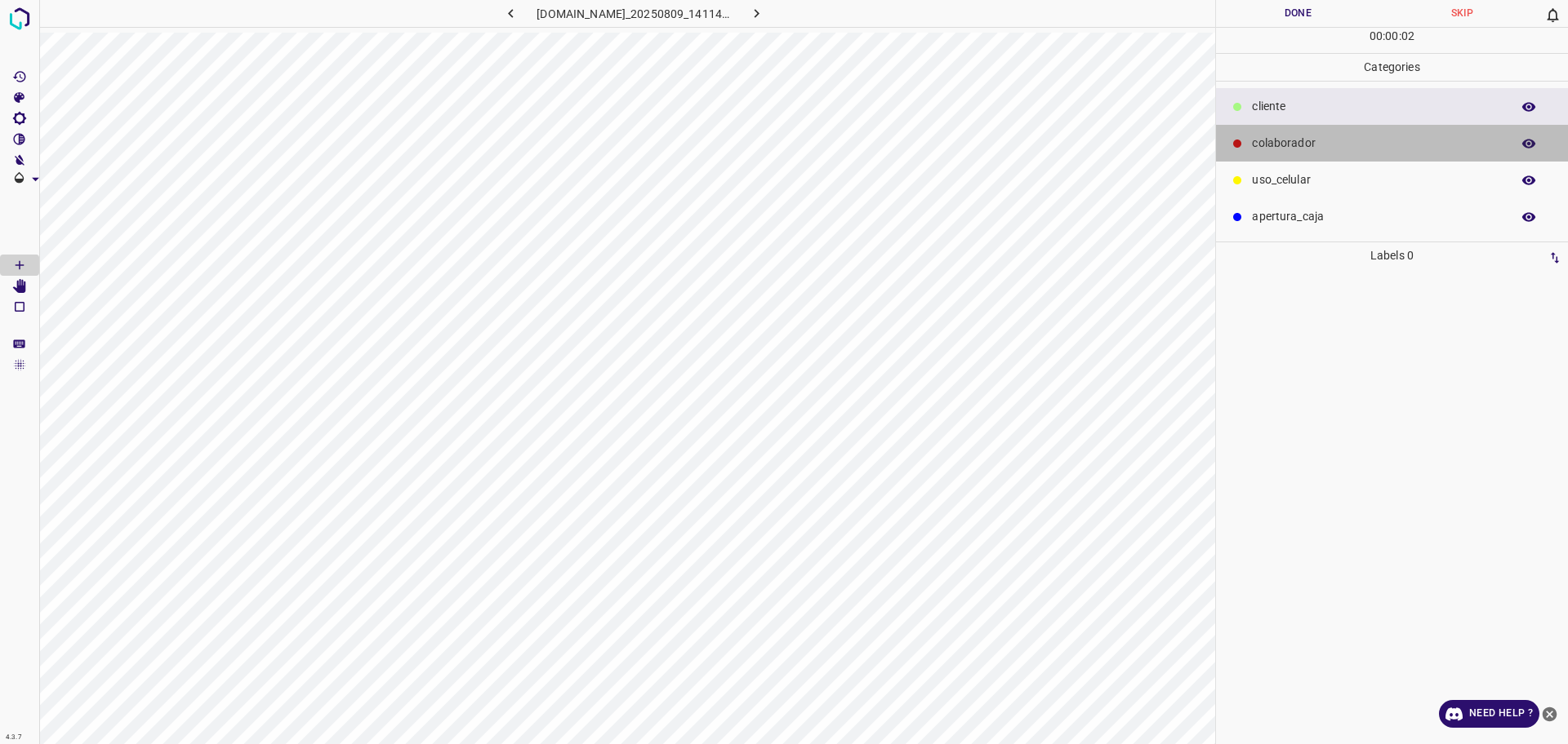
click at [1261, 151] on p "colaborador" at bounding box center [1377, 143] width 251 height 17
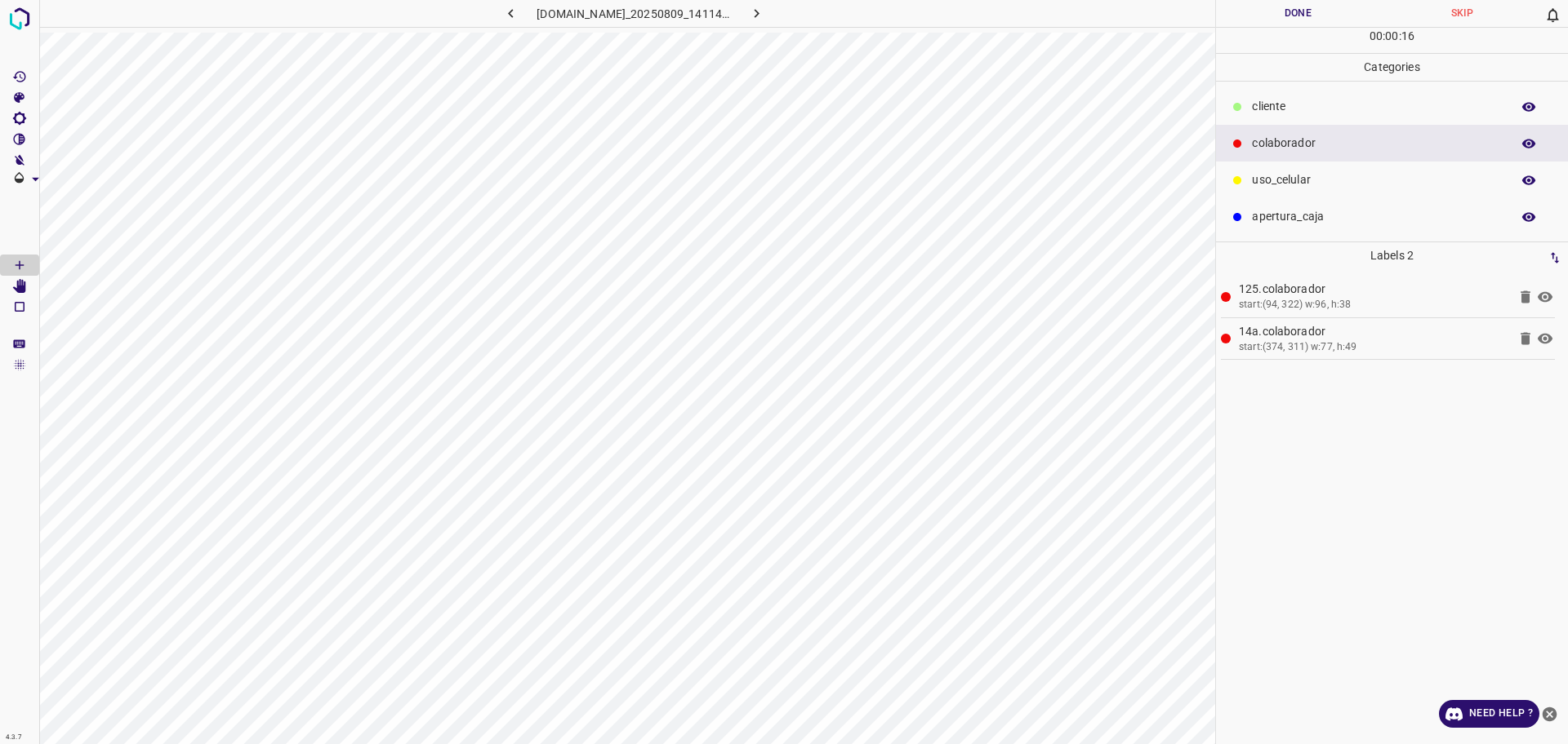
drag, startPoint x: 1269, startPoint y: 206, endPoint x: 1228, endPoint y: 238, distance: 52.0
click at [1270, 206] on div "apertura_caja" at bounding box center [1391, 216] width 352 height 36
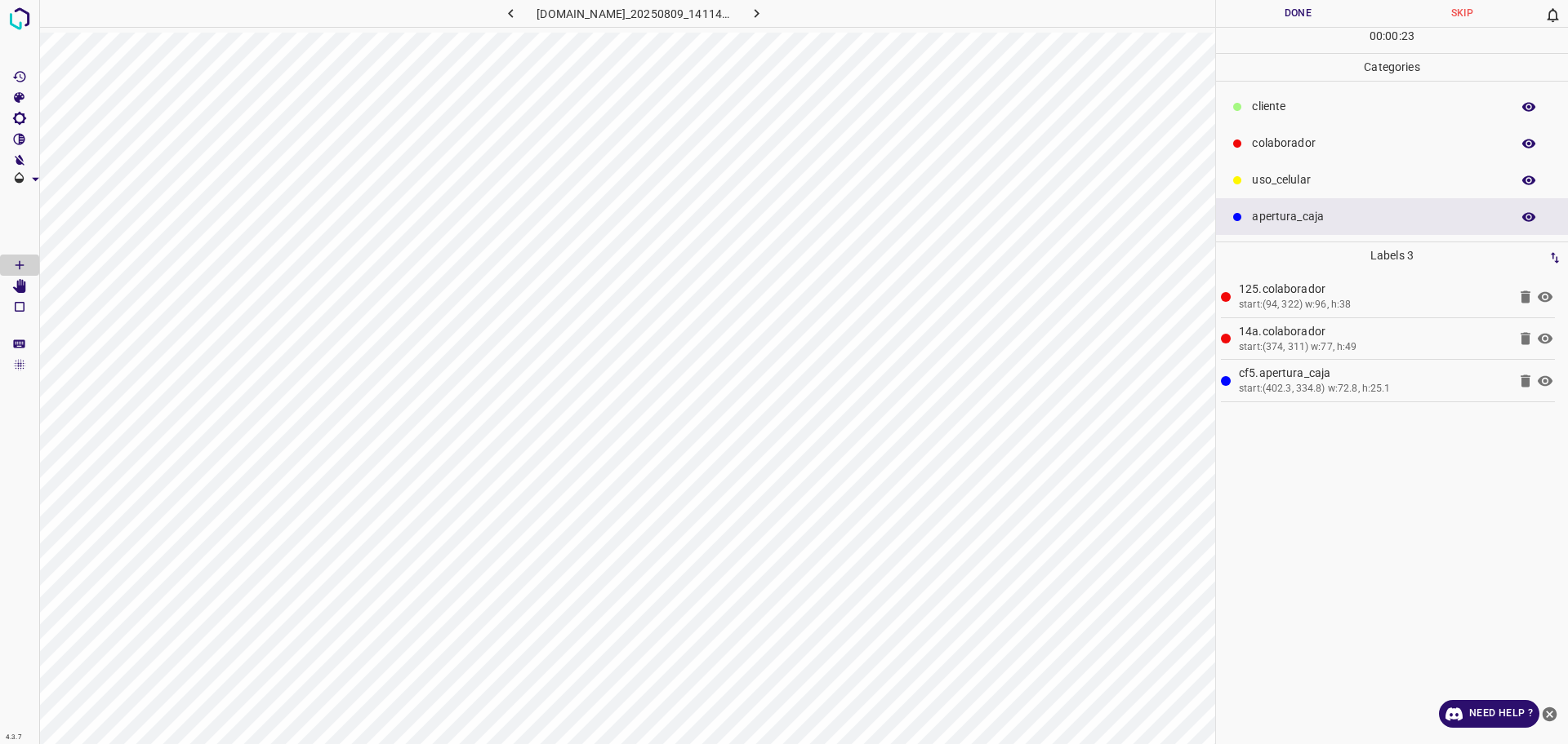
click at [1325, 147] on p "colaborador" at bounding box center [1377, 143] width 251 height 17
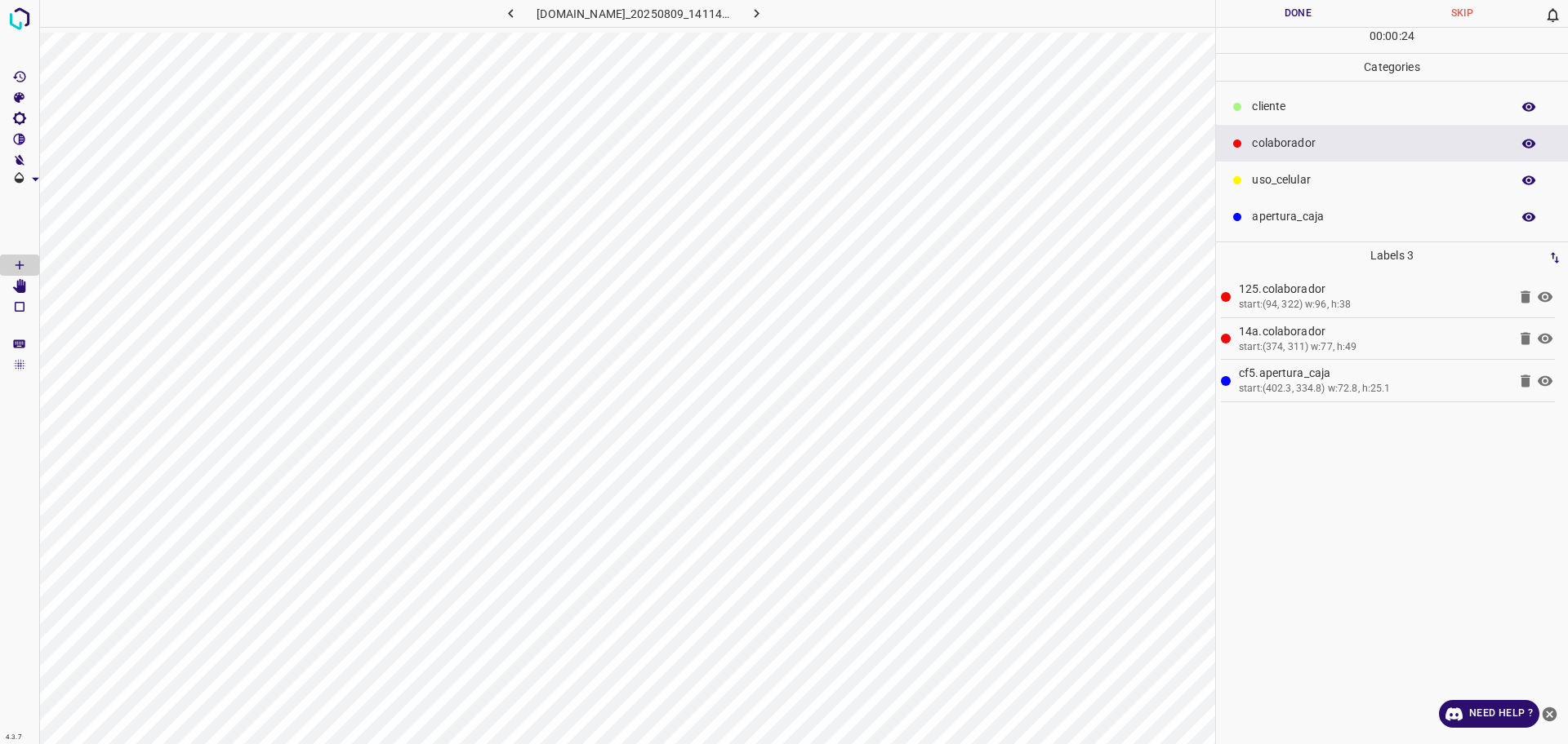
click at [1261, 115] on p "​​cliente" at bounding box center [1377, 106] width 251 height 17
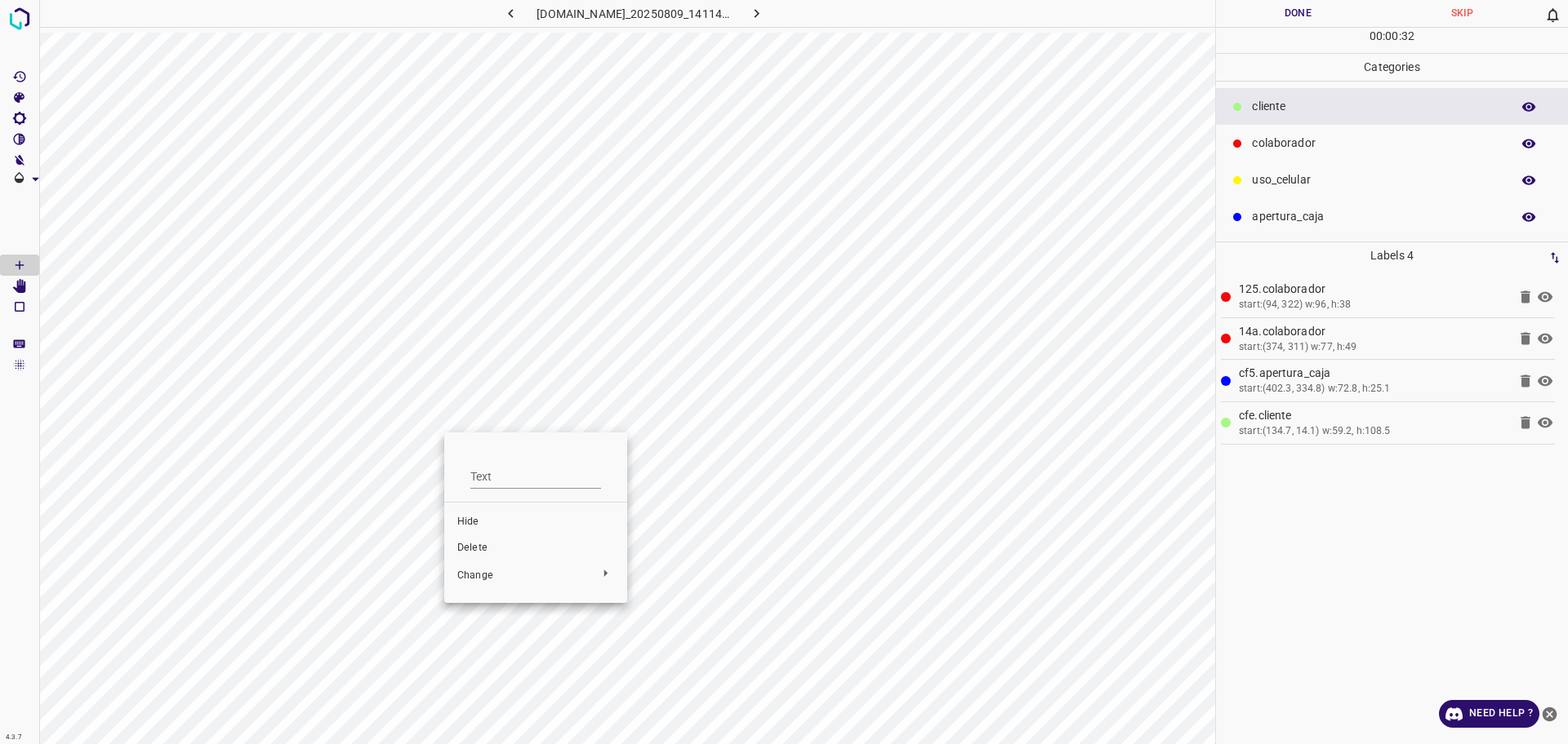
click at [494, 558] on li "Delete" at bounding box center [535, 548] width 183 height 26
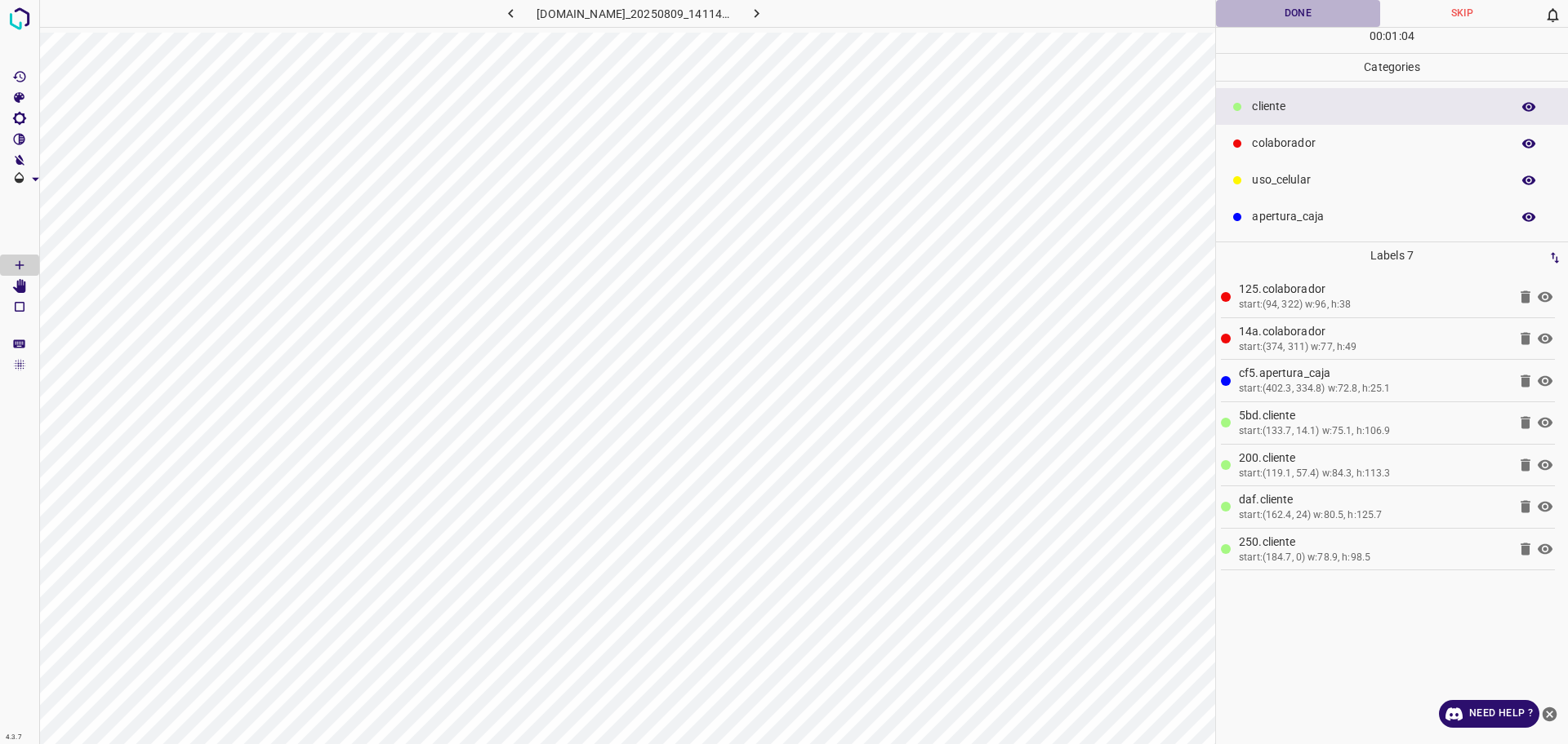
click at [1296, 16] on button "Done" at bounding box center [1297, 13] width 164 height 27
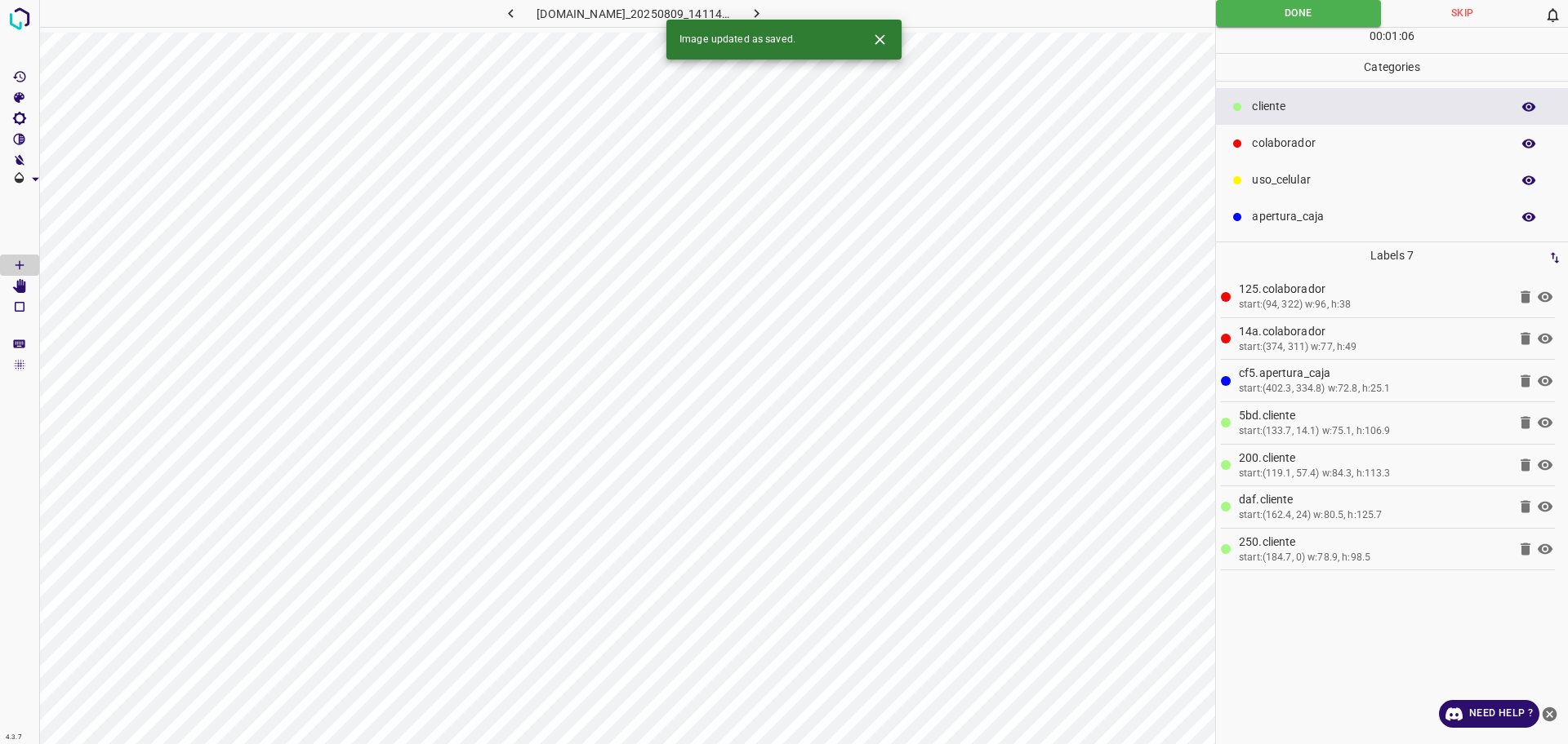
click at [765, 8] on icon "button" at bounding box center [756, 13] width 17 height 17
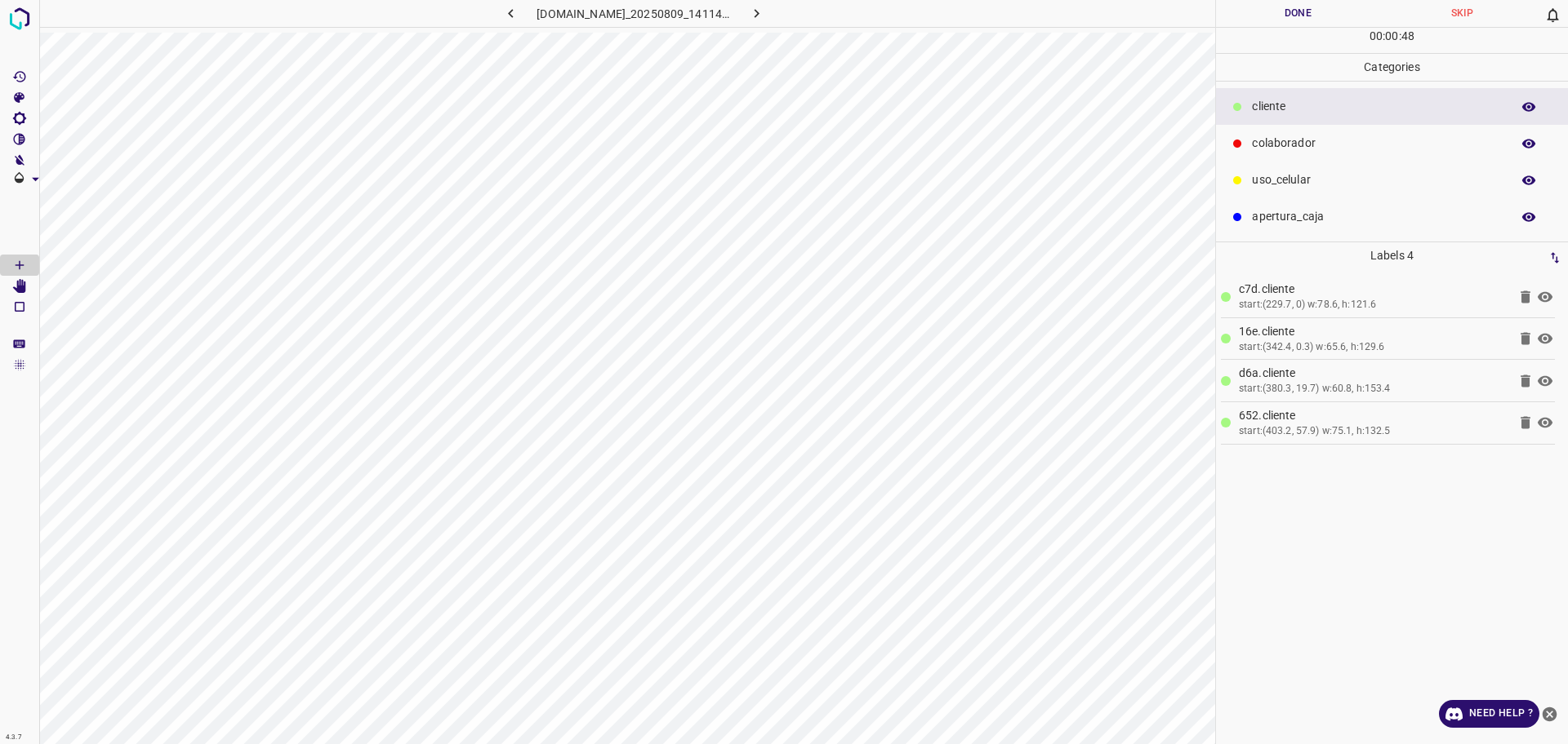
drag, startPoint x: 1315, startPoint y: 209, endPoint x: 1228, endPoint y: 302, distance: 127.3
click at [1315, 213] on p "apertura_caja" at bounding box center [1377, 216] width 251 height 17
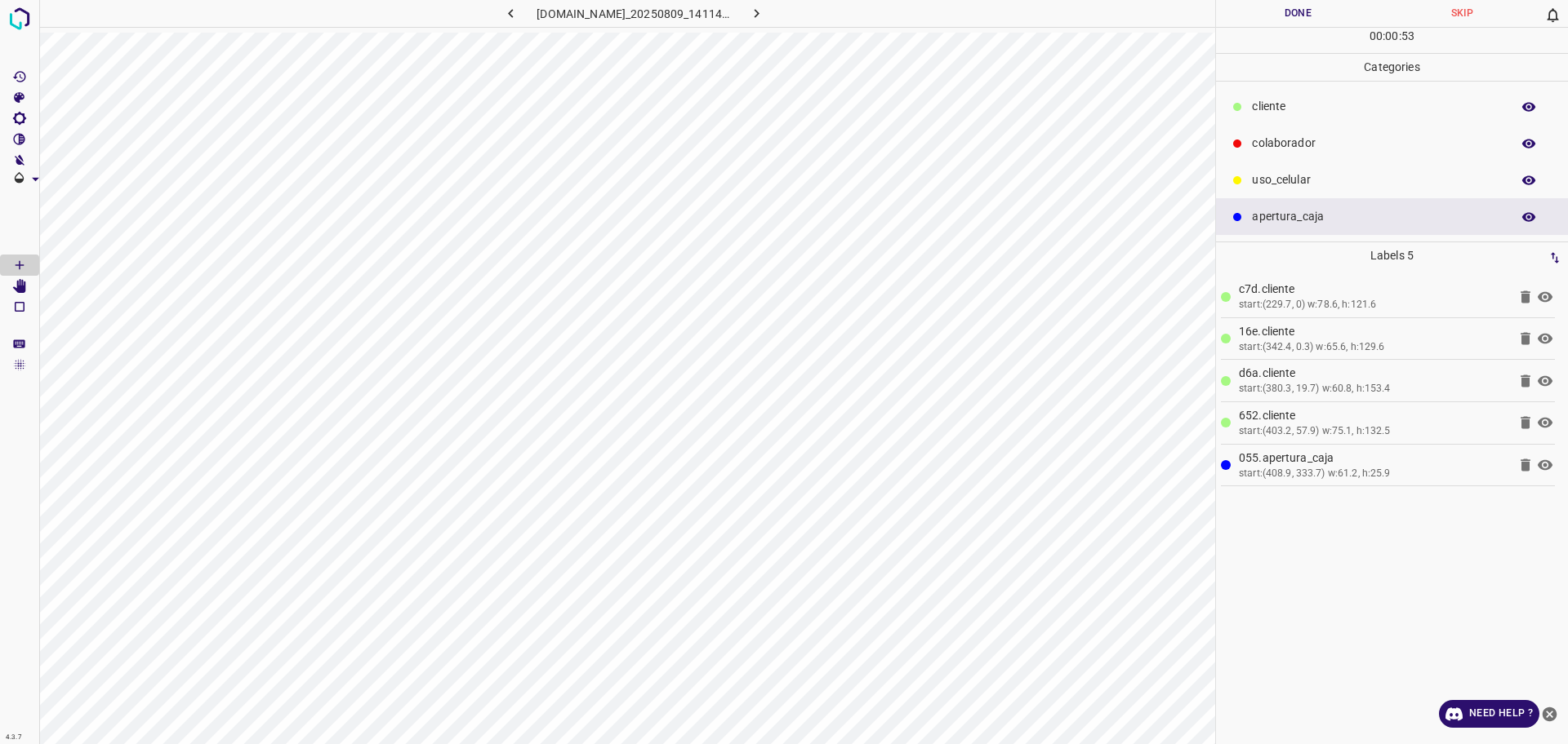
drag, startPoint x: 1290, startPoint y: 143, endPoint x: 1265, endPoint y: 167, distance: 34.7
click at [1292, 144] on p "colaborador" at bounding box center [1377, 143] width 251 height 17
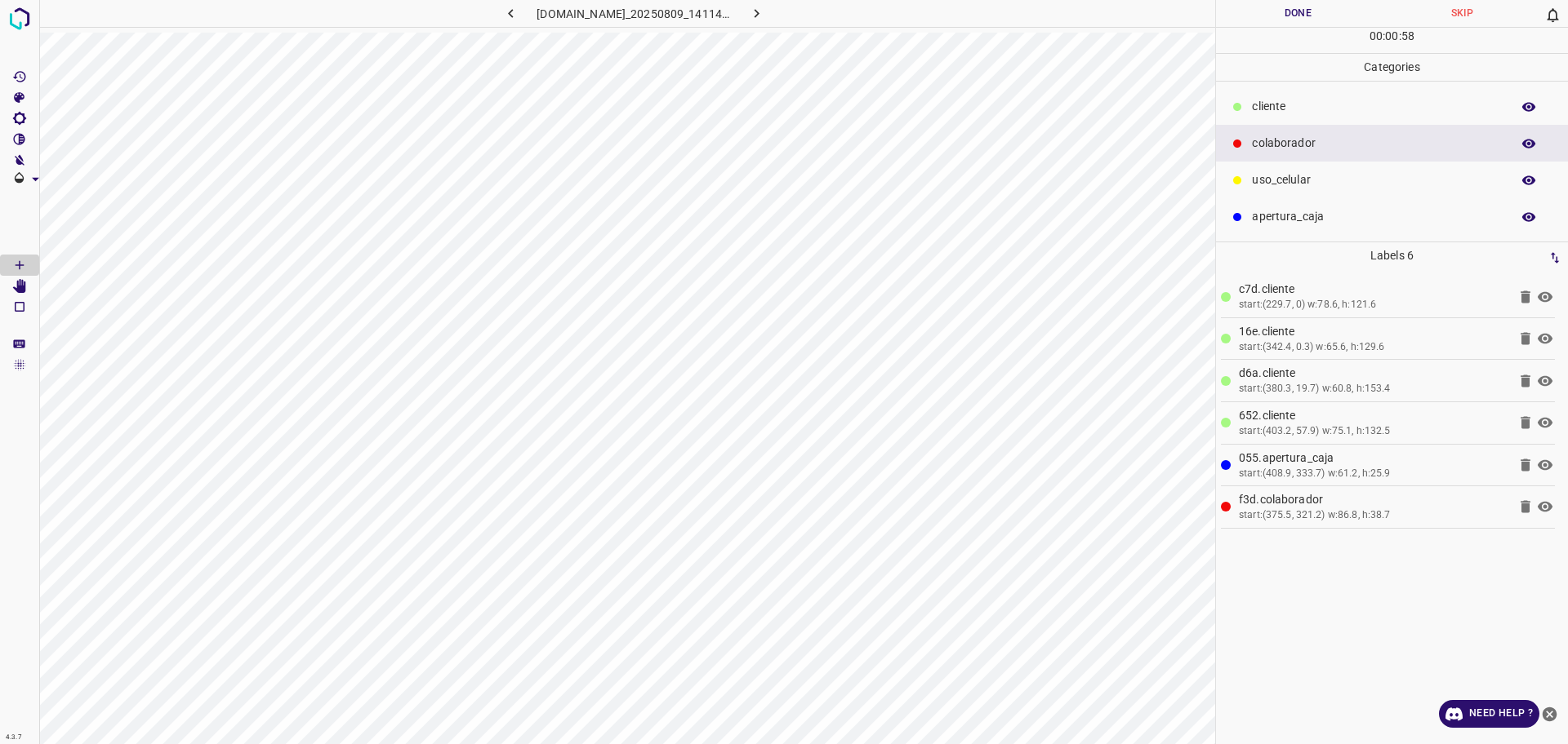
click at [1311, 98] on p "​​cliente" at bounding box center [1377, 106] width 251 height 17
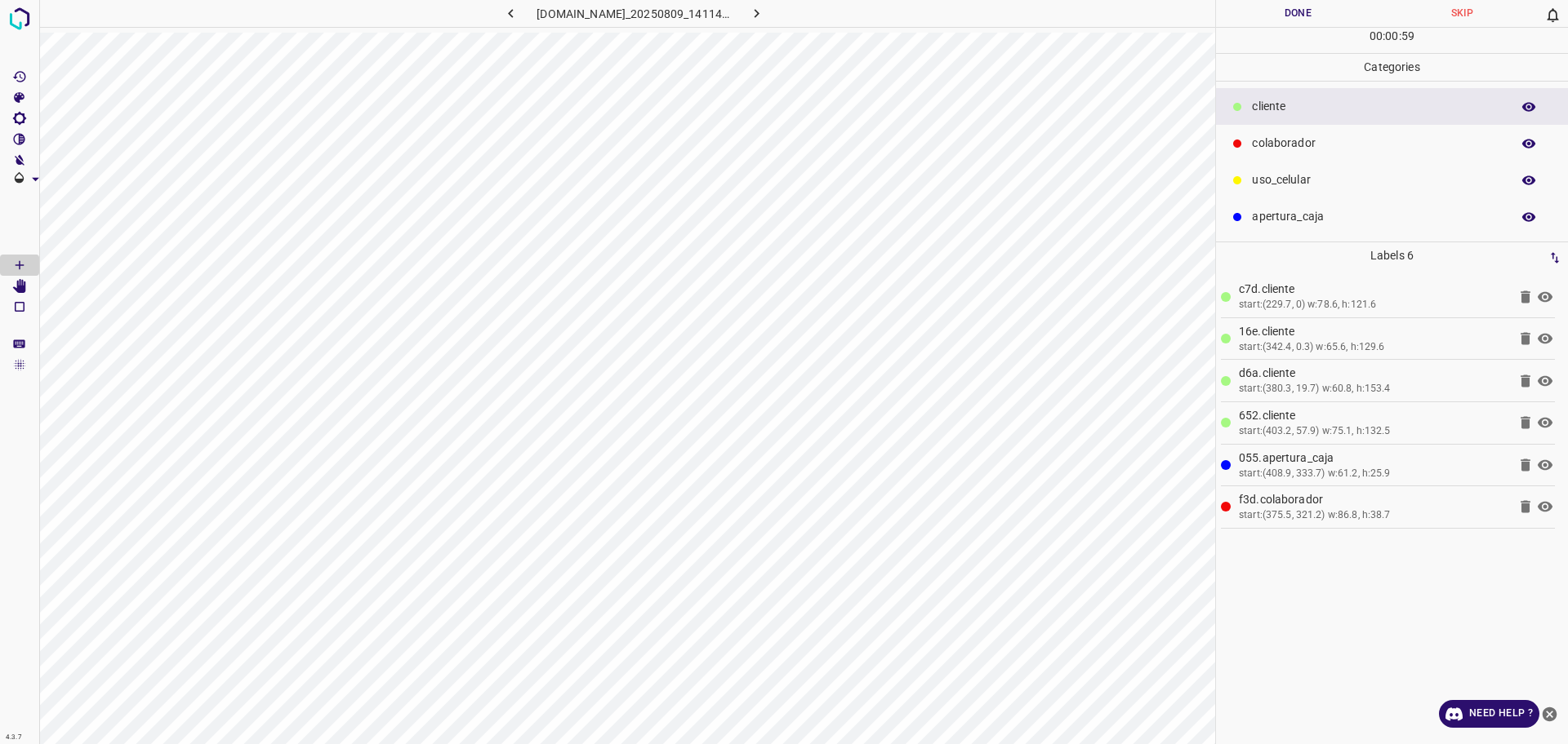
click at [1295, 141] on p "colaborador" at bounding box center [1377, 143] width 251 height 17
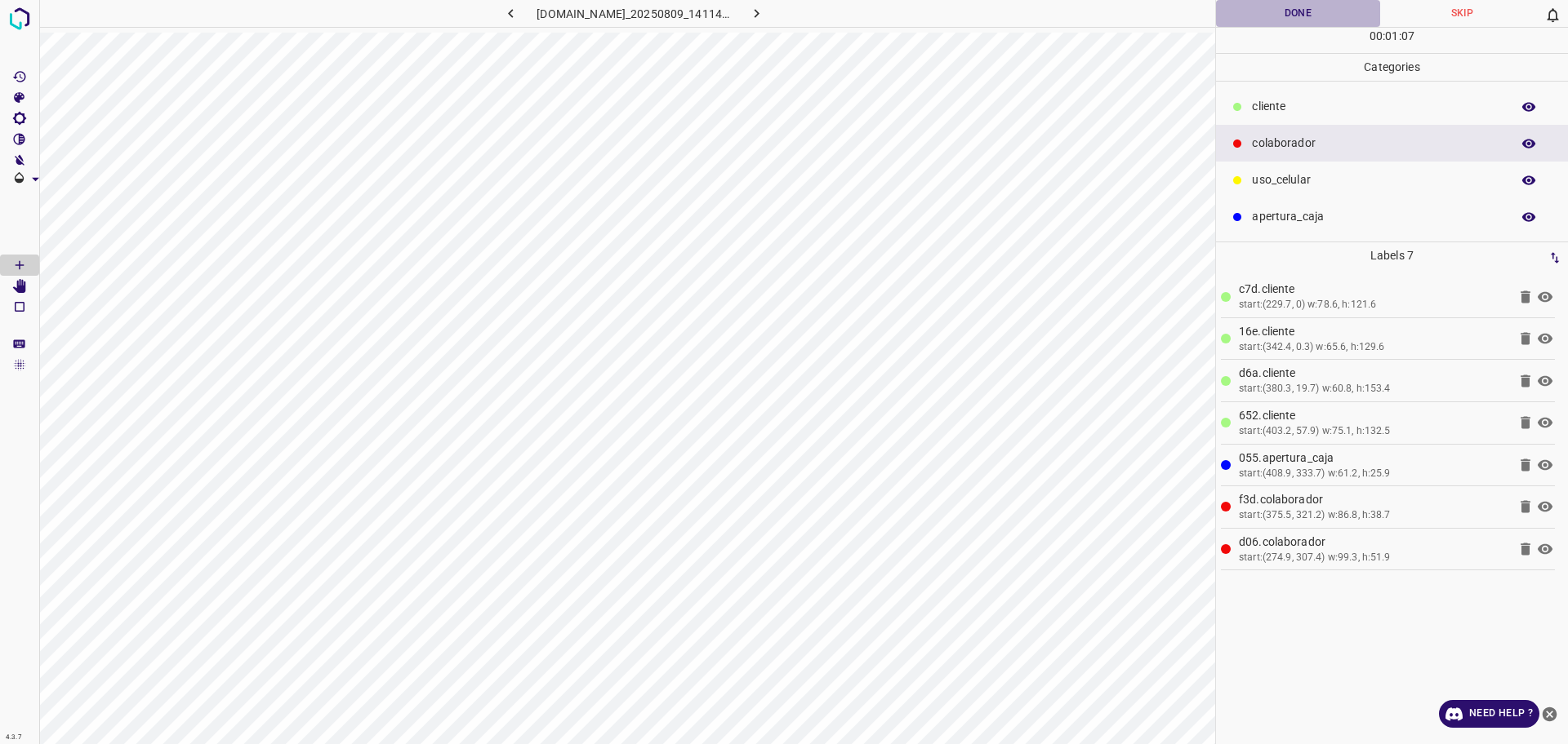
click at [1282, 16] on button "Done" at bounding box center [1297, 13] width 164 height 27
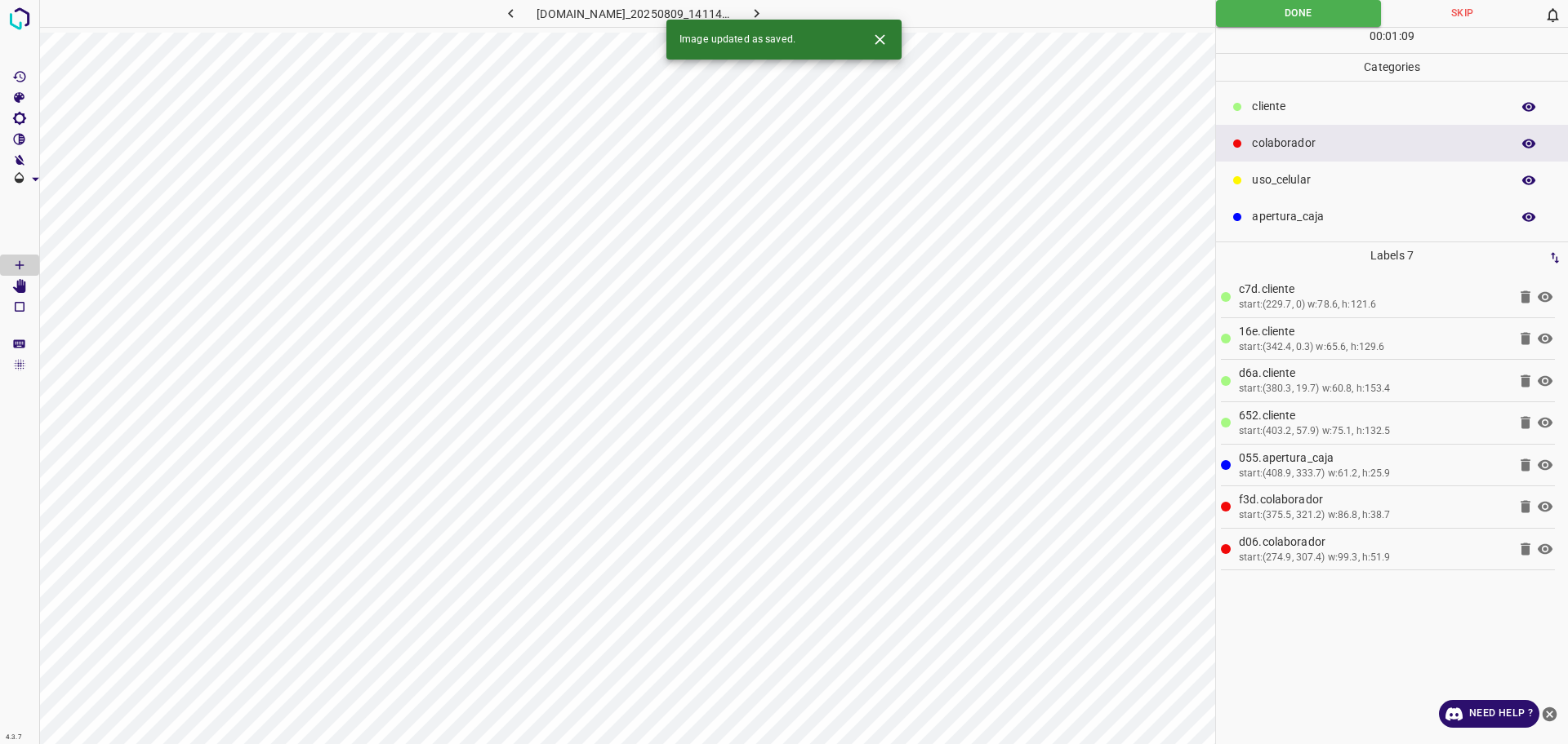
click at [759, 12] on icon "button" at bounding box center [756, 14] width 5 height 9
